Goal: Check status: Check status

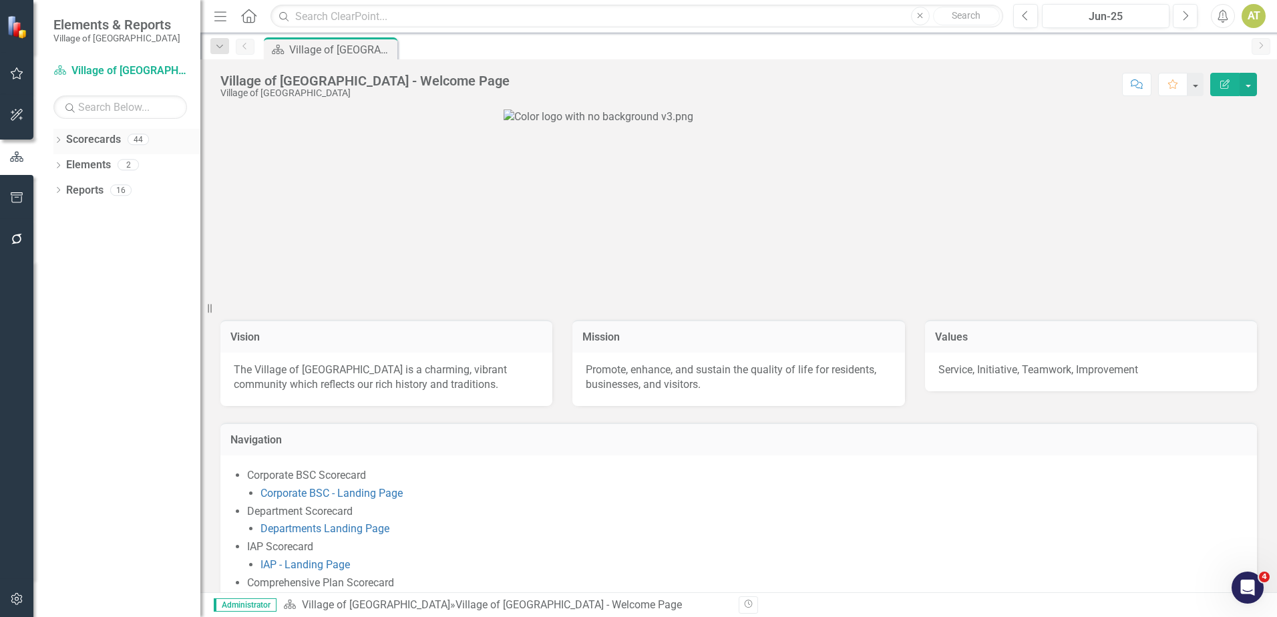
click at [60, 138] on icon "Dropdown" at bounding box center [57, 141] width 9 height 7
click at [65, 160] on icon "Dropdown" at bounding box center [65, 164] width 10 height 8
click at [110, 186] on link "Corporate BSC" at bounding box center [144, 190] width 114 height 15
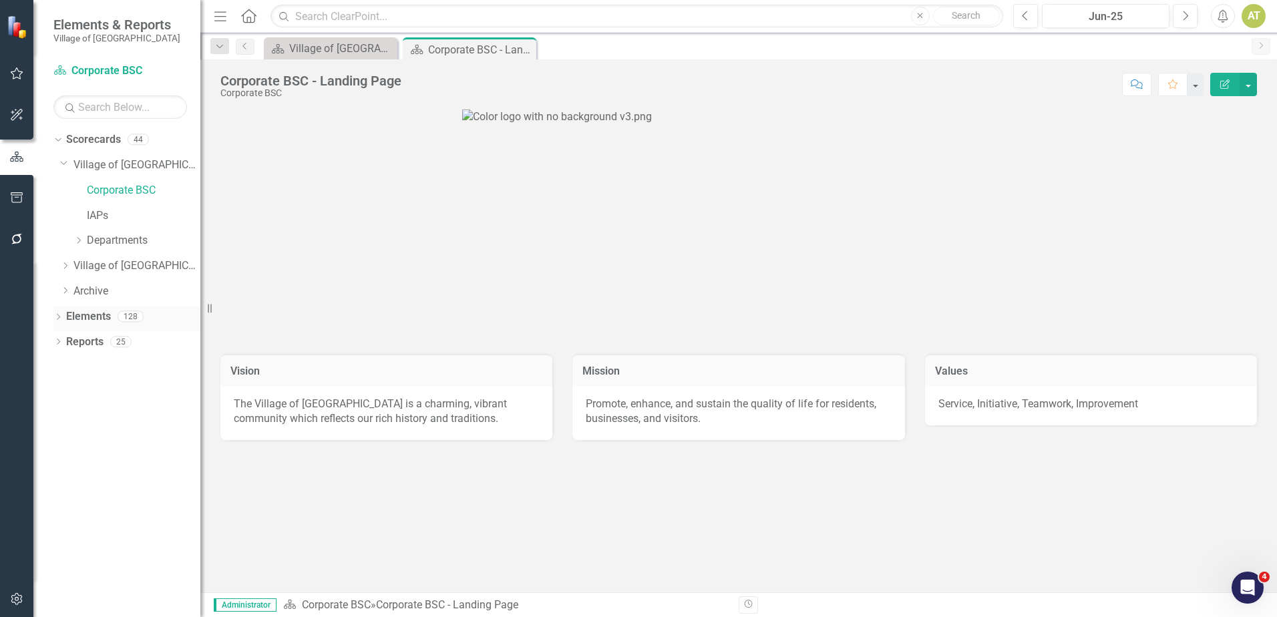
click at [71, 312] on link "Elements" at bounding box center [88, 316] width 45 height 15
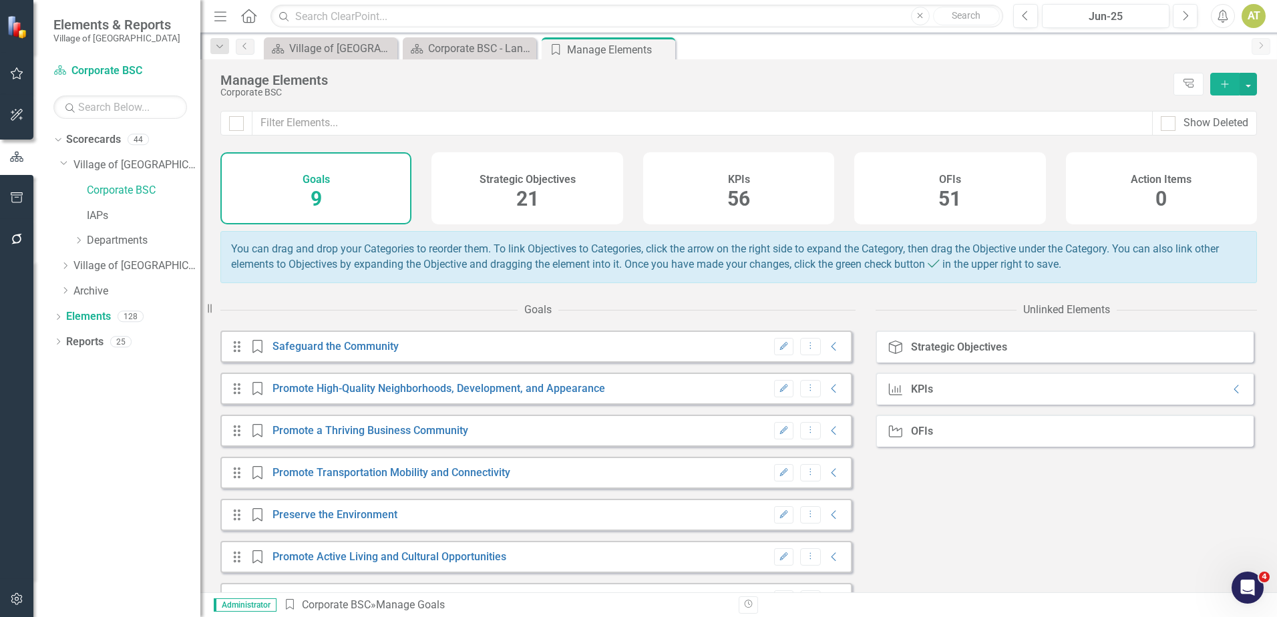
click at [759, 186] on div "KPIs 56" at bounding box center [738, 188] width 191 height 72
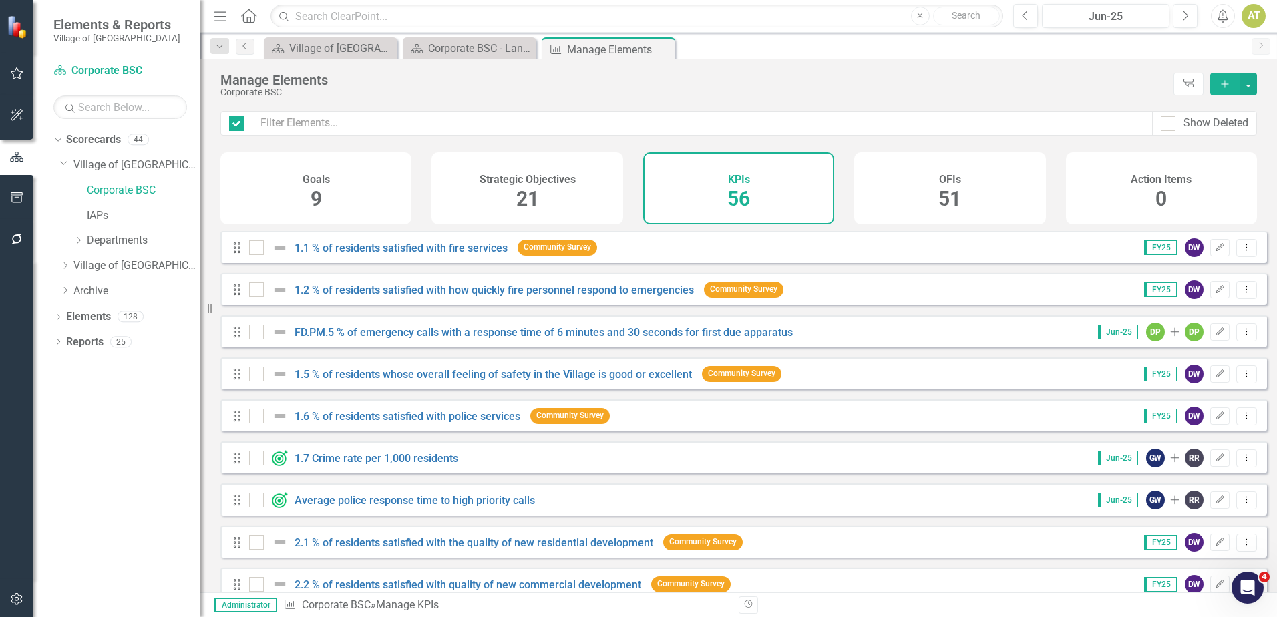
checkbox input "false"
click at [1210, 341] on button "Edit" at bounding box center [1219, 331] width 19 height 17
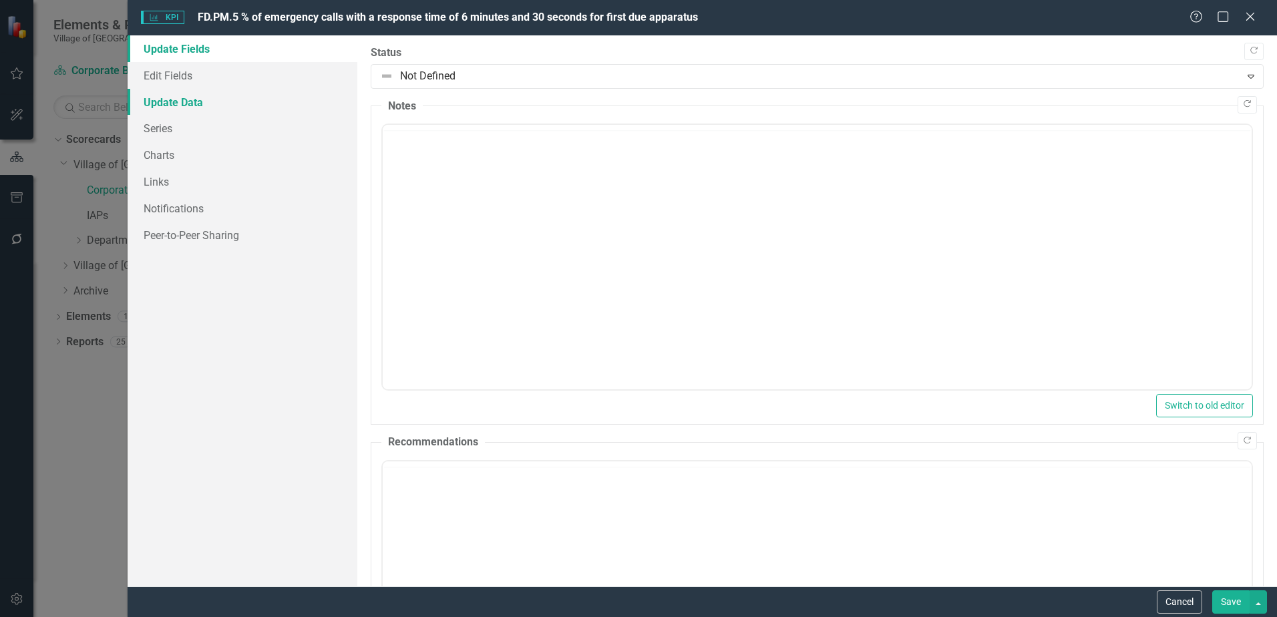
click at [191, 99] on link "Update Data" at bounding box center [243, 102] width 230 height 27
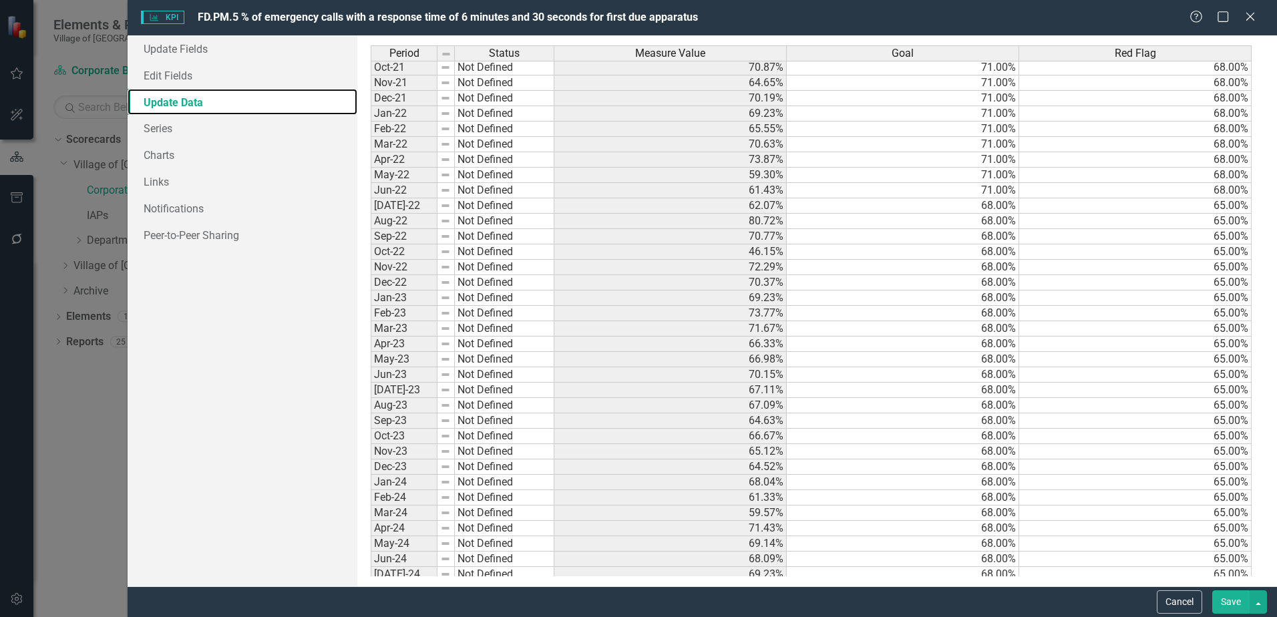
scroll to position [777, 0]
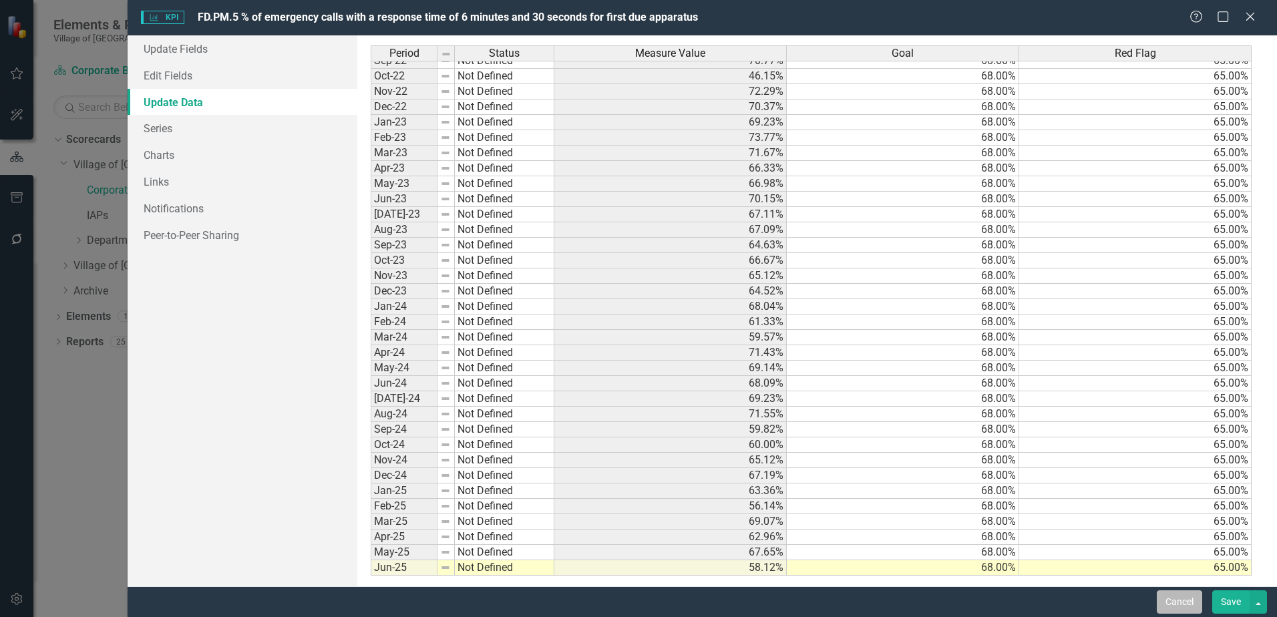
click at [1170, 605] on button "Cancel" at bounding box center [1179, 601] width 45 height 23
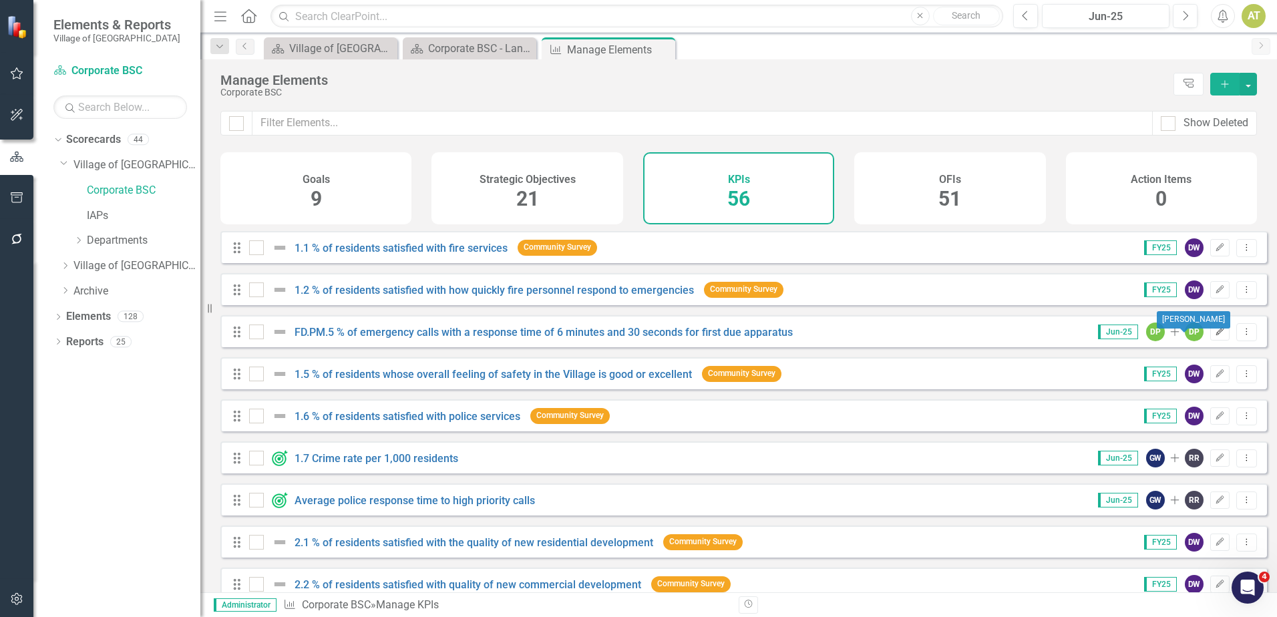
click at [1210, 340] on button "Edit" at bounding box center [1219, 331] width 19 height 17
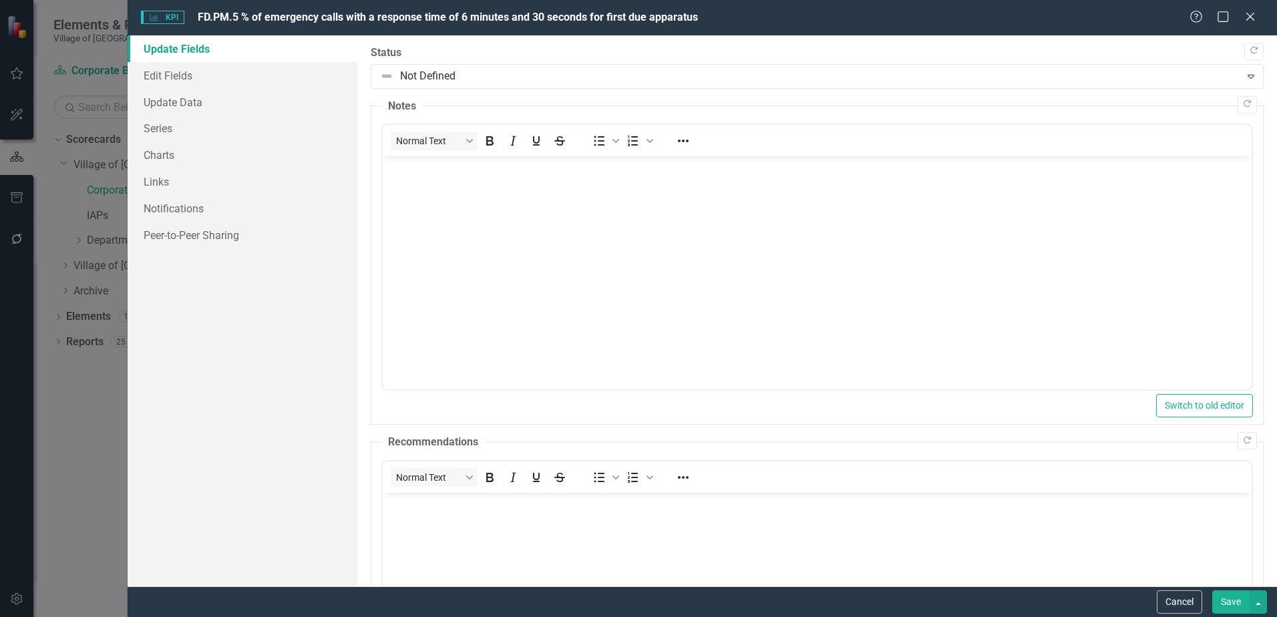
scroll to position [0, 0]
click at [173, 112] on link "Update Data" at bounding box center [243, 102] width 230 height 27
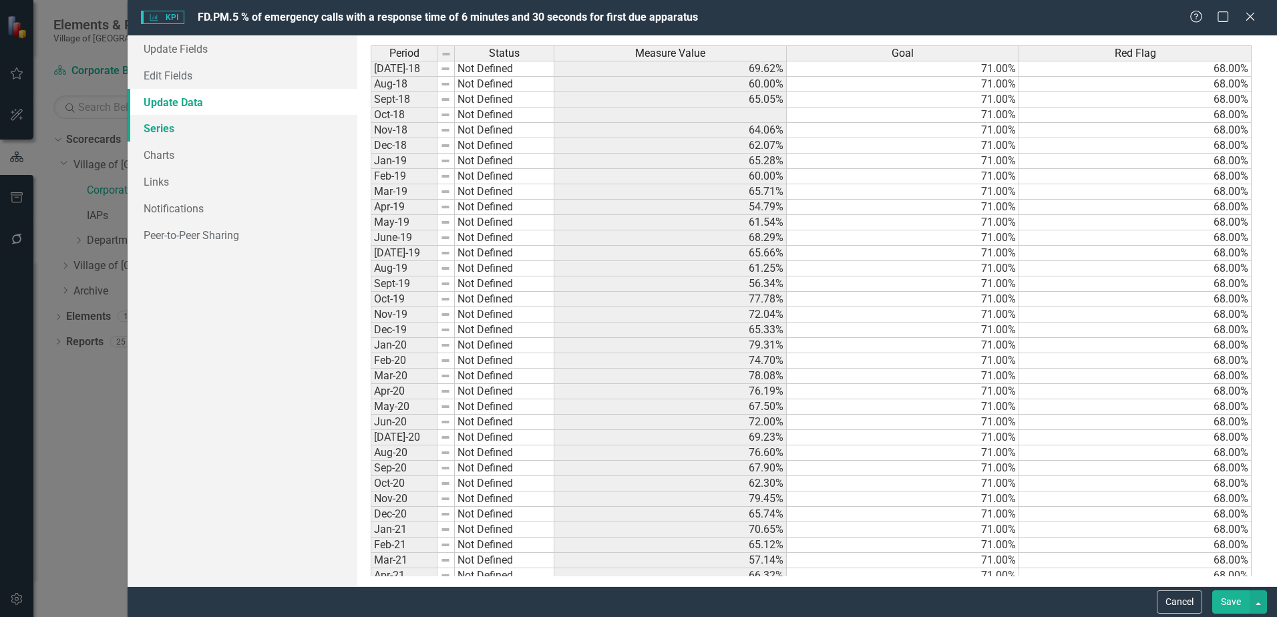
click at [170, 132] on link "Series" at bounding box center [243, 128] width 230 height 27
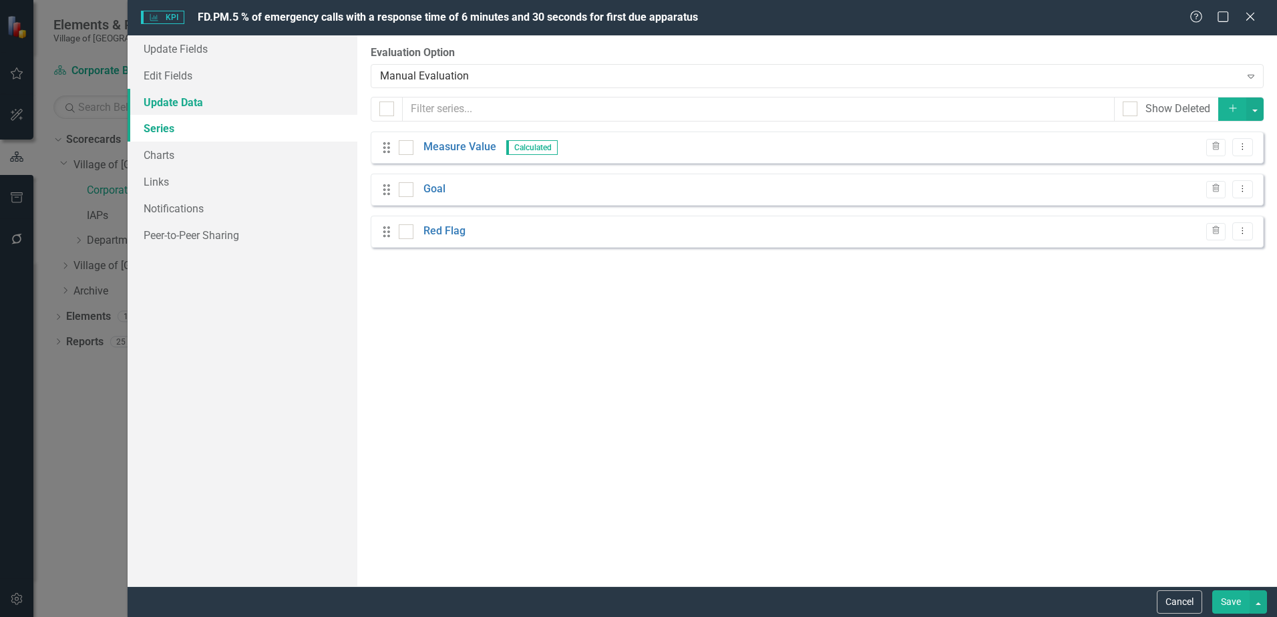
click at [168, 99] on link "Update Data" at bounding box center [243, 102] width 230 height 27
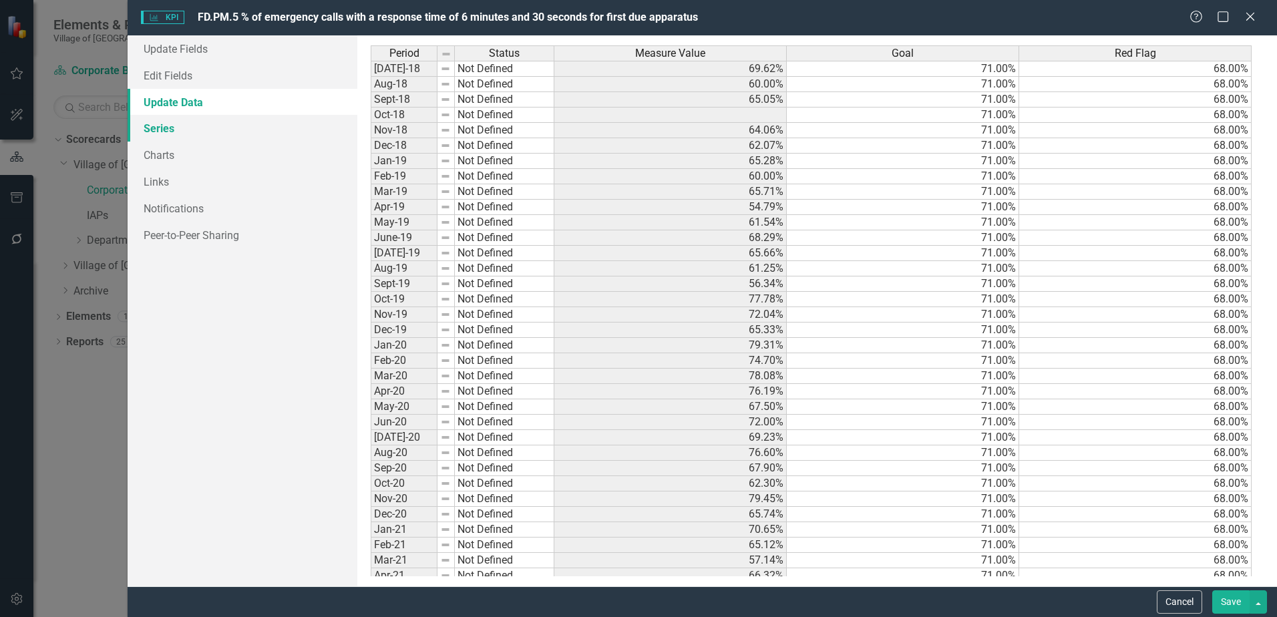
click at [162, 125] on link "Series" at bounding box center [243, 128] width 230 height 27
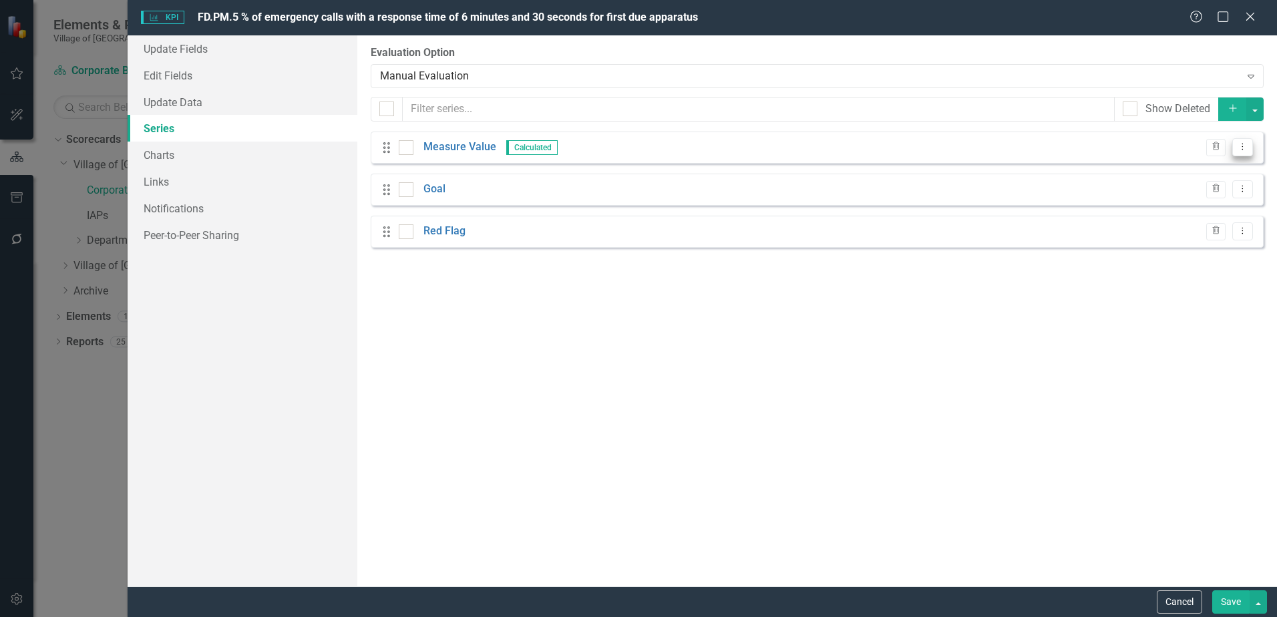
click at [1238, 150] on icon "Dropdown Menu" at bounding box center [1242, 146] width 11 height 9
click at [1227, 172] on link "Edit Edit Measure Series" at bounding box center [1176, 169] width 152 height 25
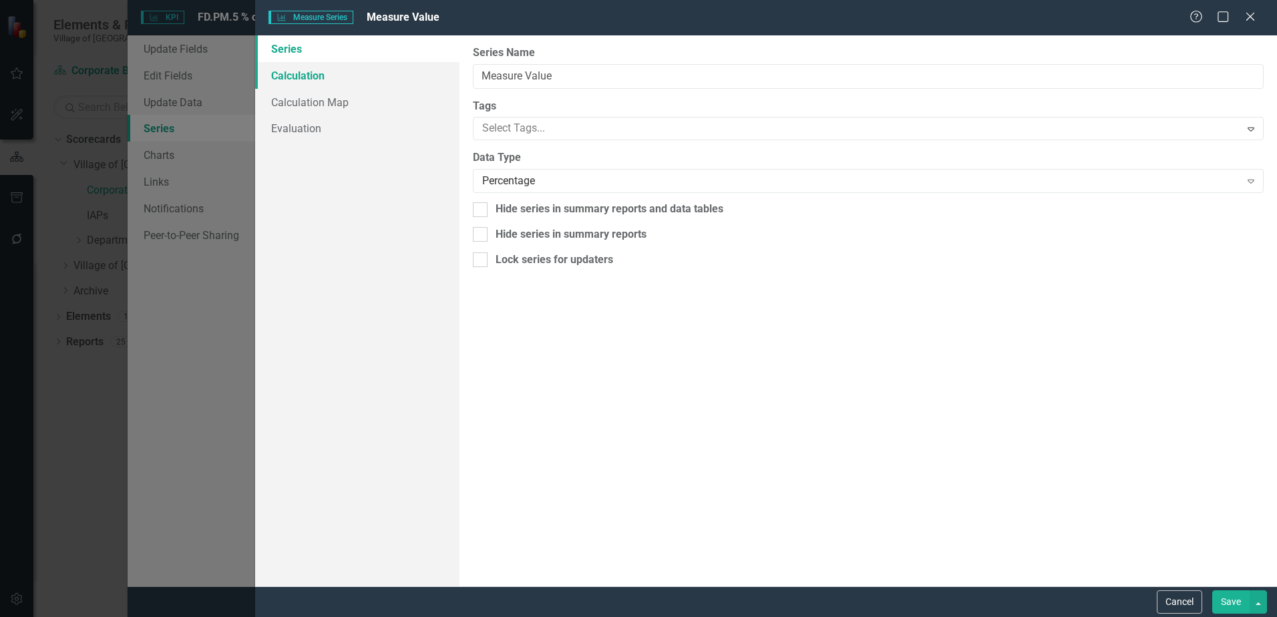
click at [337, 75] on link "Calculation" at bounding box center [357, 75] width 204 height 27
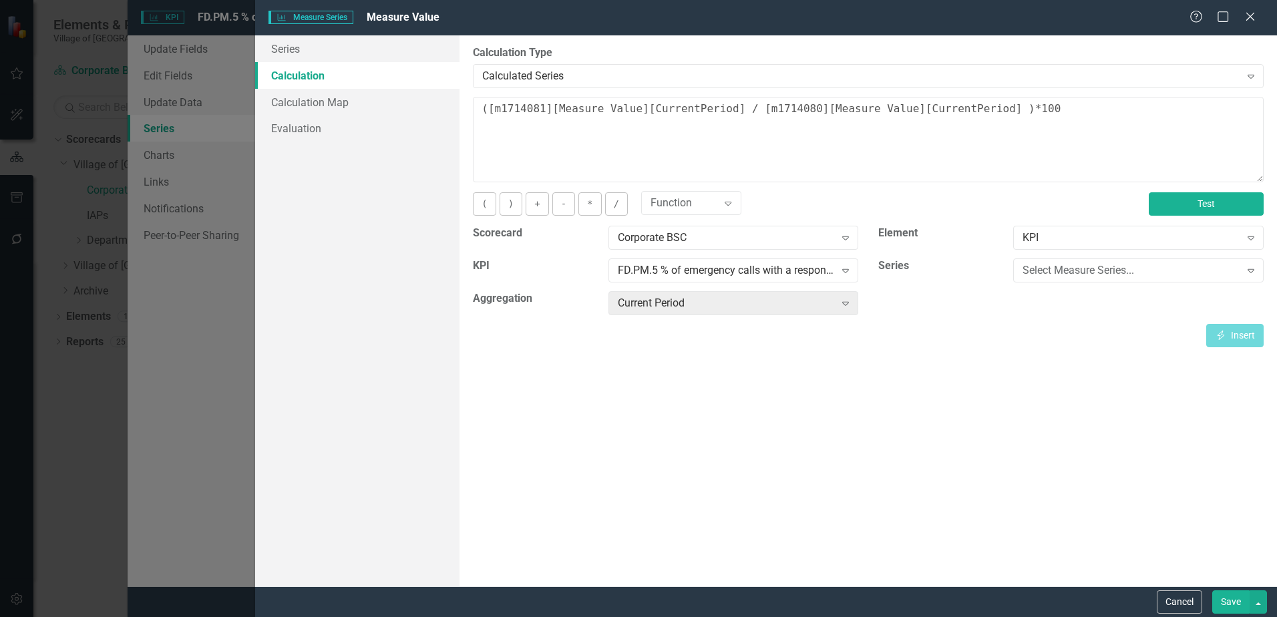
click at [1187, 200] on button "Test" at bounding box center [1206, 203] width 115 height 23
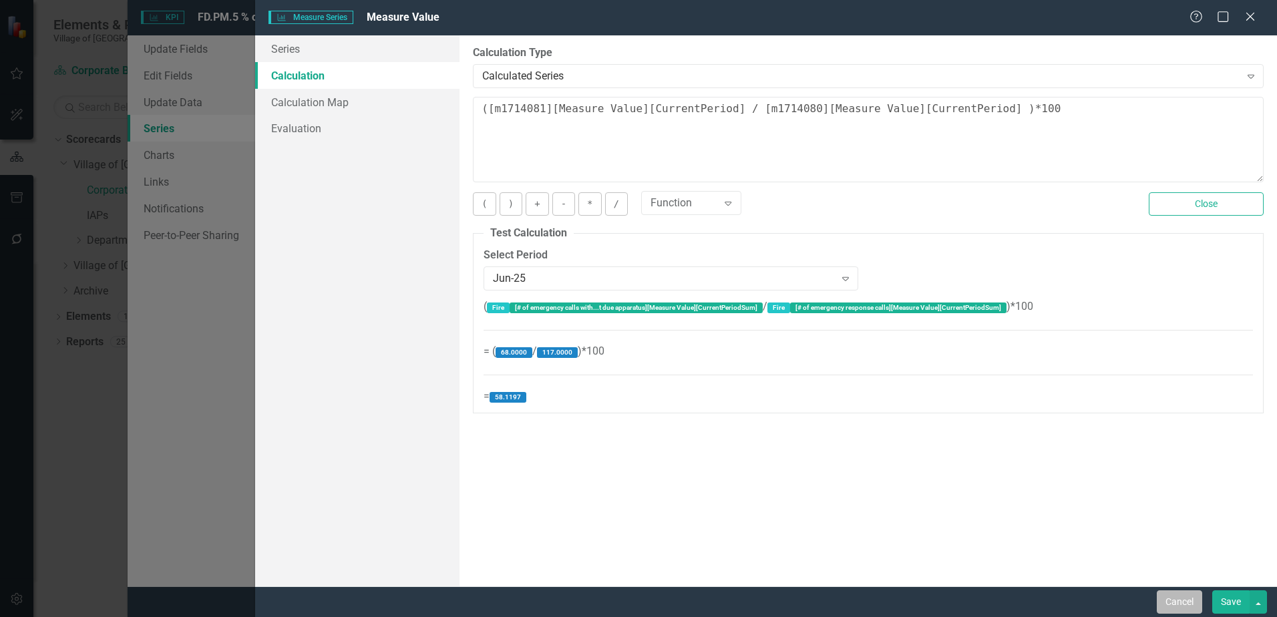
click at [1177, 603] on button "Cancel" at bounding box center [1179, 601] width 45 height 23
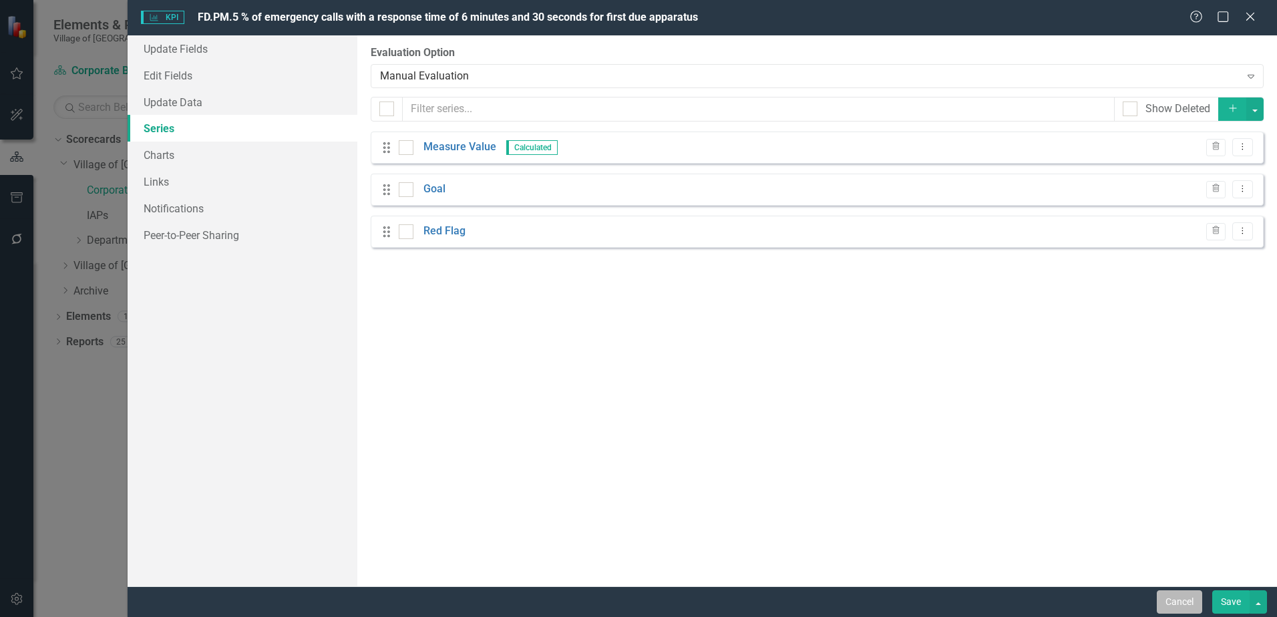
click at [1178, 607] on button "Cancel" at bounding box center [1179, 601] width 45 height 23
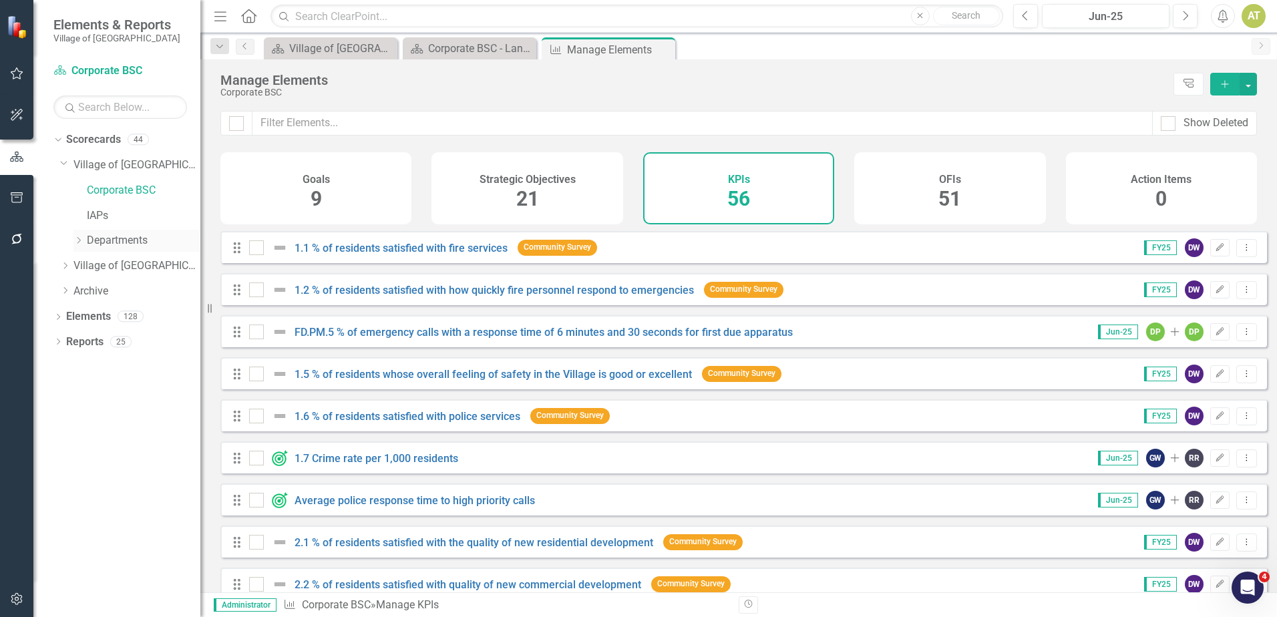
click at [75, 240] on icon "Dropdown" at bounding box center [78, 240] width 10 height 8
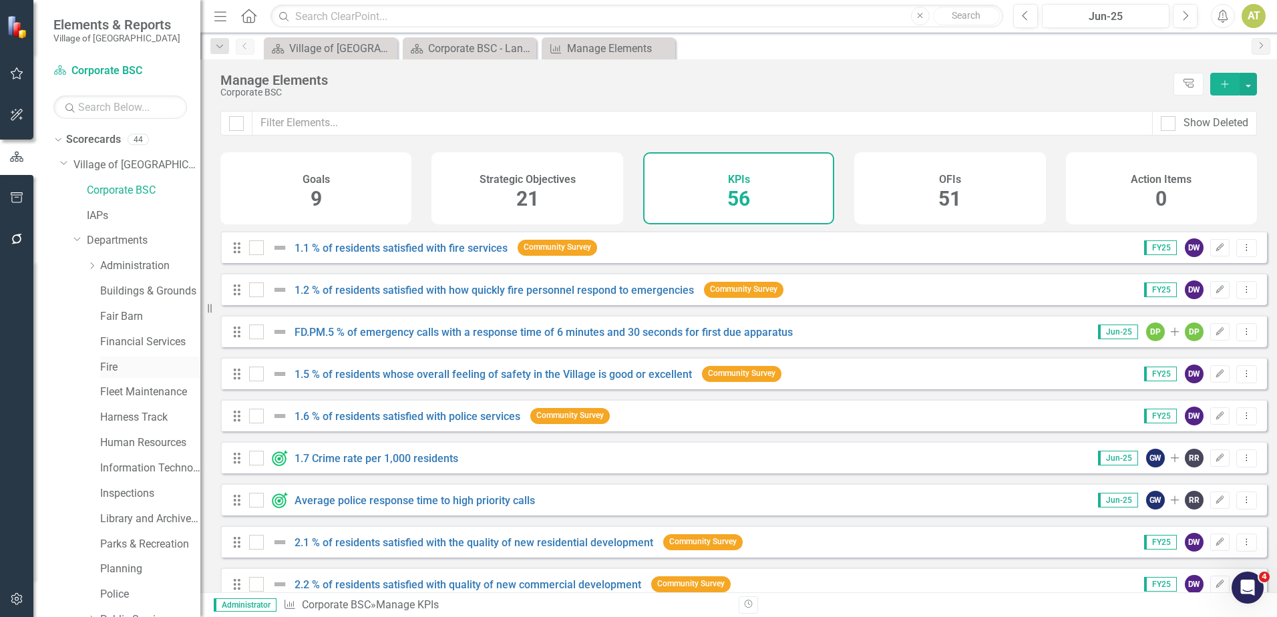
click at [114, 367] on link "Fire" at bounding box center [150, 367] width 100 height 15
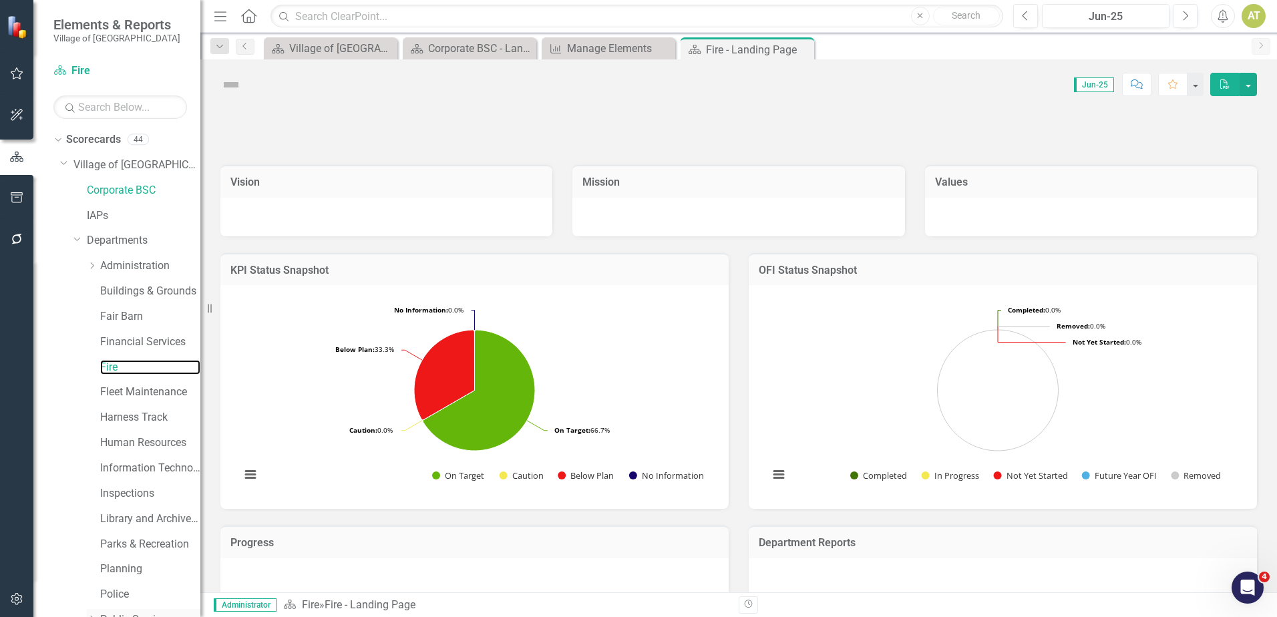
scroll to position [118, 0]
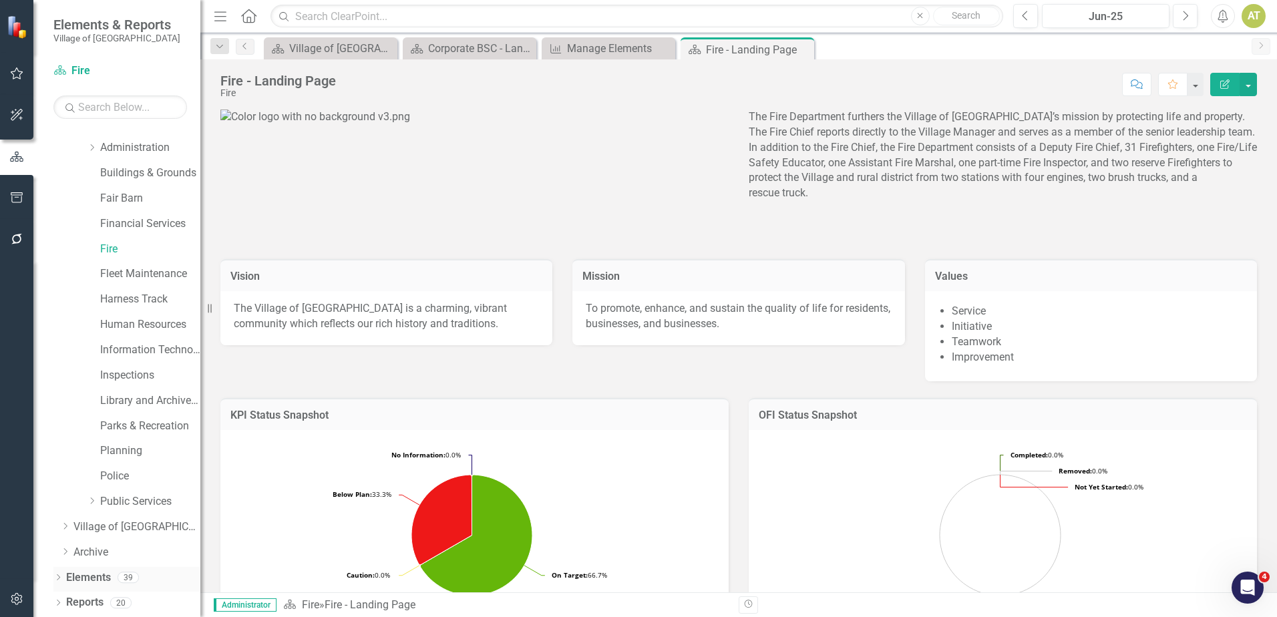
click at [86, 578] on link "Elements" at bounding box center [88, 577] width 45 height 15
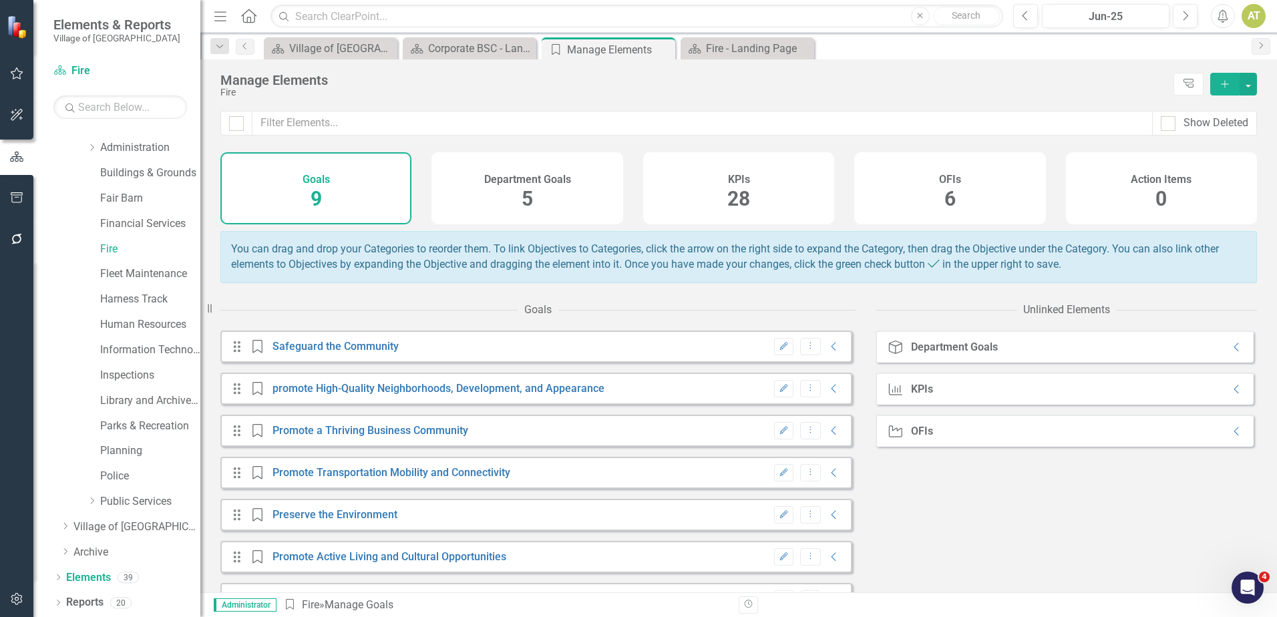
click at [693, 189] on div "KPIs 28" at bounding box center [738, 188] width 191 height 72
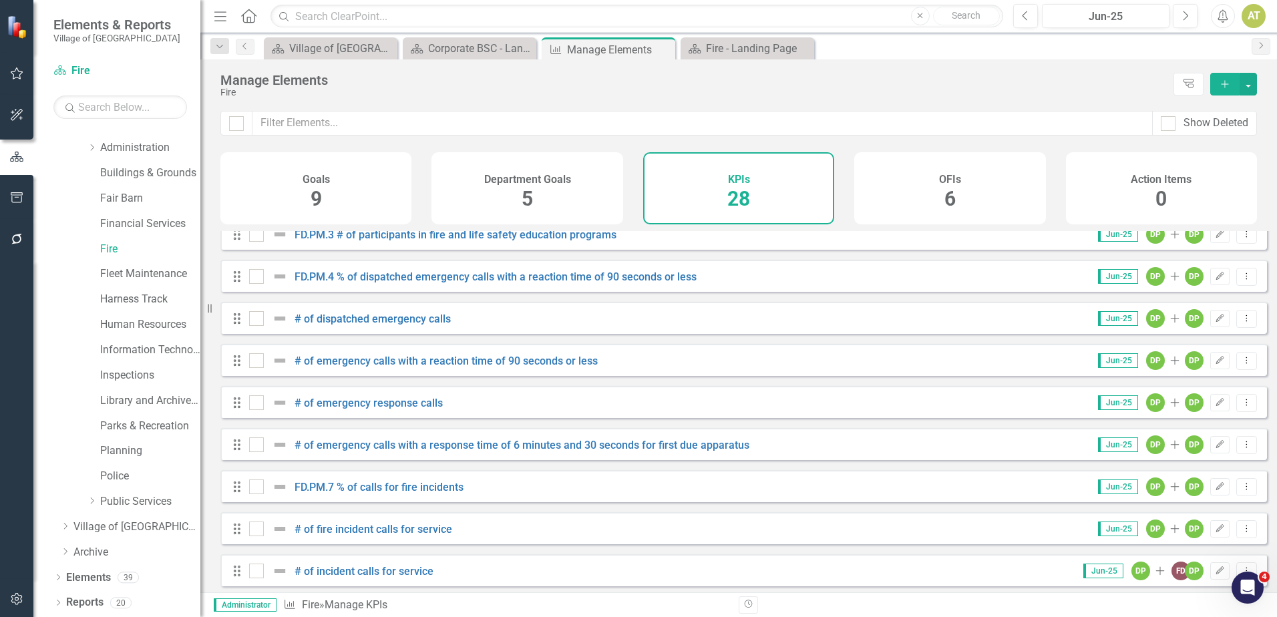
scroll to position [668, 0]
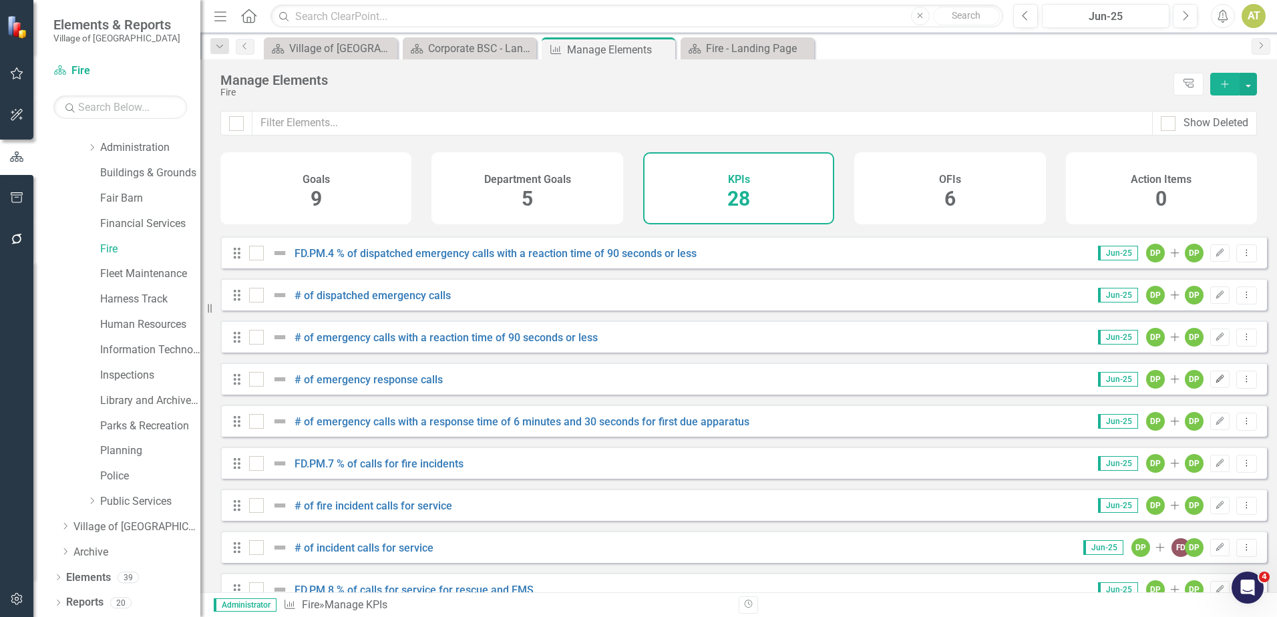
click at [1215, 383] on icon "Edit" at bounding box center [1220, 379] width 10 height 8
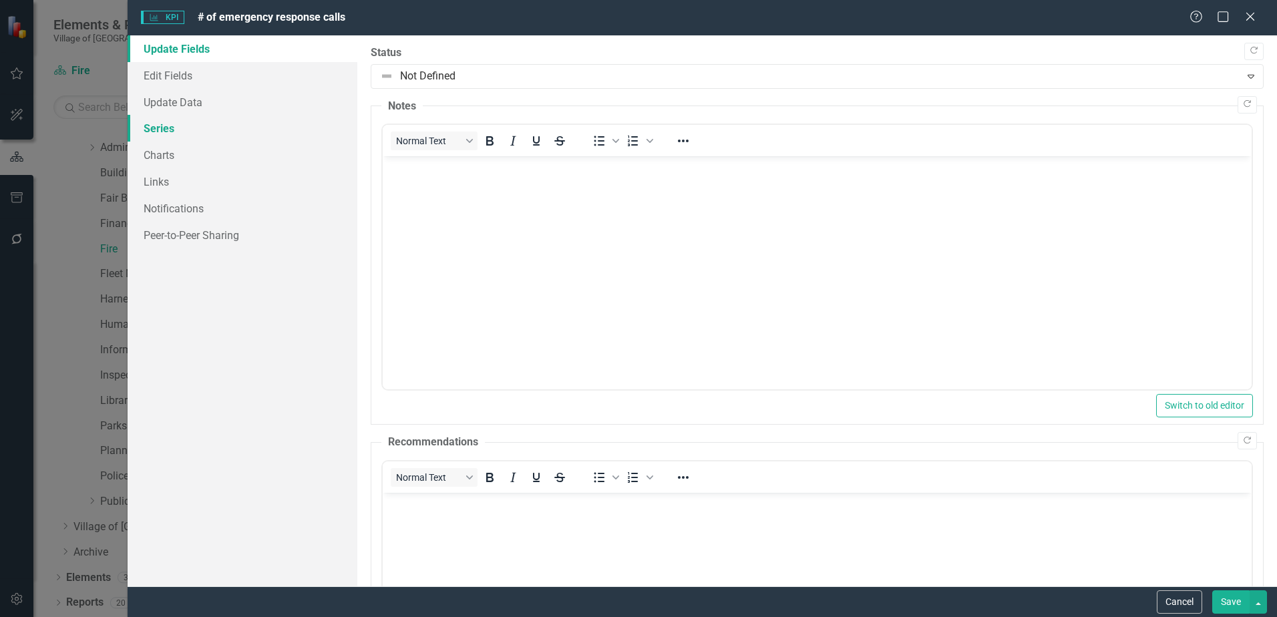
click at [163, 124] on link "Series" at bounding box center [243, 128] width 230 height 27
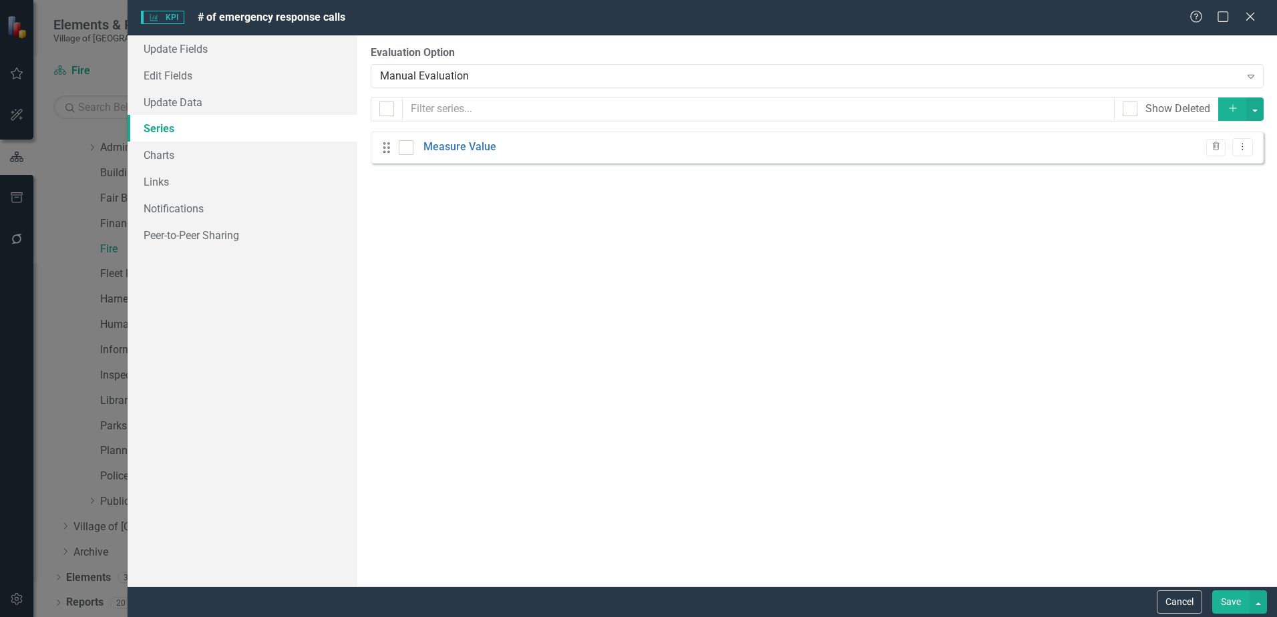
checkbox input "false"
click at [160, 91] on link "Update Data" at bounding box center [243, 102] width 230 height 27
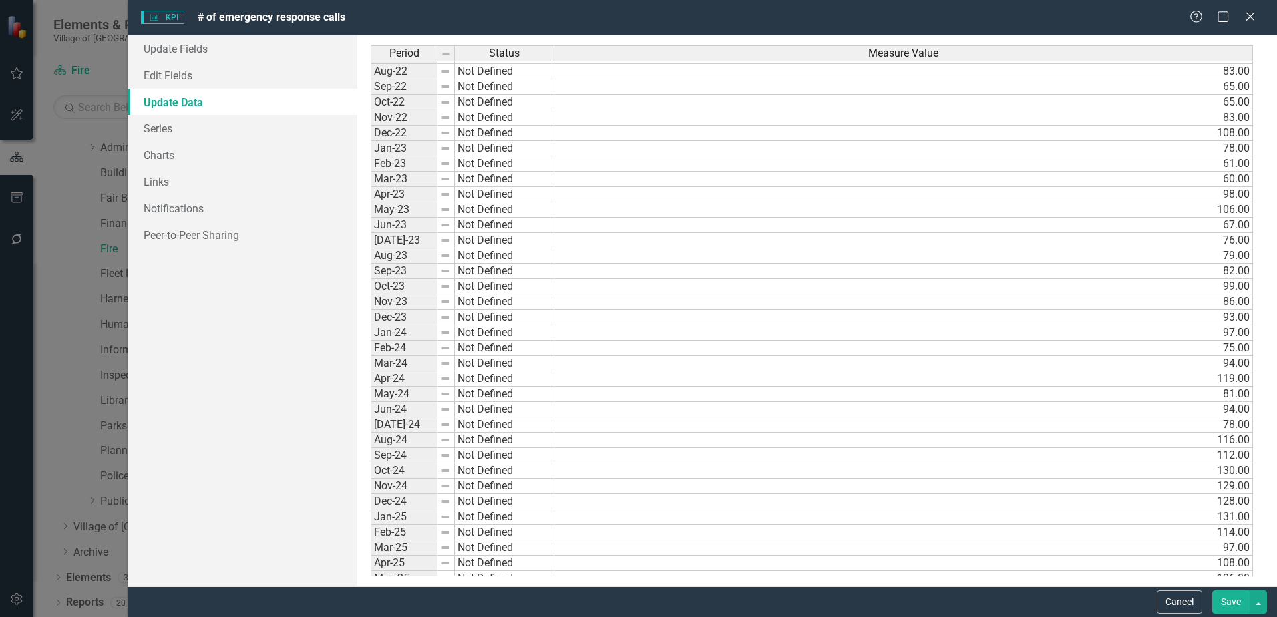
scroll to position [777, 0]
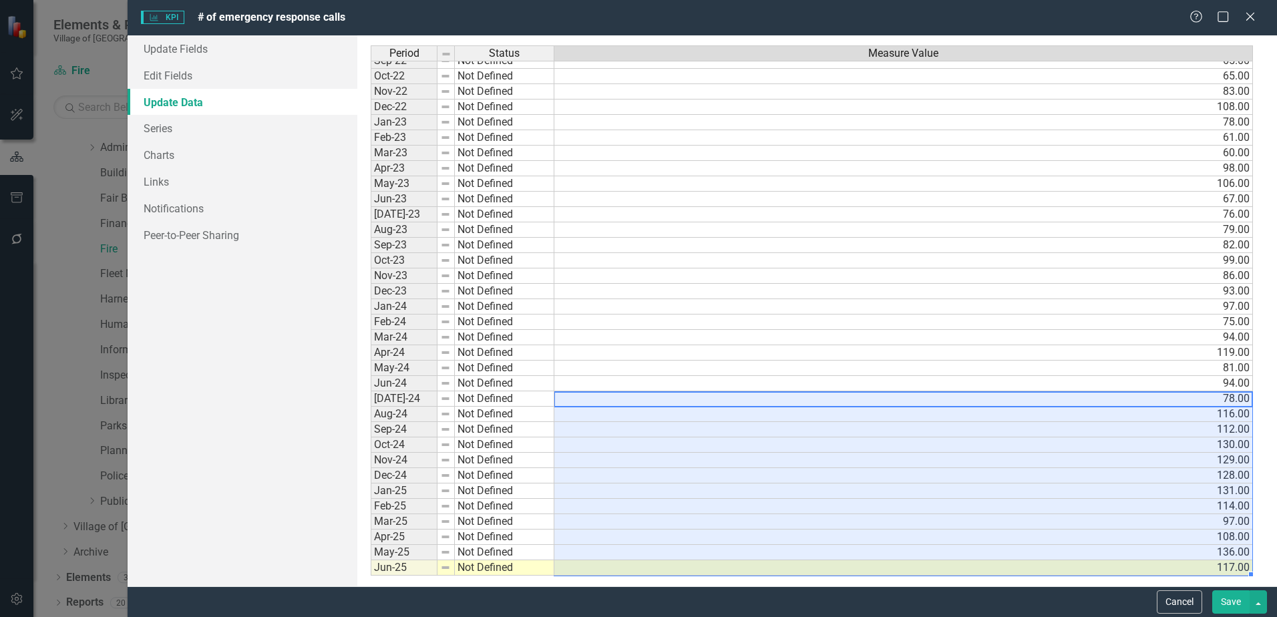
drag, startPoint x: 568, startPoint y: 401, endPoint x: 615, endPoint y: 589, distance: 194.0
click at [615, 589] on form "KPI KPI # of emergency response calls Help Maximize Close Update Fields Edit Fi…" at bounding box center [702, 308] width 1149 height 617
click at [1159, 604] on button "Cancel" at bounding box center [1179, 601] width 45 height 23
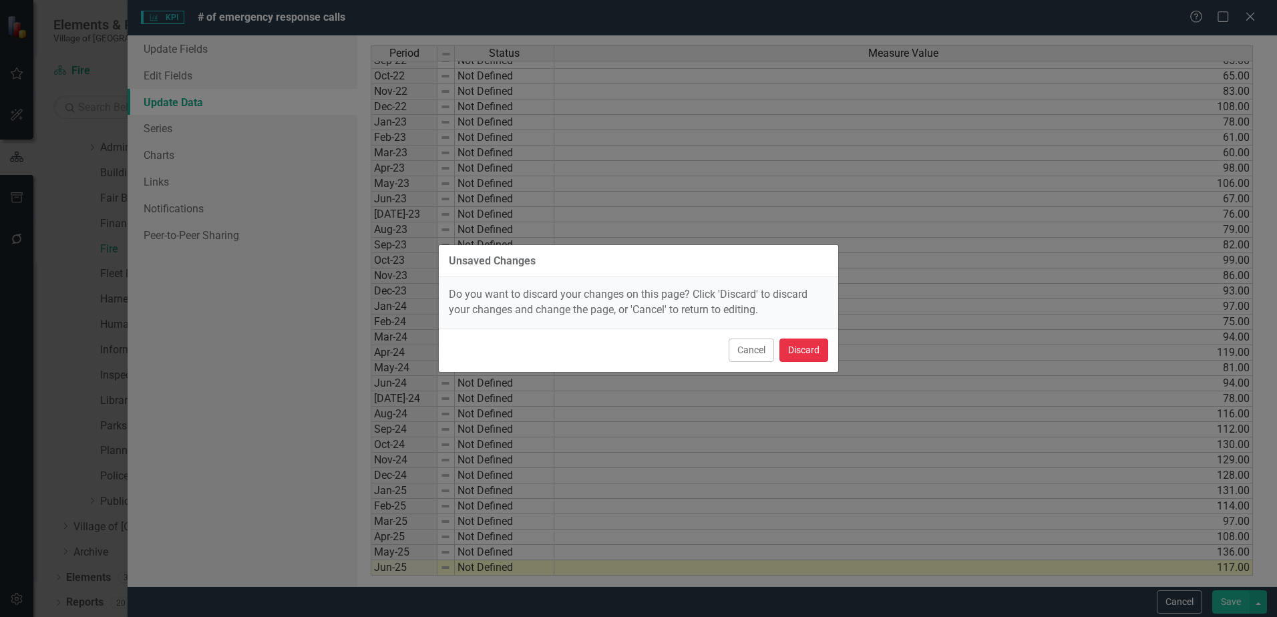
click at [818, 348] on button "Discard" at bounding box center [803, 350] width 49 height 23
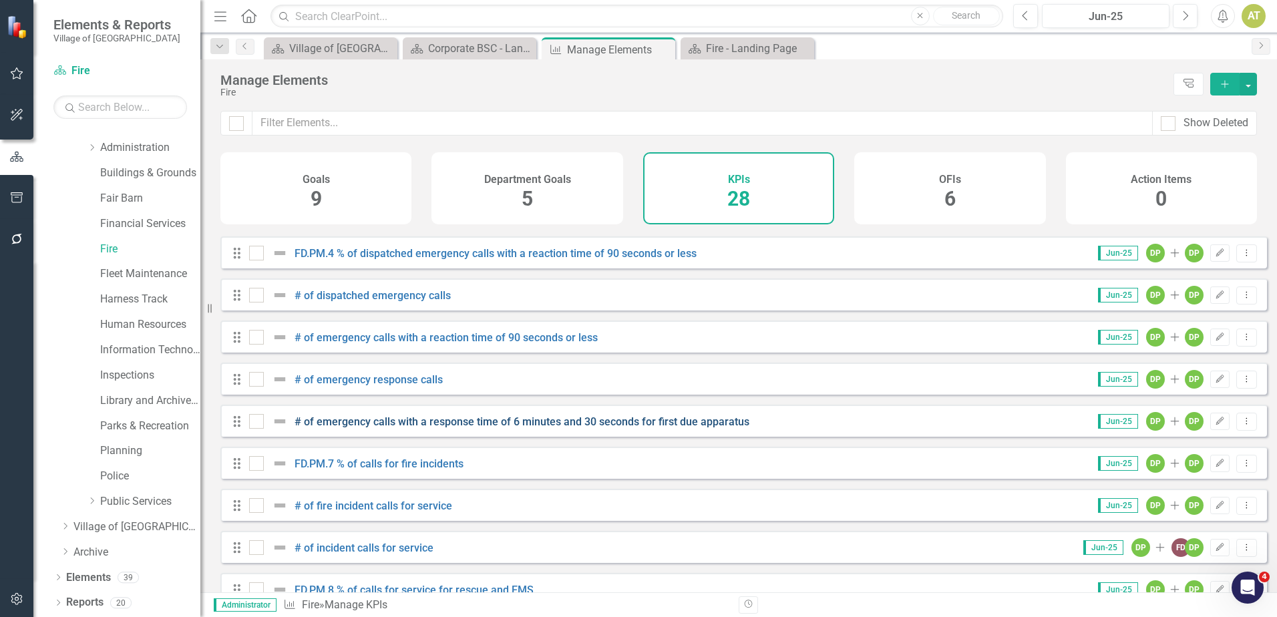
click at [511, 428] on link "# of emergency calls with a response time of 6 minutes and 30 seconds for first…" at bounding box center [521, 421] width 455 height 13
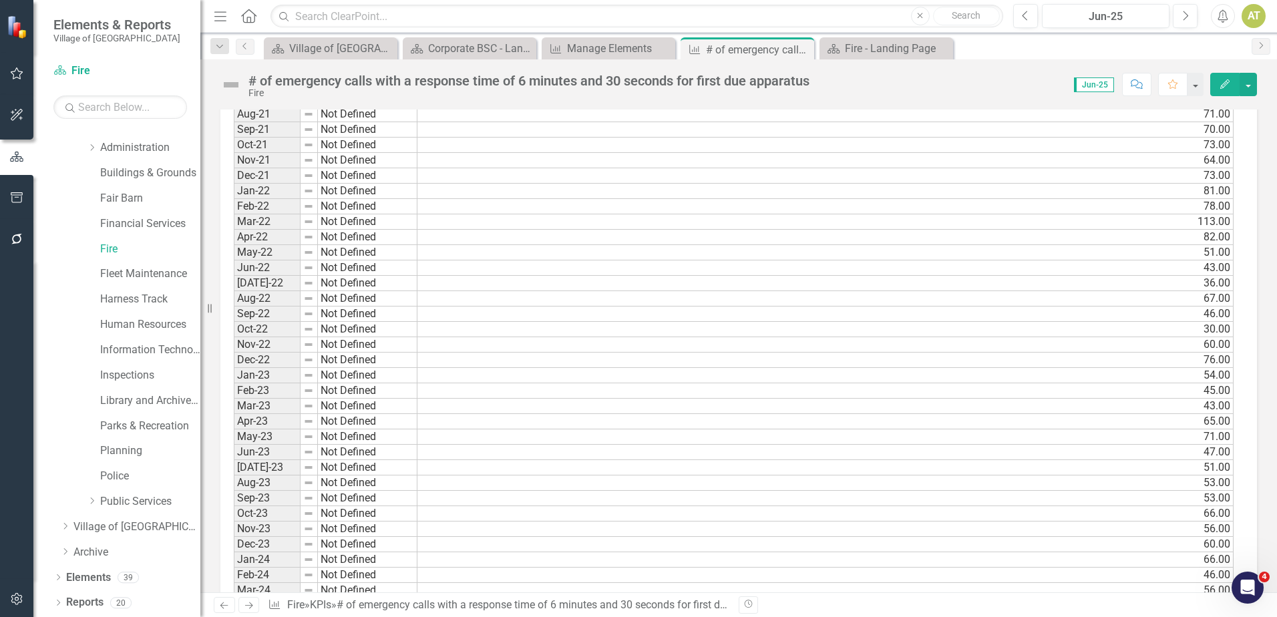
scroll to position [1263, 0]
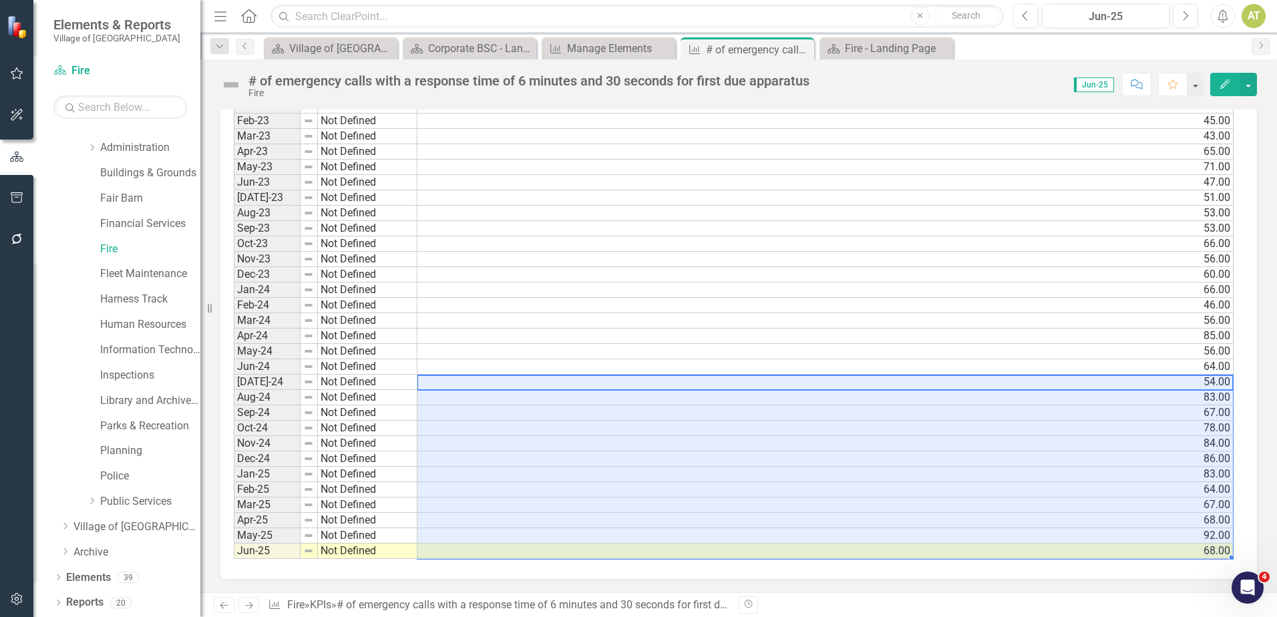
drag, startPoint x: 432, startPoint y: 384, endPoint x: 445, endPoint y: 548, distance: 164.1
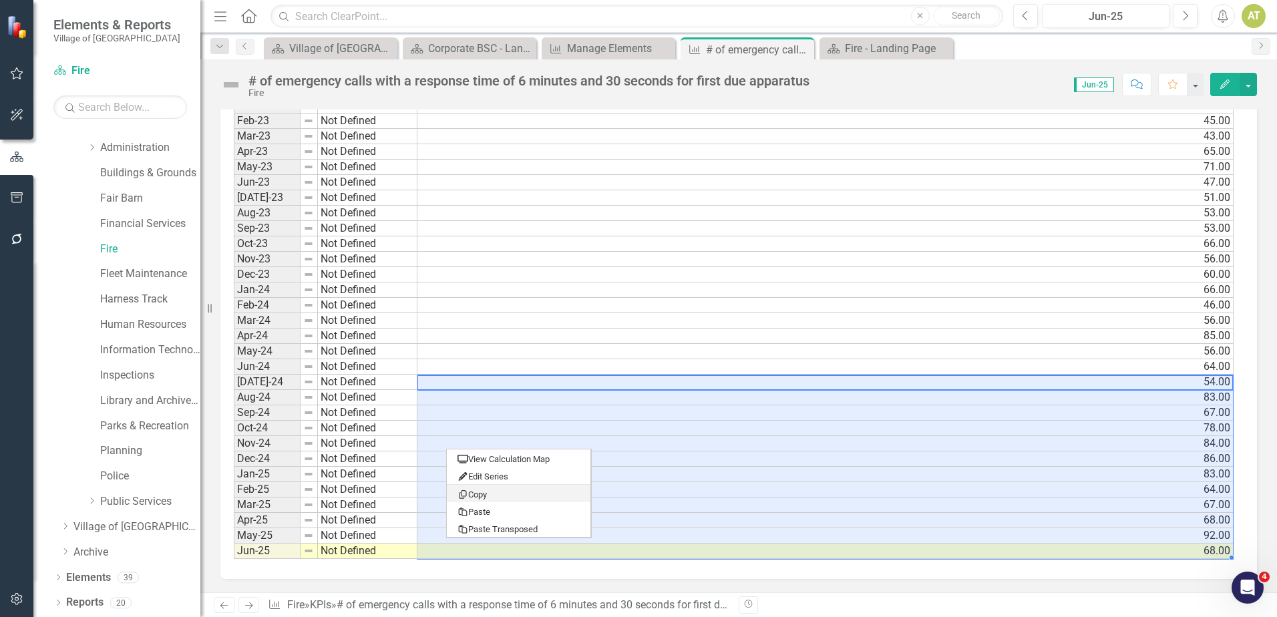
drag, startPoint x: 479, startPoint y: 493, endPoint x: 325, endPoint y: 467, distance: 156.4
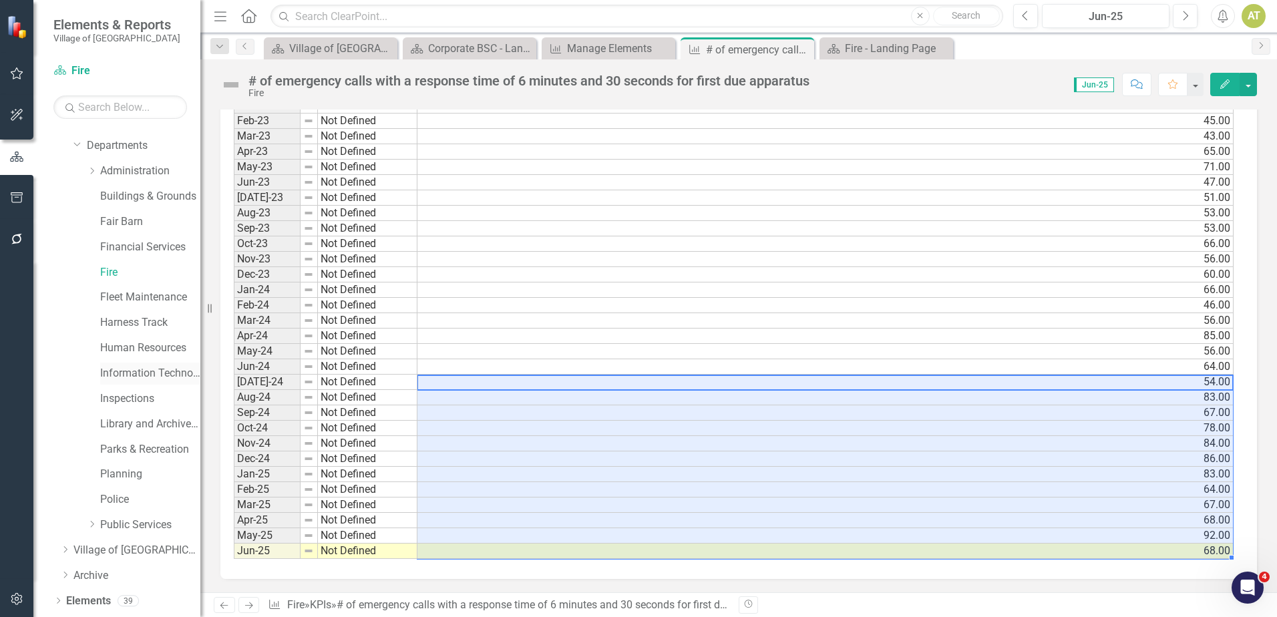
scroll to position [118, 0]
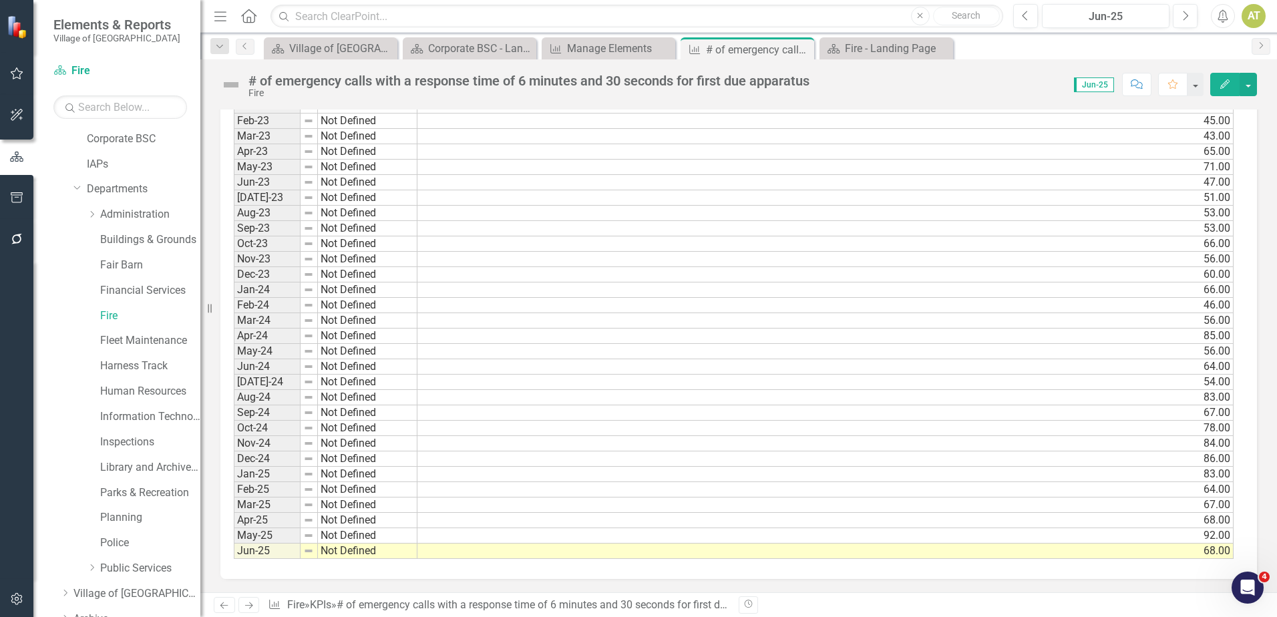
scroll to position [0, 0]
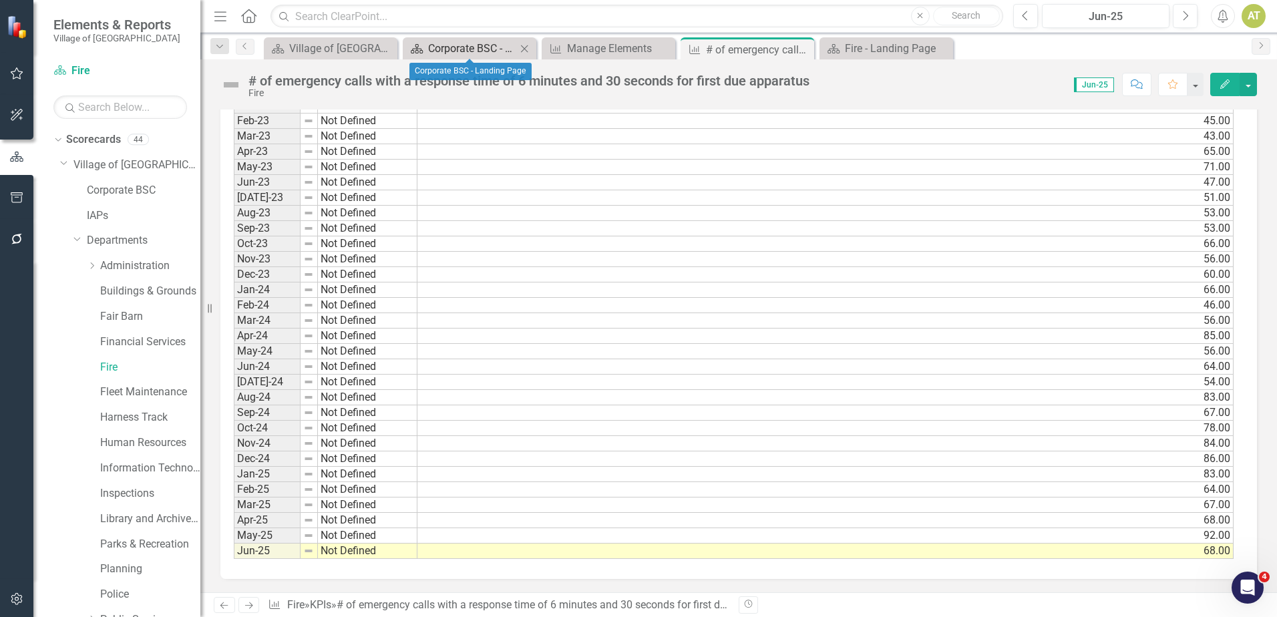
click at [469, 54] on div "Corporate BSC - Landing Page" at bounding box center [472, 48] width 88 height 17
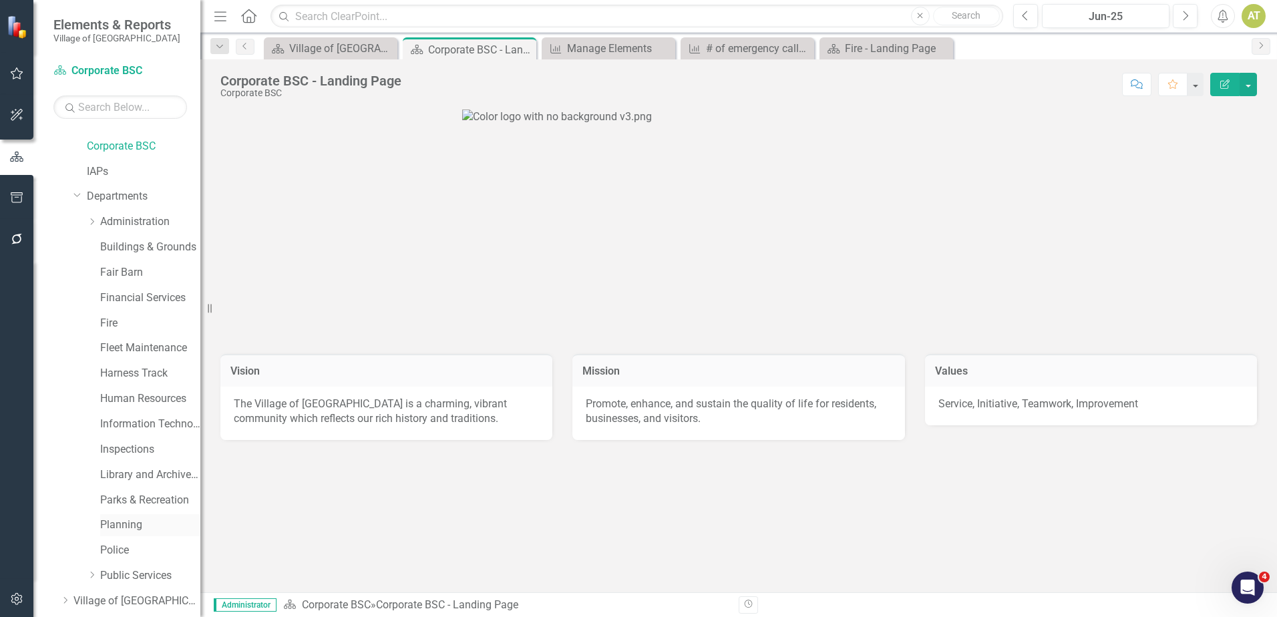
scroll to position [118, 0]
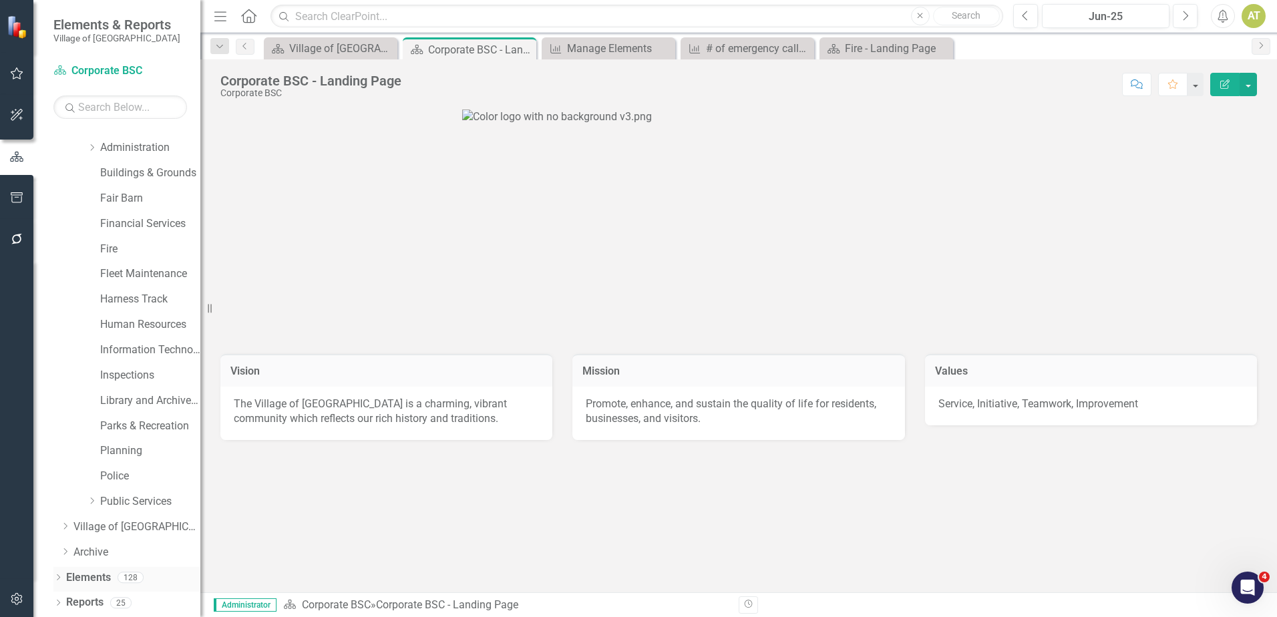
click at [114, 573] on div "Elements 128" at bounding box center [133, 579] width 134 height 25
click at [111, 574] on div "Elements 128" at bounding box center [133, 579] width 134 height 25
click at [101, 577] on link "Elements" at bounding box center [88, 577] width 45 height 15
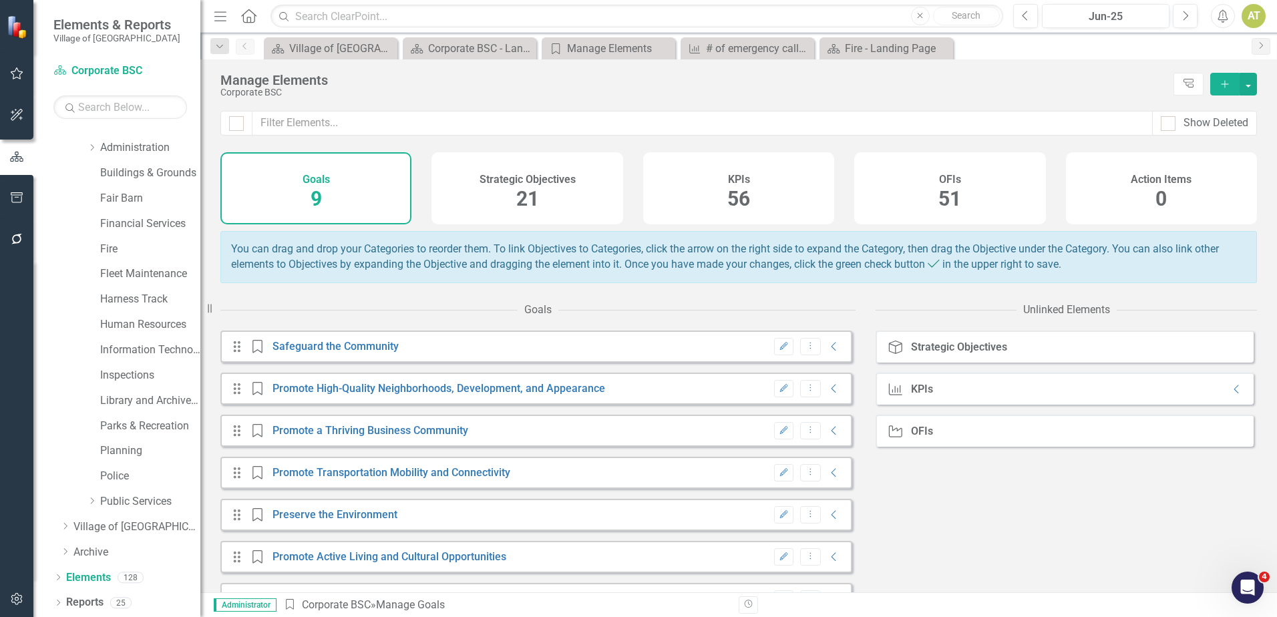
click at [743, 163] on div "KPIs 56" at bounding box center [738, 188] width 191 height 72
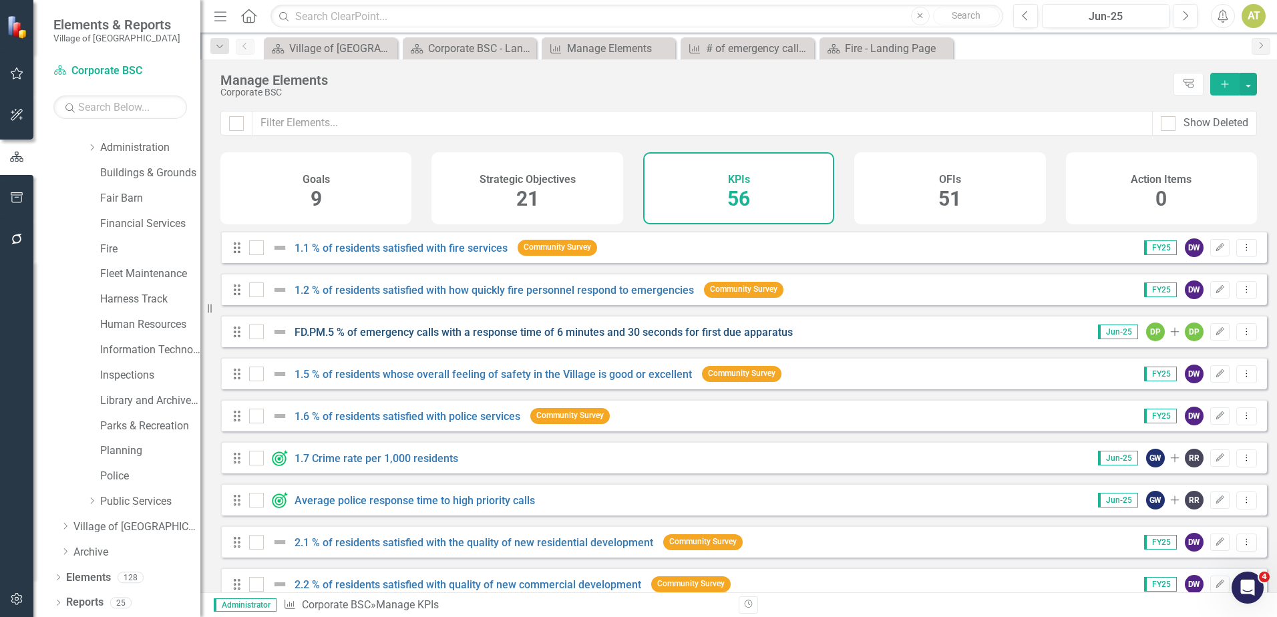
click at [712, 339] on link "FD.PM.5 % of emergency calls with a response time of 6 minutes and 30 seconds f…" at bounding box center [543, 332] width 498 height 13
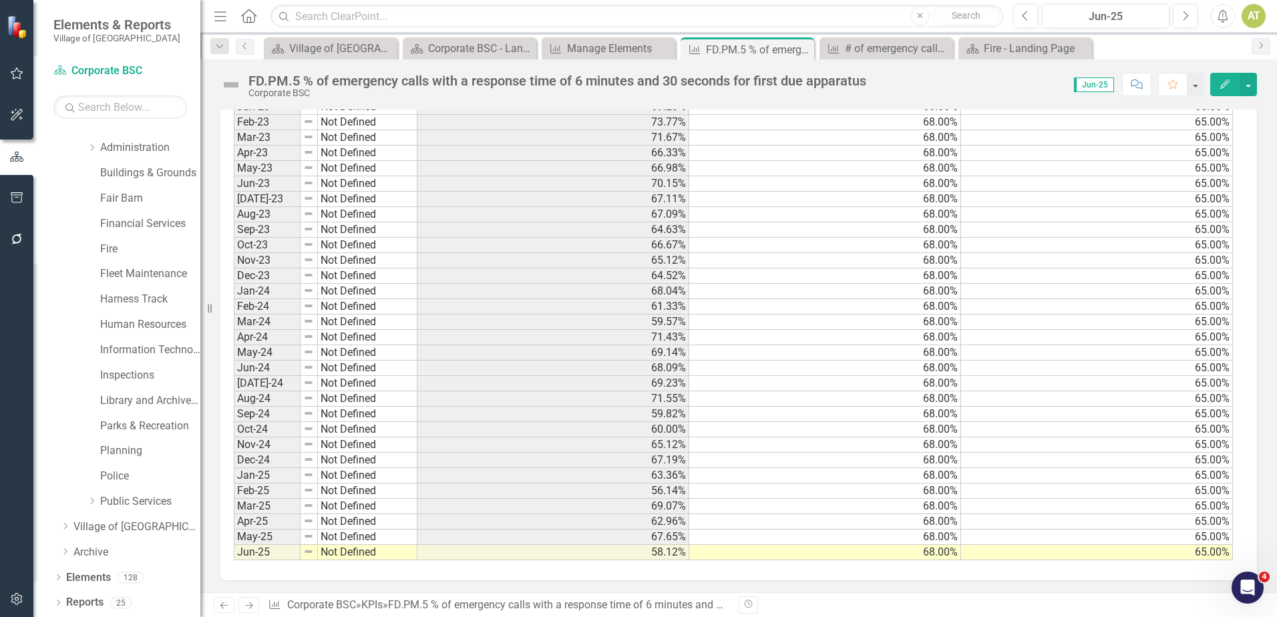
scroll to position [1342, 0]
click at [653, 355] on td "69.14%" at bounding box center [553, 351] width 272 height 15
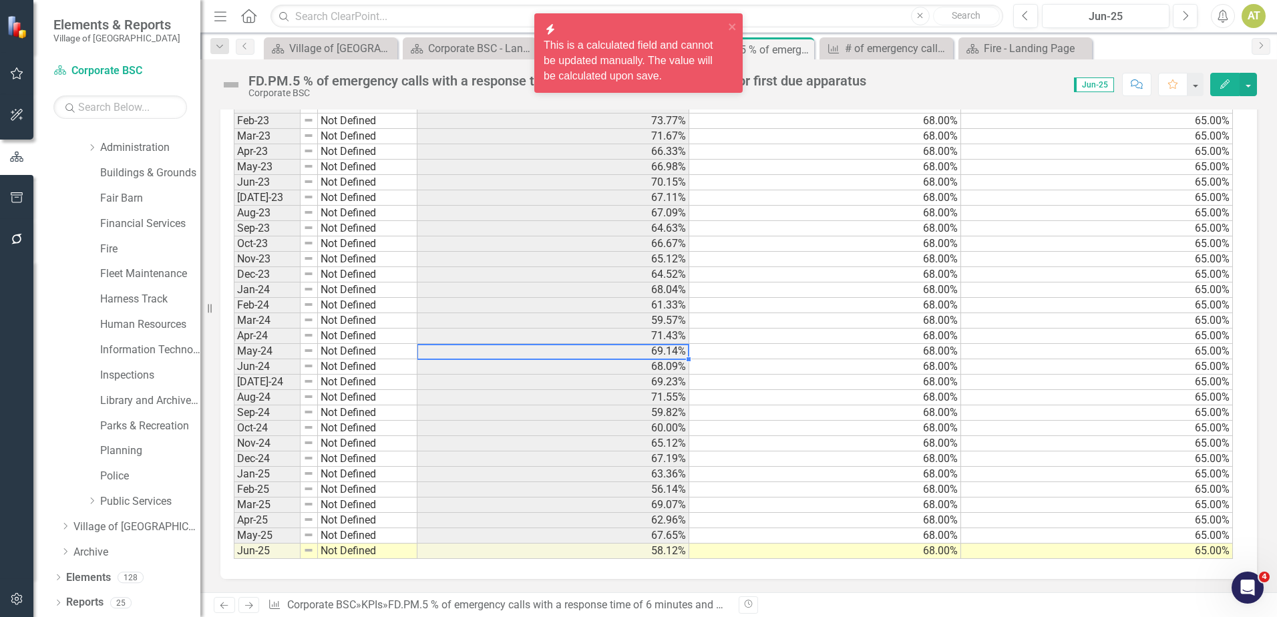
click at [650, 382] on td "69.23%" at bounding box center [553, 382] width 272 height 15
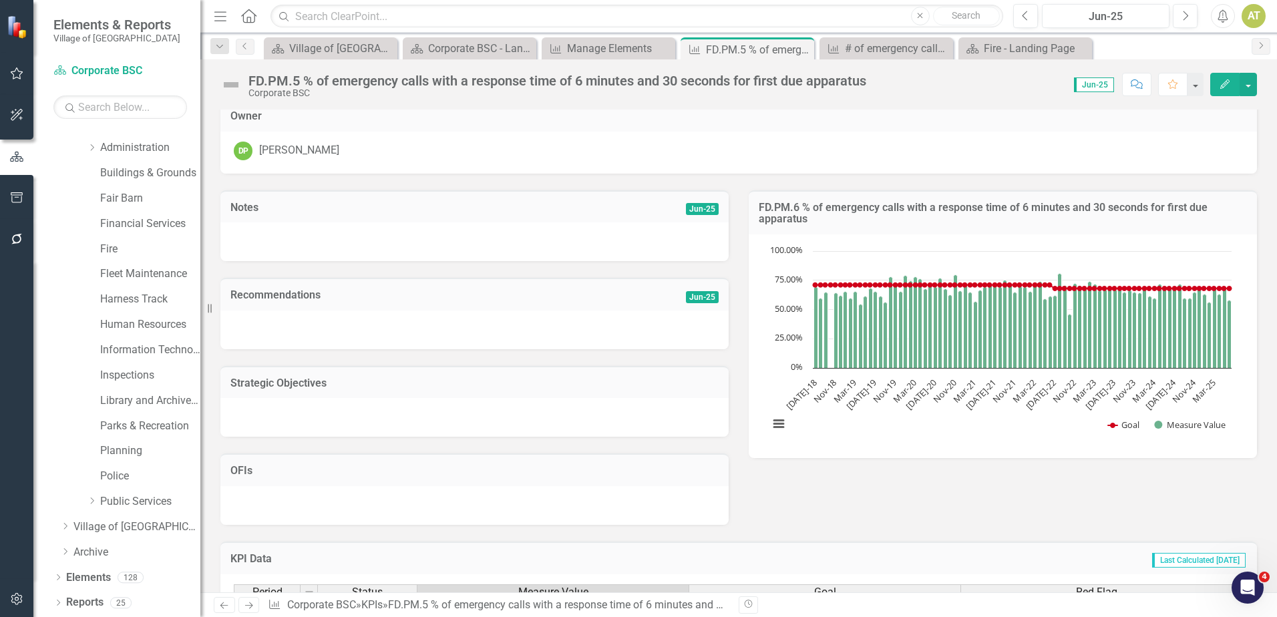
scroll to position [0, 0]
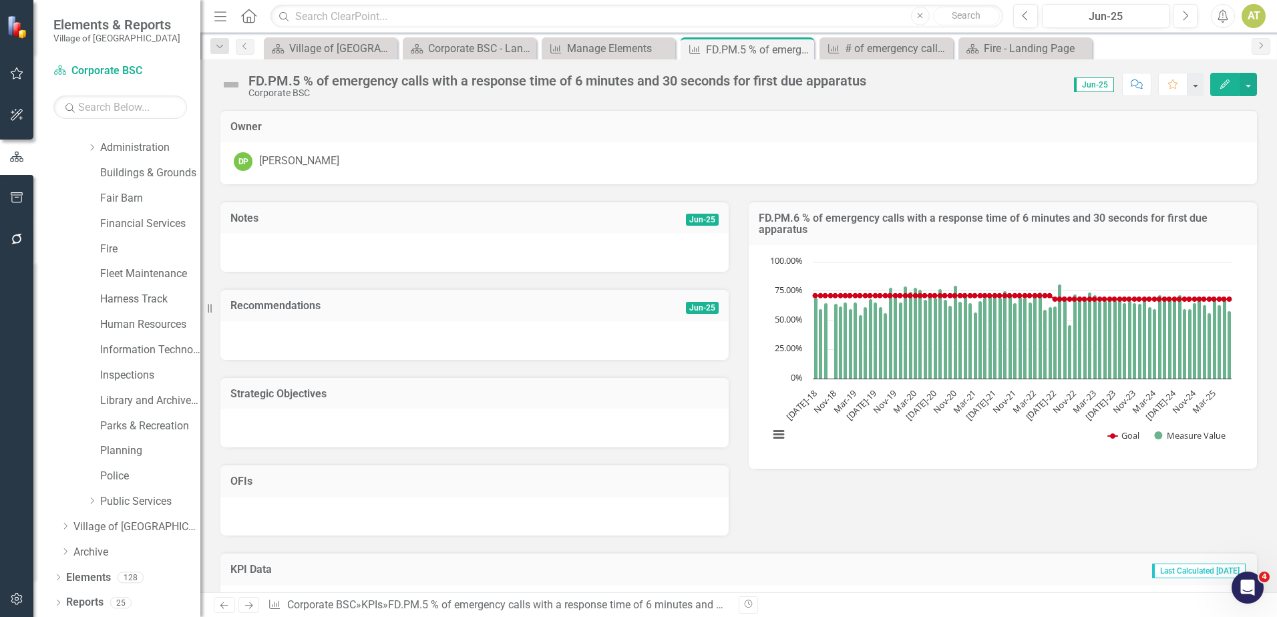
click at [1223, 88] on icon "Edit" at bounding box center [1225, 83] width 12 height 9
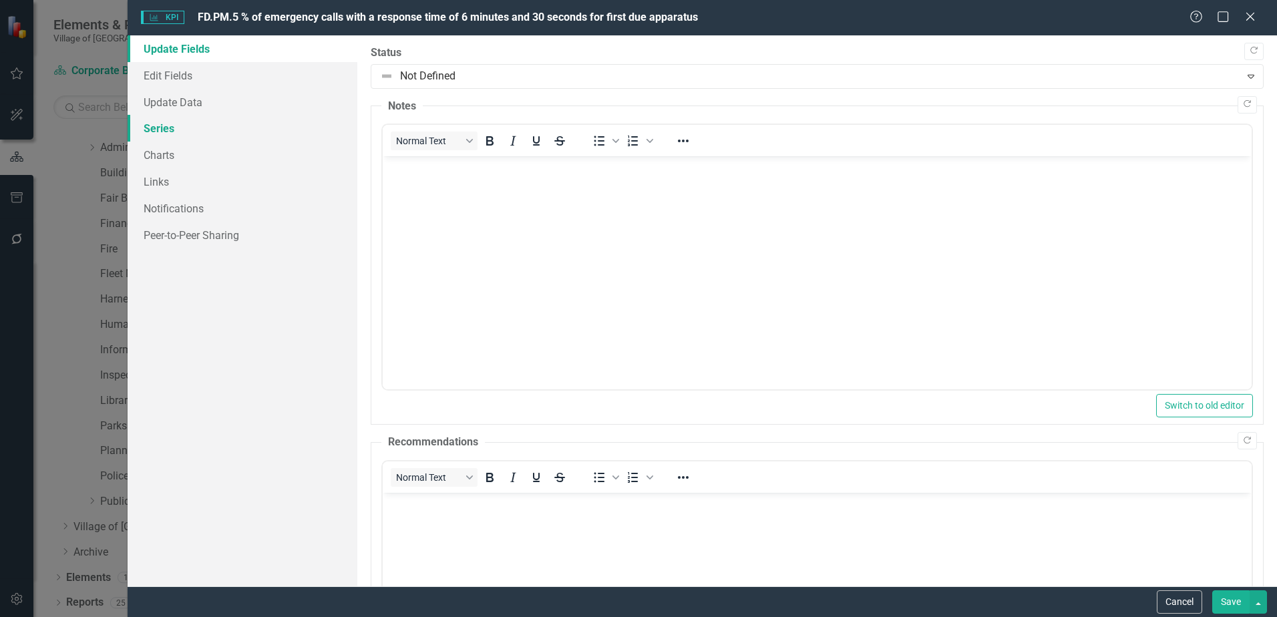
click at [195, 122] on link "Series" at bounding box center [243, 128] width 230 height 27
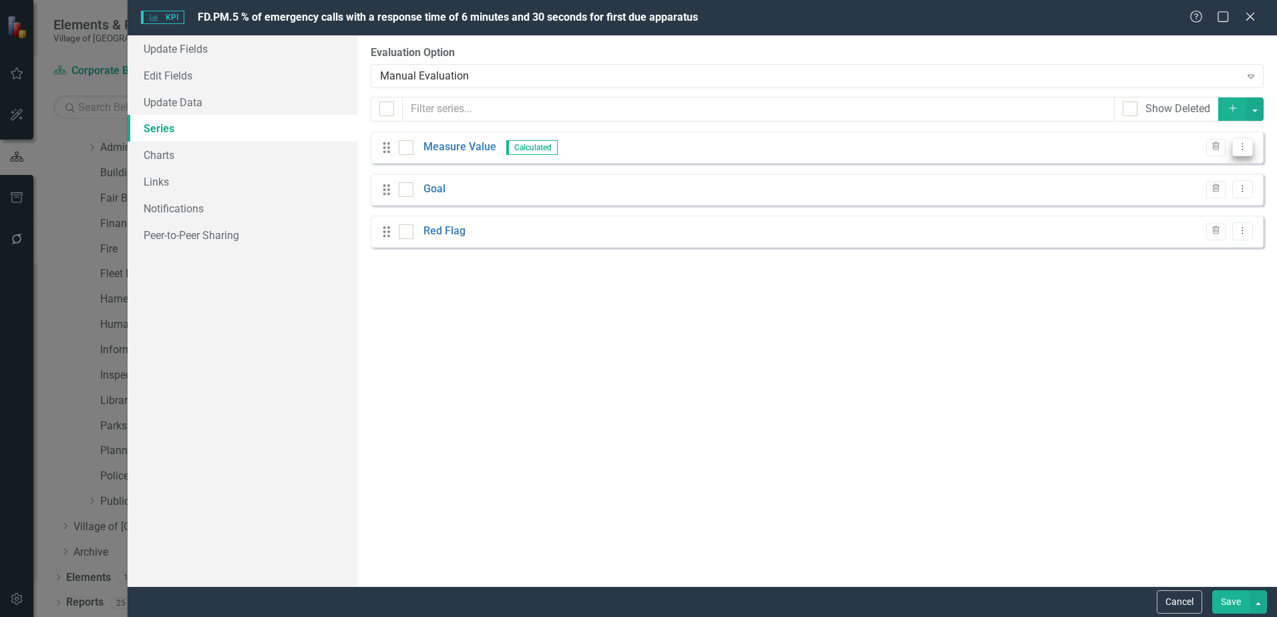
click at [1249, 148] on button "Dropdown Menu" at bounding box center [1242, 147] width 21 height 18
click at [1238, 166] on link "Edit Edit Measure Series" at bounding box center [1176, 169] width 152 height 25
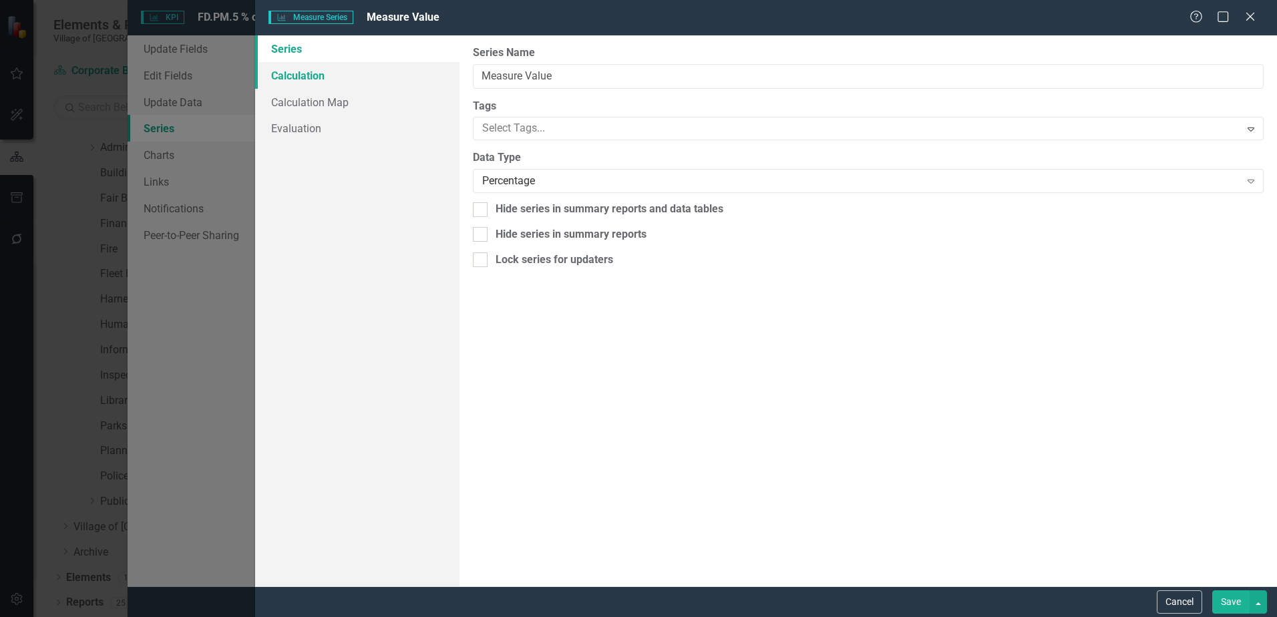
click at [395, 79] on link "Calculation" at bounding box center [357, 75] width 204 height 27
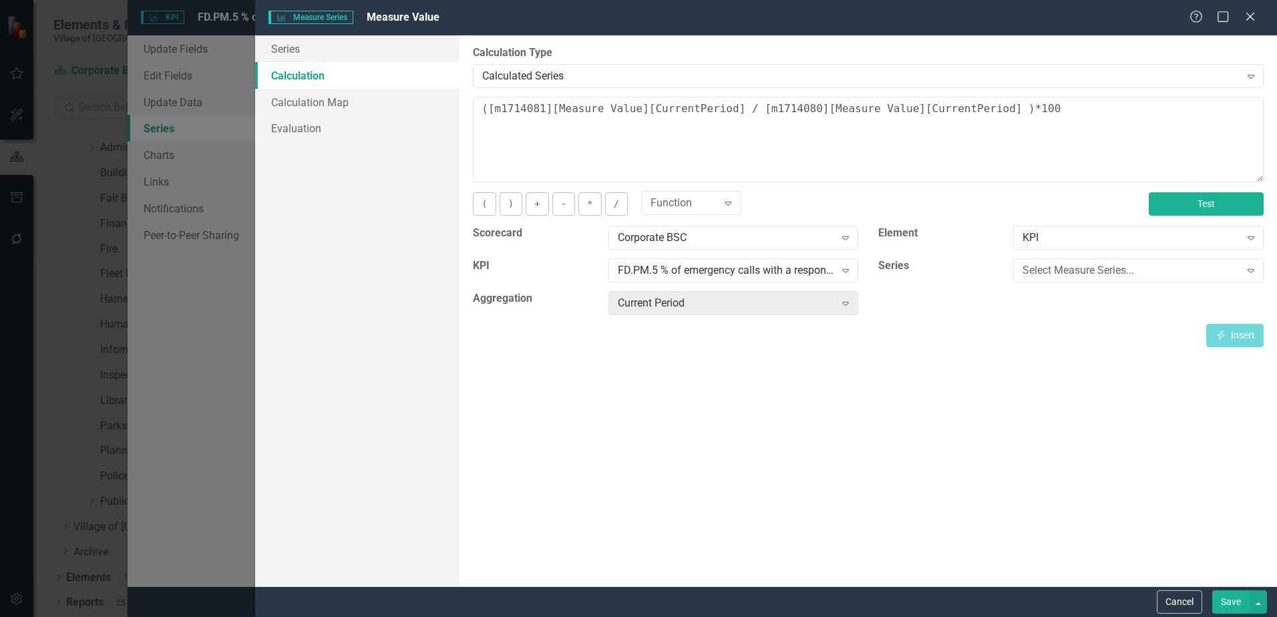
click at [1187, 202] on button "Test" at bounding box center [1206, 203] width 115 height 23
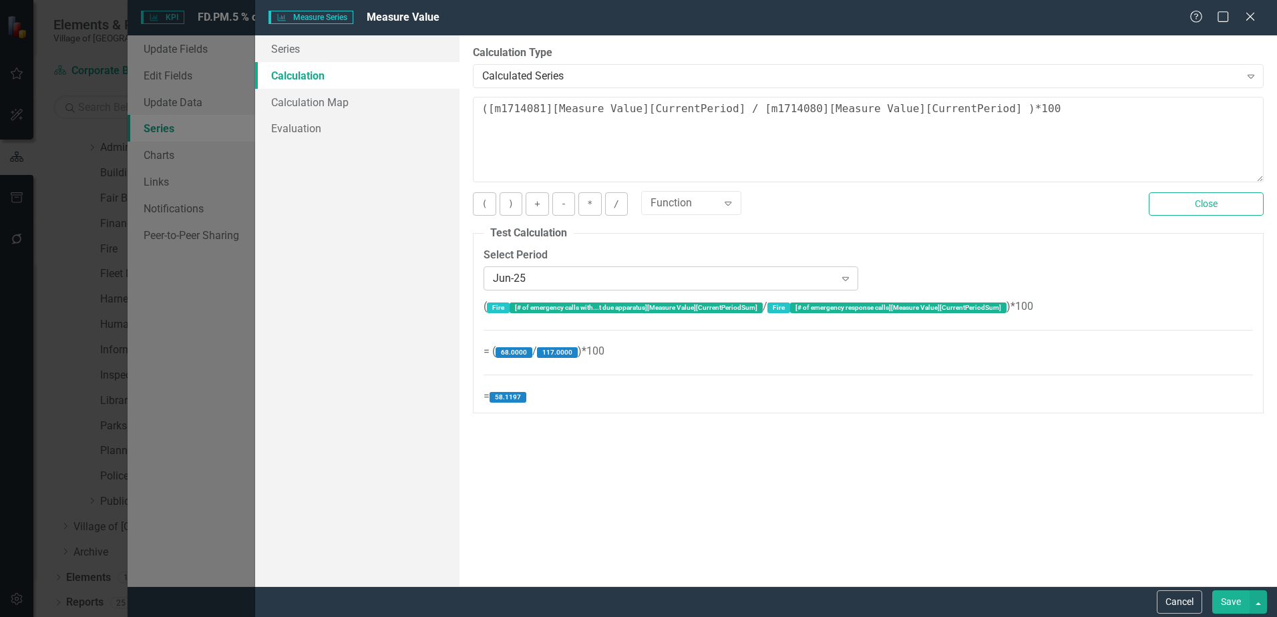
click at [590, 279] on div "Jun-25" at bounding box center [663, 277] width 341 height 15
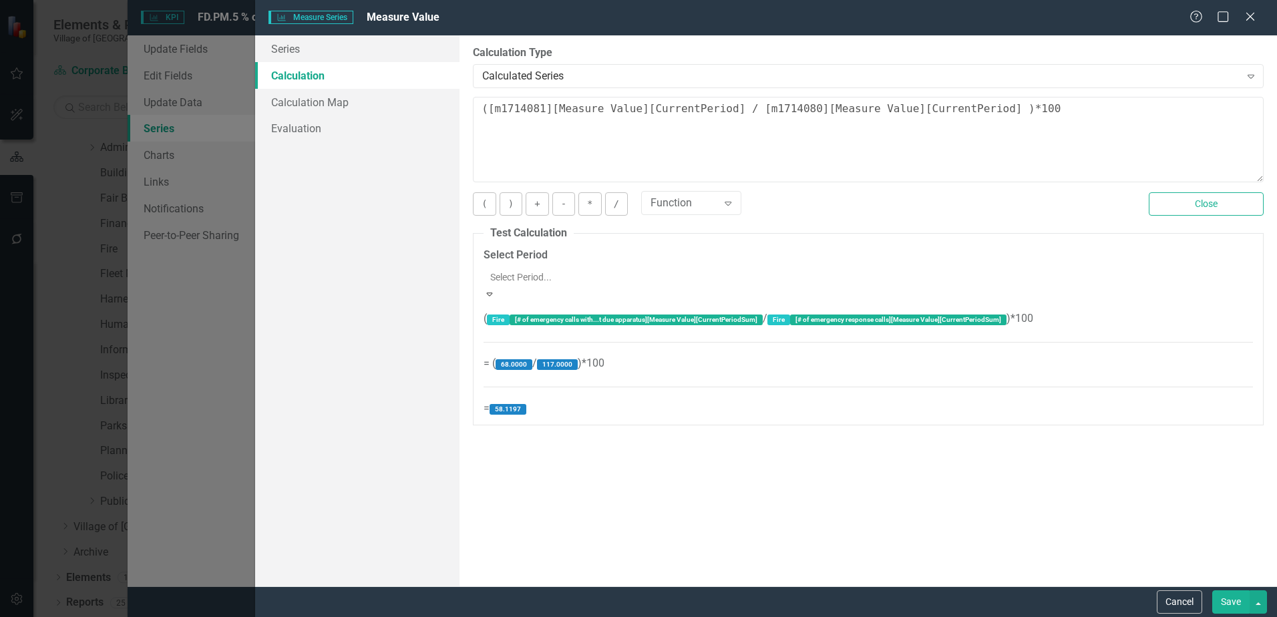
scroll to position [1754, 0]
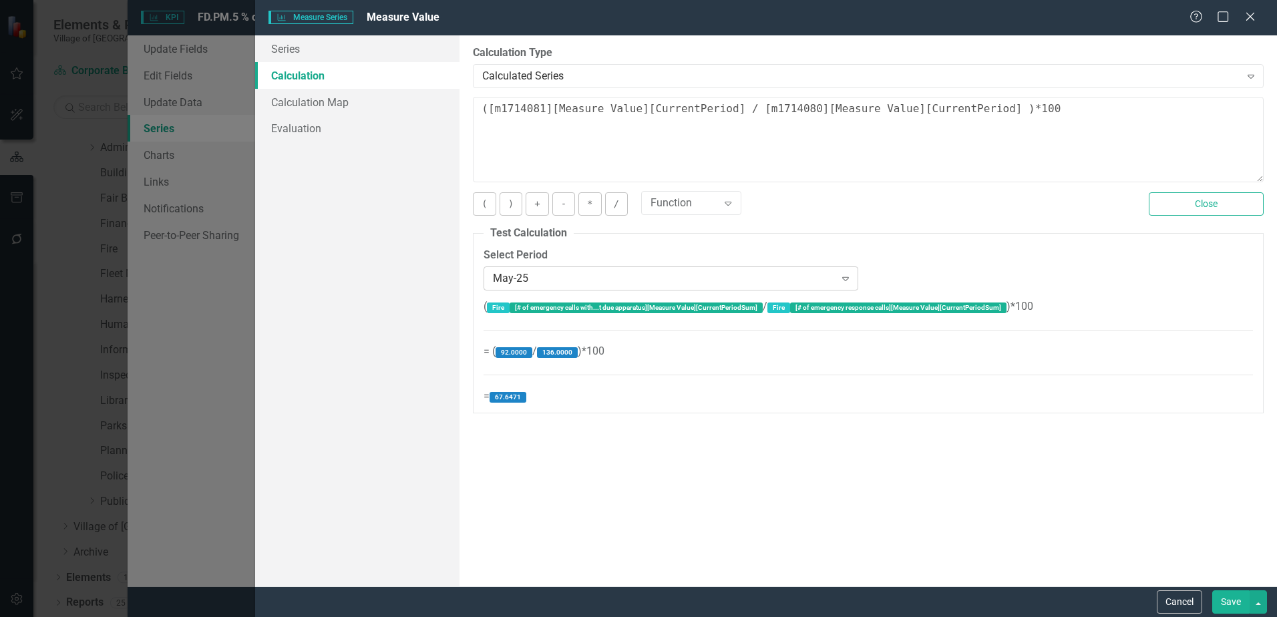
click at [538, 270] on div "May-25" at bounding box center [663, 277] width 341 height 15
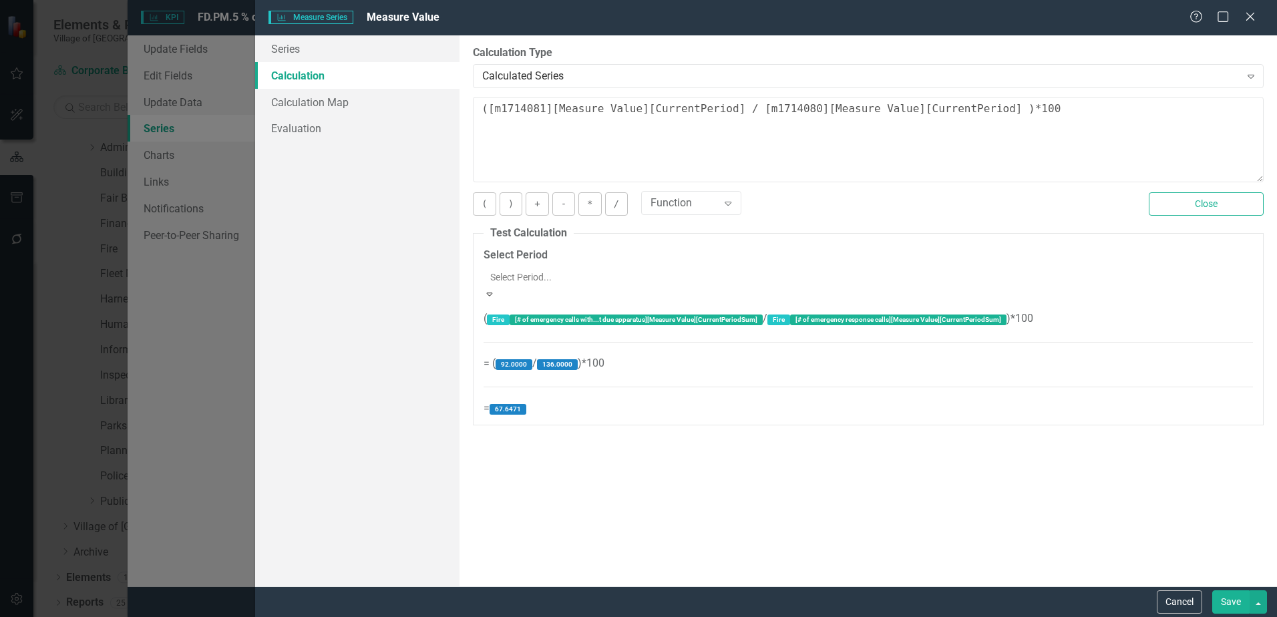
scroll to position [1731, 0]
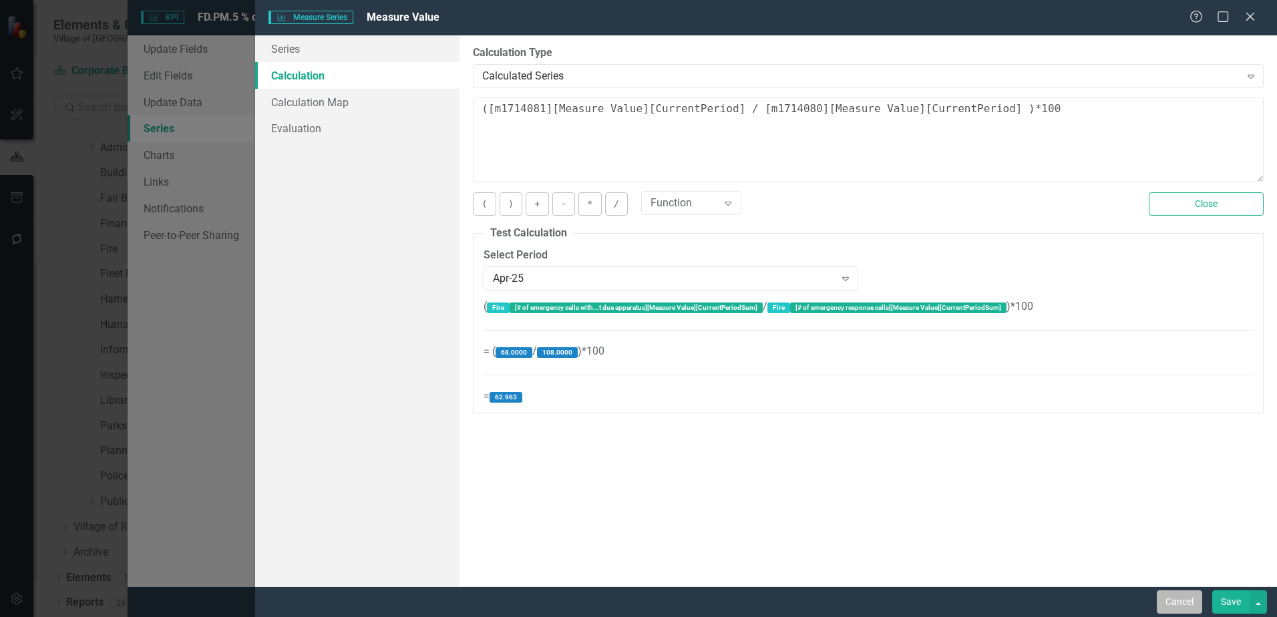
click at [1167, 602] on button "Cancel" at bounding box center [1179, 601] width 45 height 23
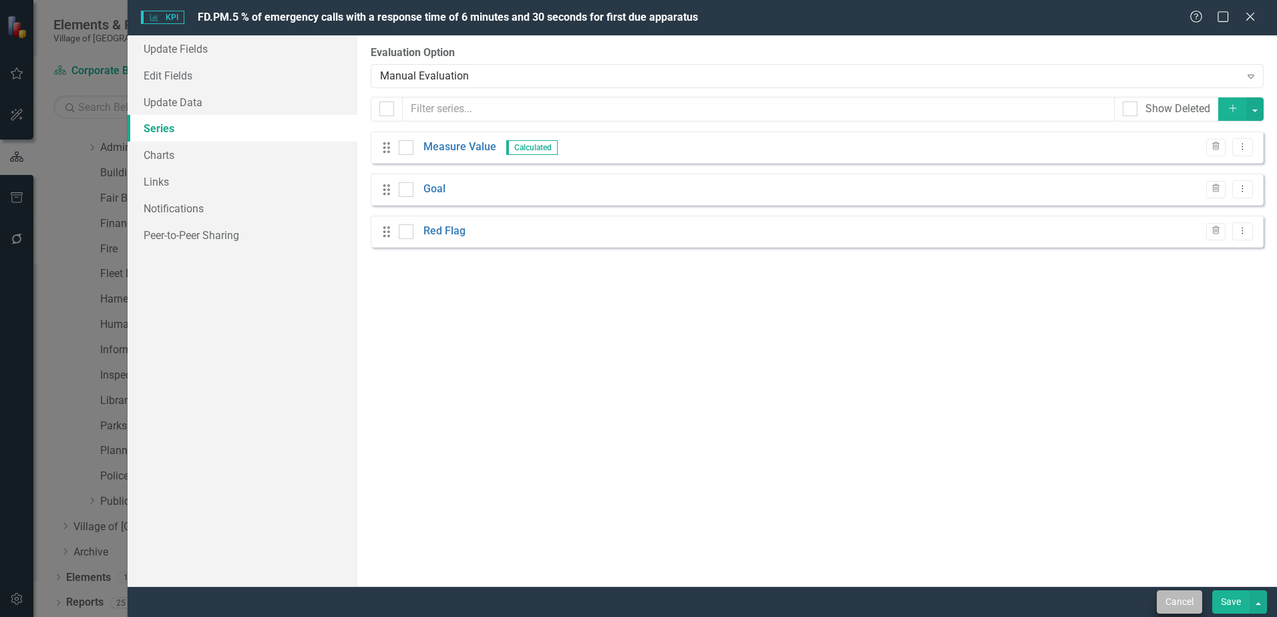
click at [1169, 590] on div "Cancel Save" at bounding box center [702, 601] width 1149 height 31
click at [1171, 596] on button "Cancel" at bounding box center [1179, 601] width 45 height 23
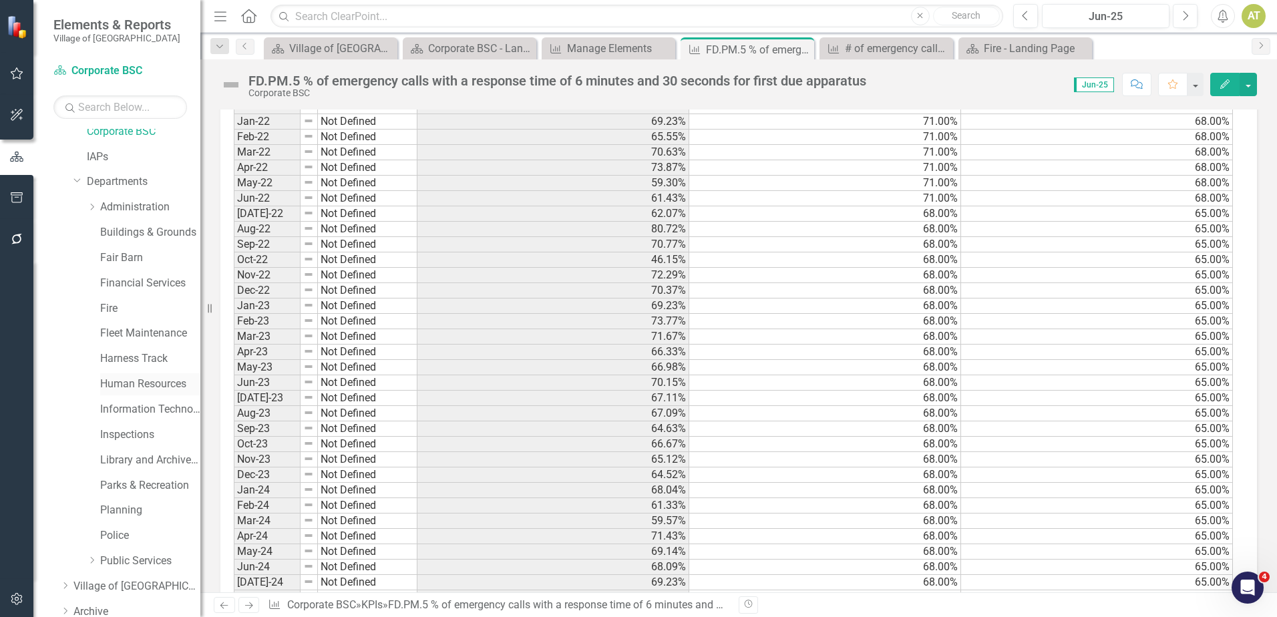
scroll to position [118, 0]
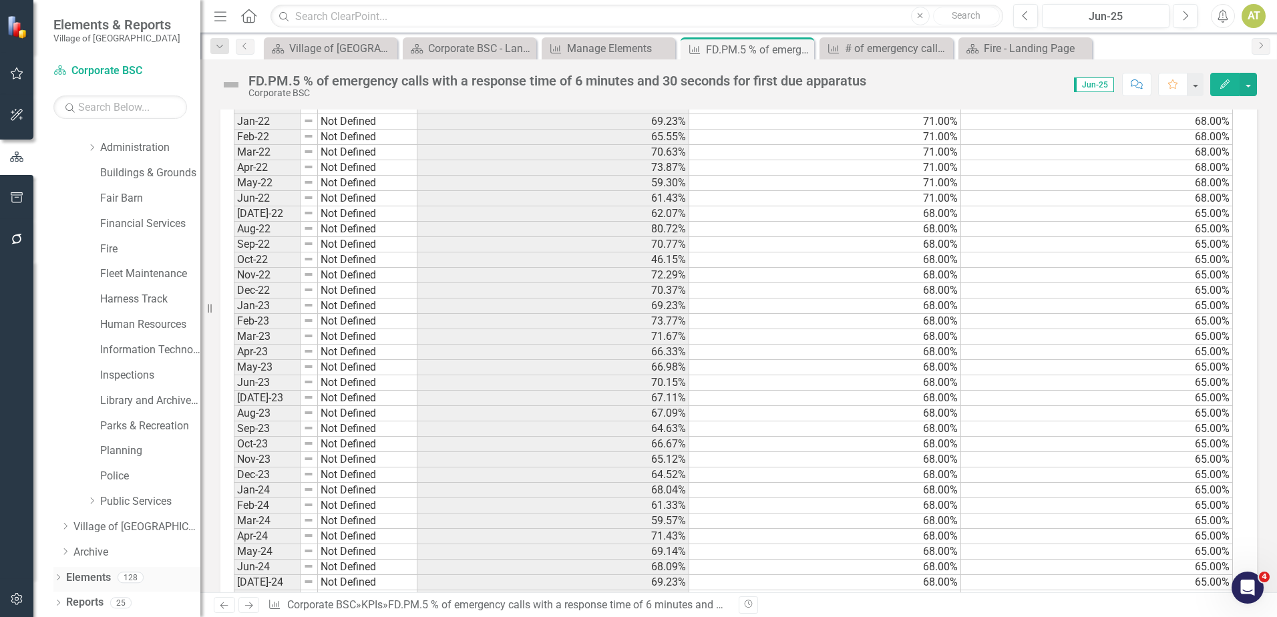
click at [102, 584] on link "Elements" at bounding box center [88, 577] width 45 height 15
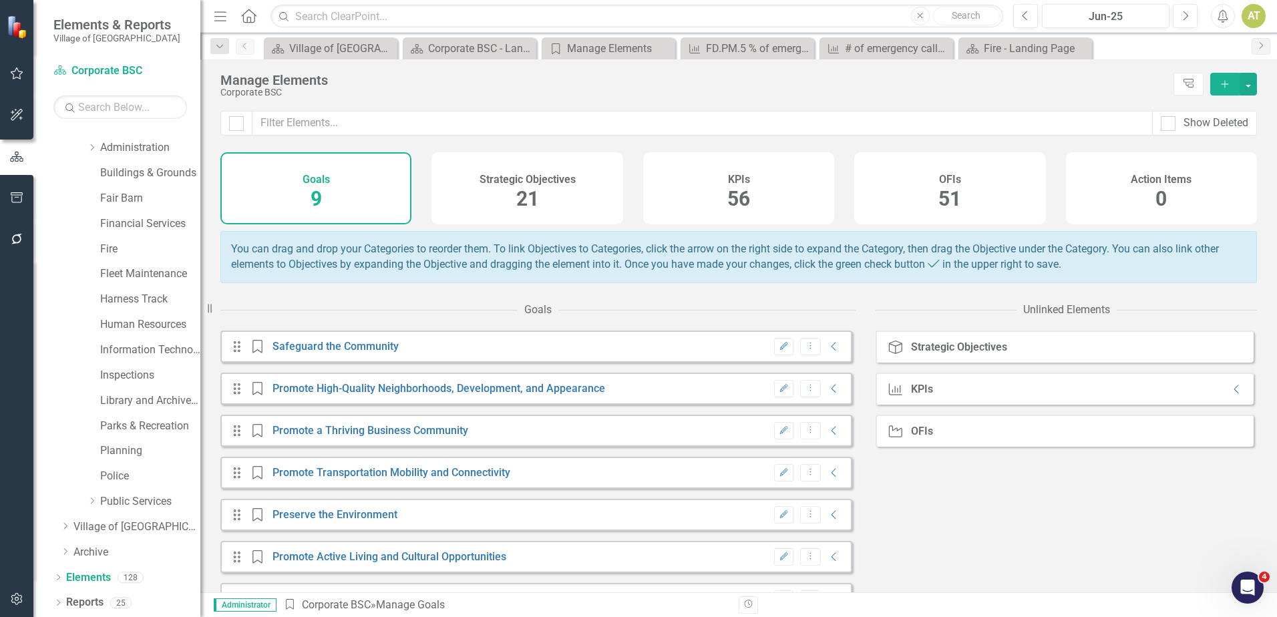
click at [706, 190] on div "KPIs 56" at bounding box center [738, 188] width 191 height 72
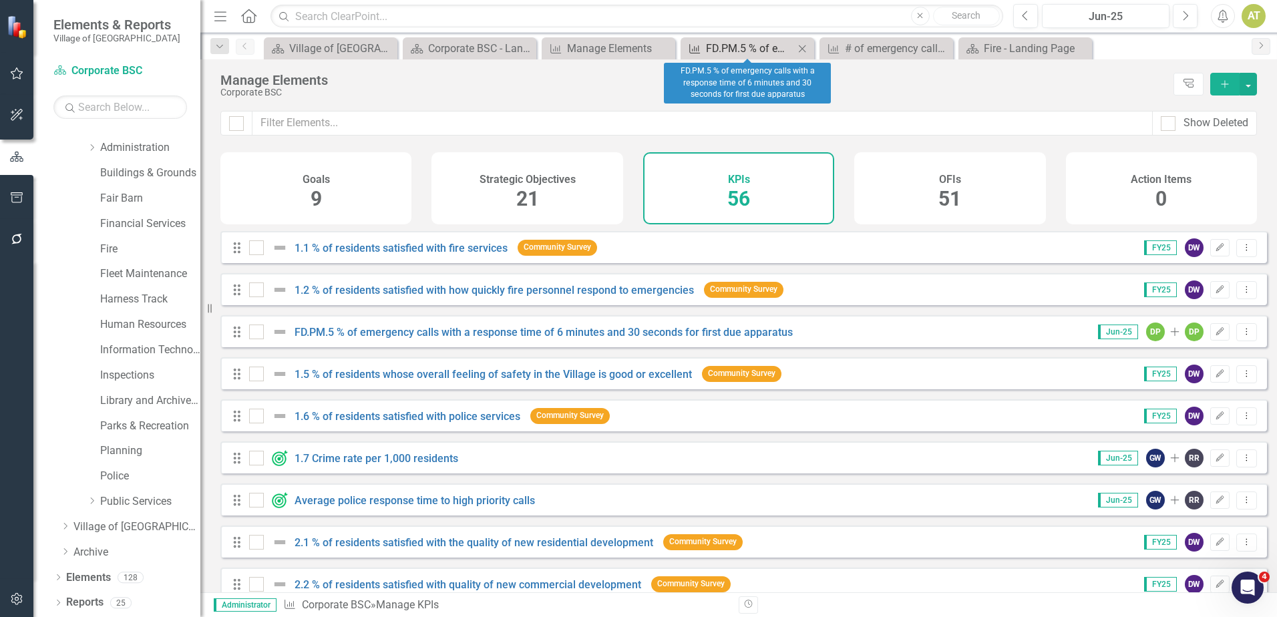
click at [724, 46] on div "FD.PM.5 % of emergency calls with a response time of 6 minutes and 30 seconds f…" at bounding box center [750, 48] width 88 height 17
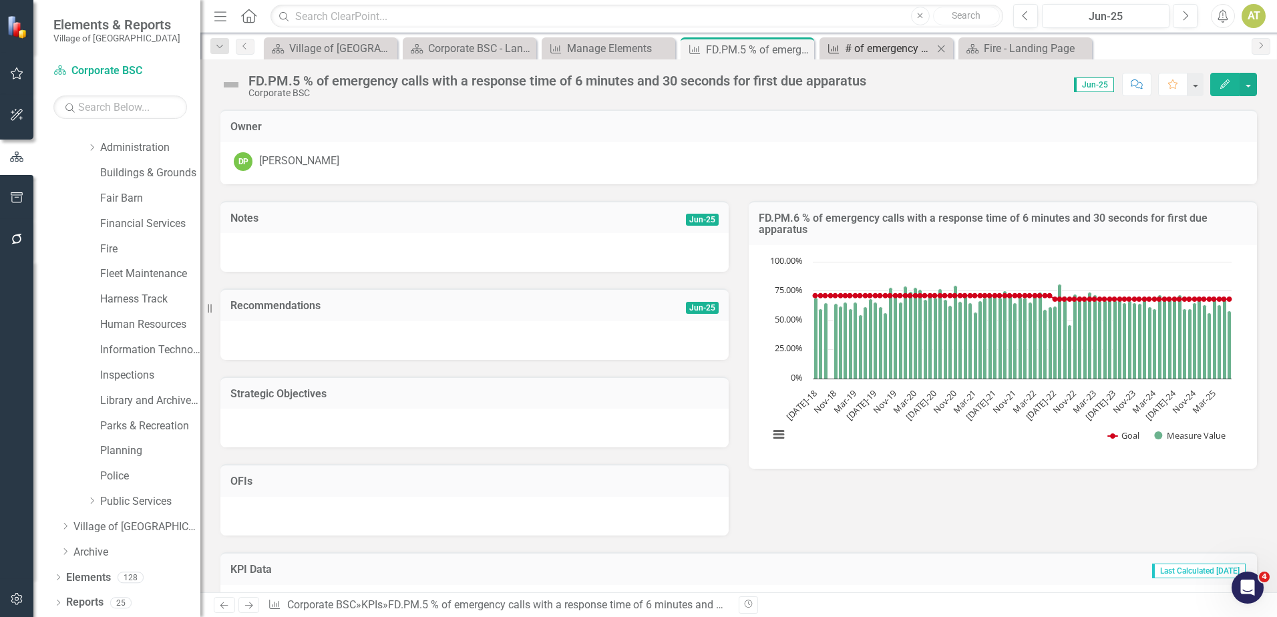
click at [889, 45] on div "# of emergency calls with a response time of 6 minutes and 30 seconds for first…" at bounding box center [889, 48] width 88 height 17
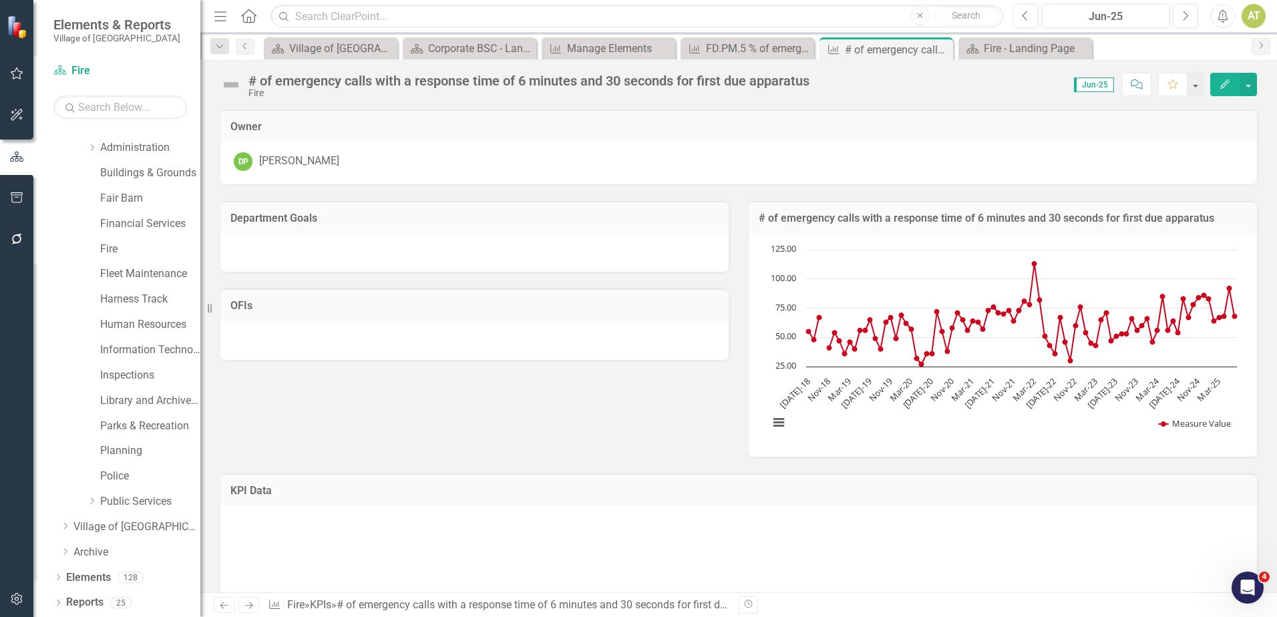
drag, startPoint x: 716, startPoint y: 445, endPoint x: 706, endPoint y: 453, distance: 13.3
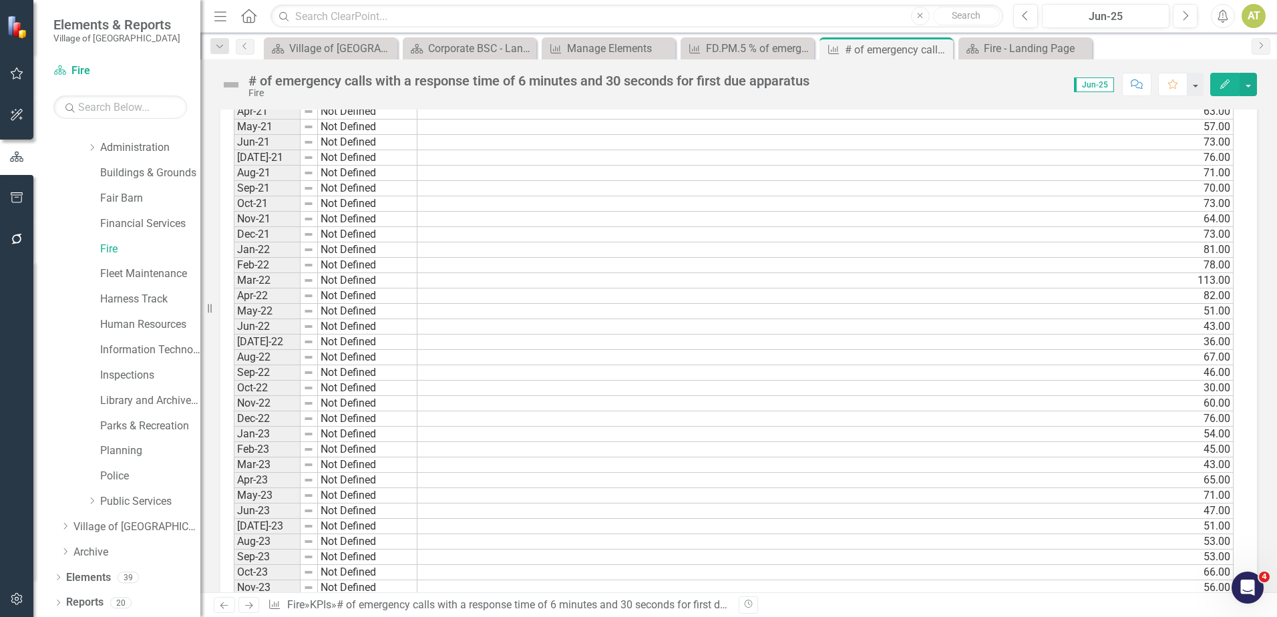
scroll to position [1263, 0]
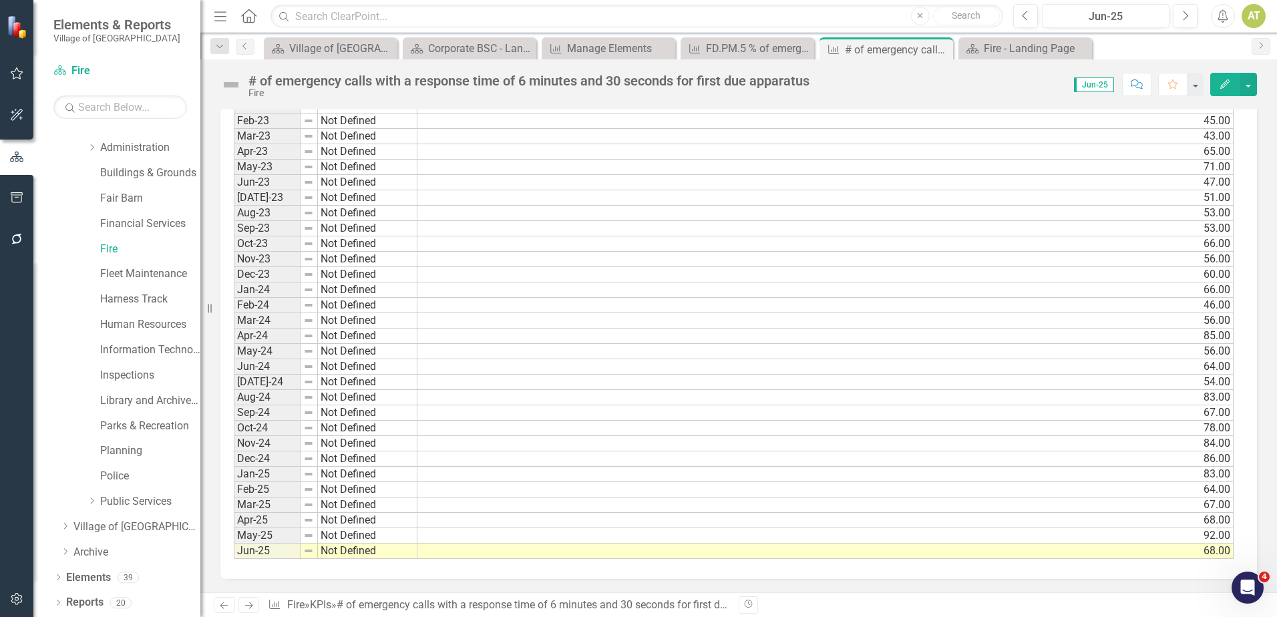
click at [742, 597] on button "Revision History" at bounding box center [748, 604] width 19 height 17
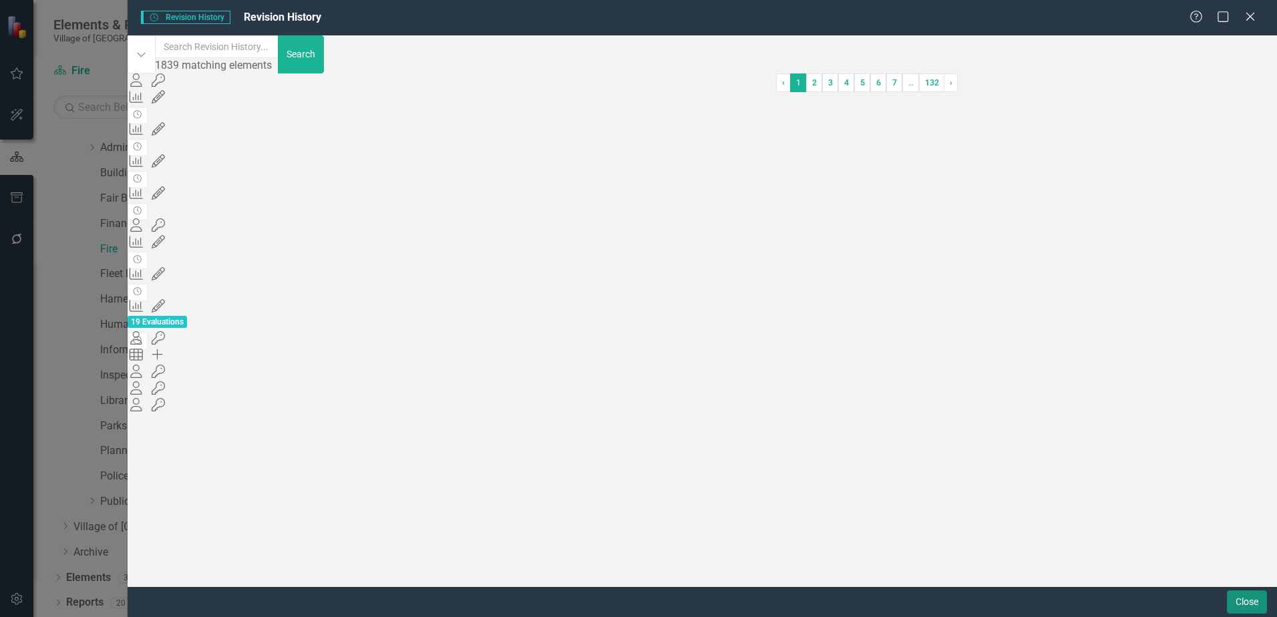
click at [1239, 607] on button "Close" at bounding box center [1247, 601] width 40 height 23
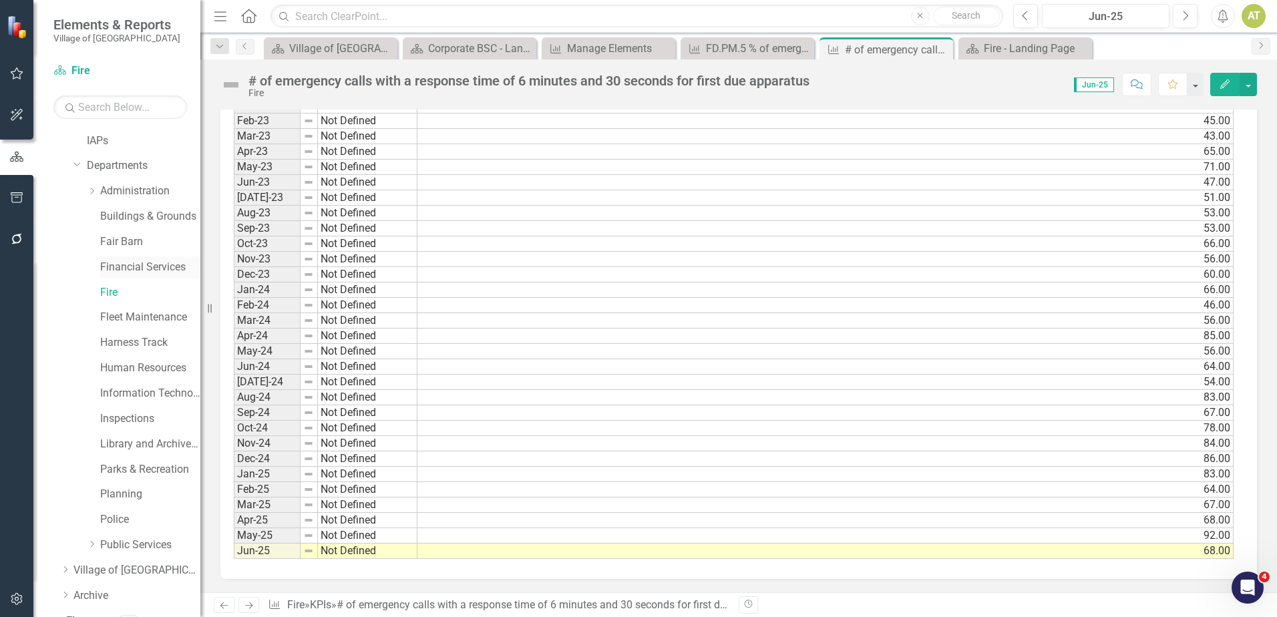
scroll to position [0, 0]
click at [88, 188] on link "Corporate BSC" at bounding box center [144, 190] width 114 height 15
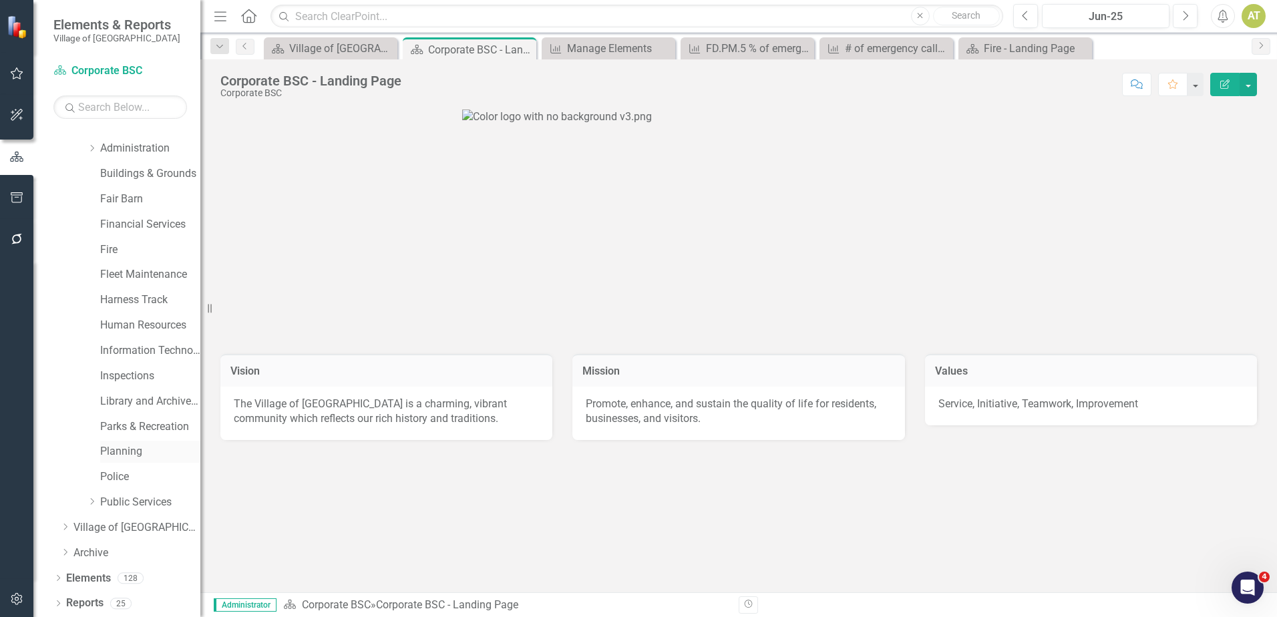
scroll to position [118, 0]
click at [102, 575] on link "Elements" at bounding box center [88, 577] width 45 height 15
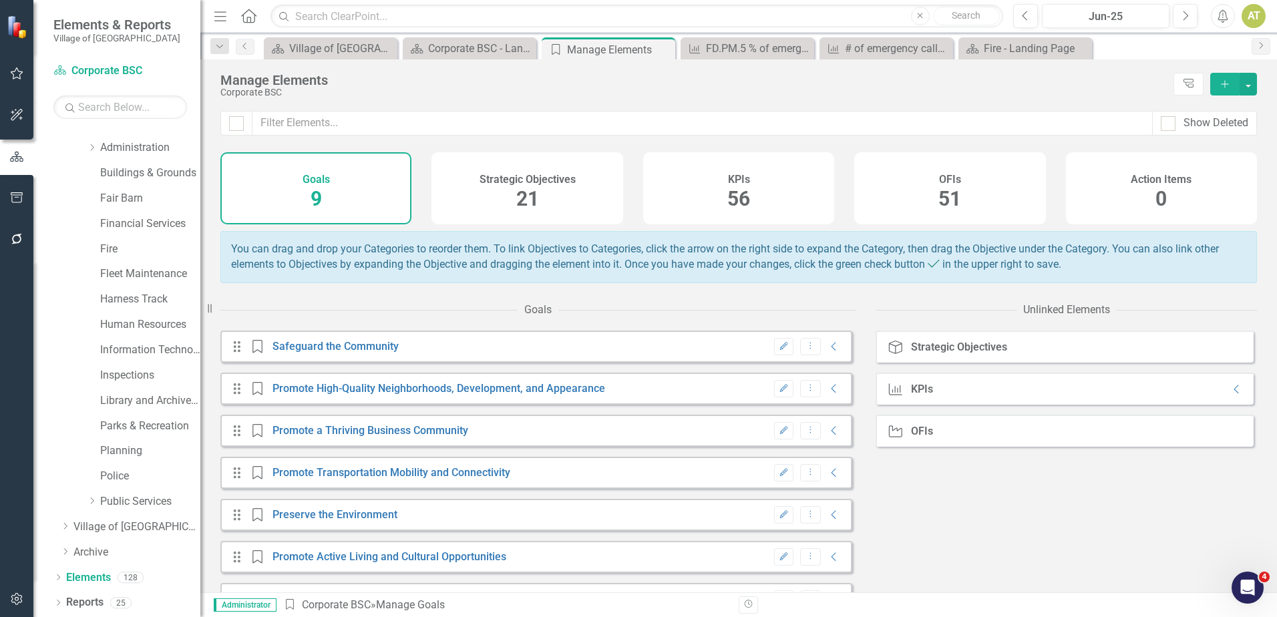
click at [705, 198] on div "KPIs 56" at bounding box center [738, 188] width 191 height 72
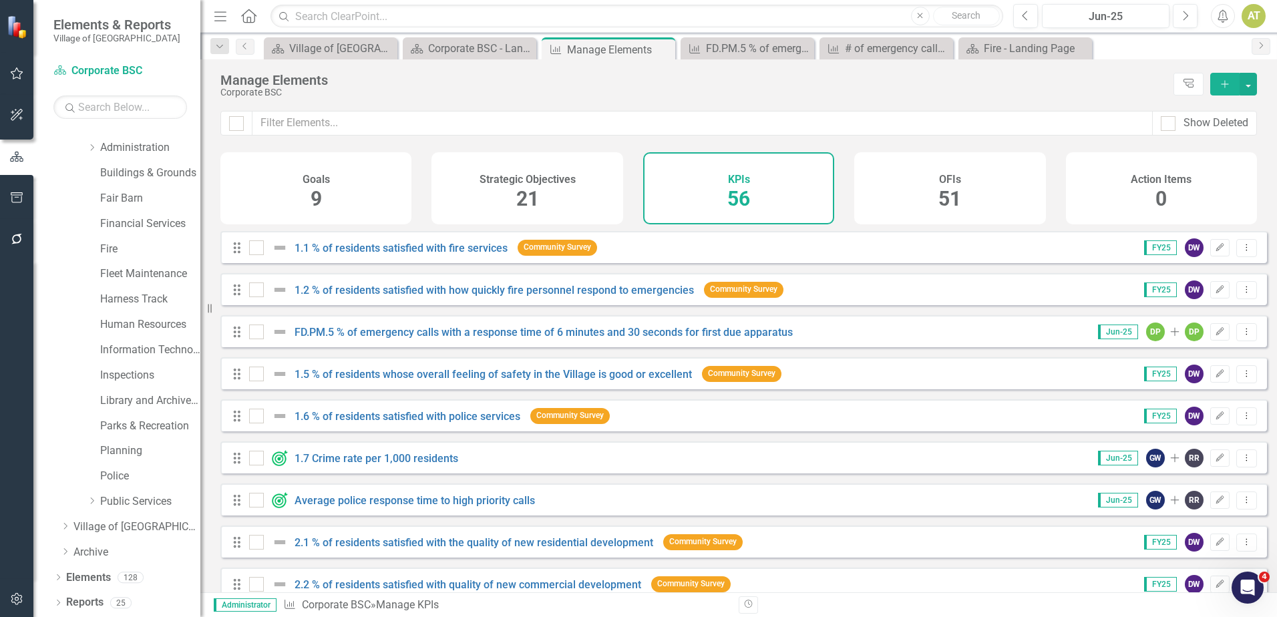
scroll to position [67, 0]
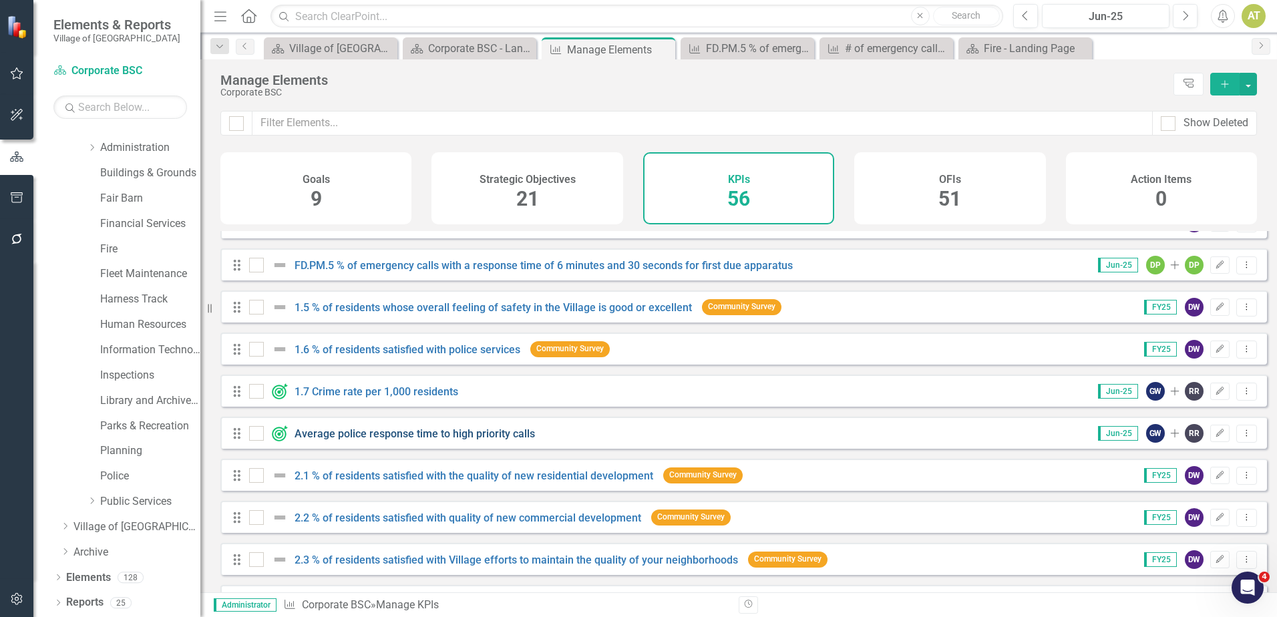
click at [411, 440] on link "Average police response time to high priority calls" at bounding box center [414, 433] width 240 height 13
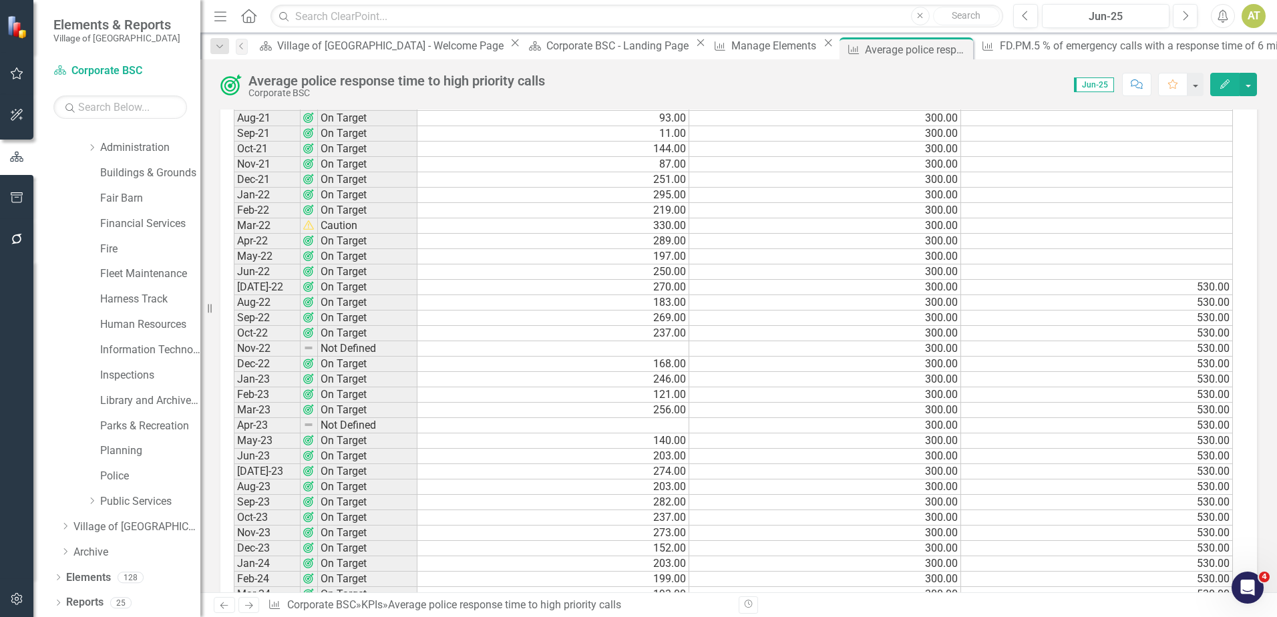
scroll to position [1342, 0]
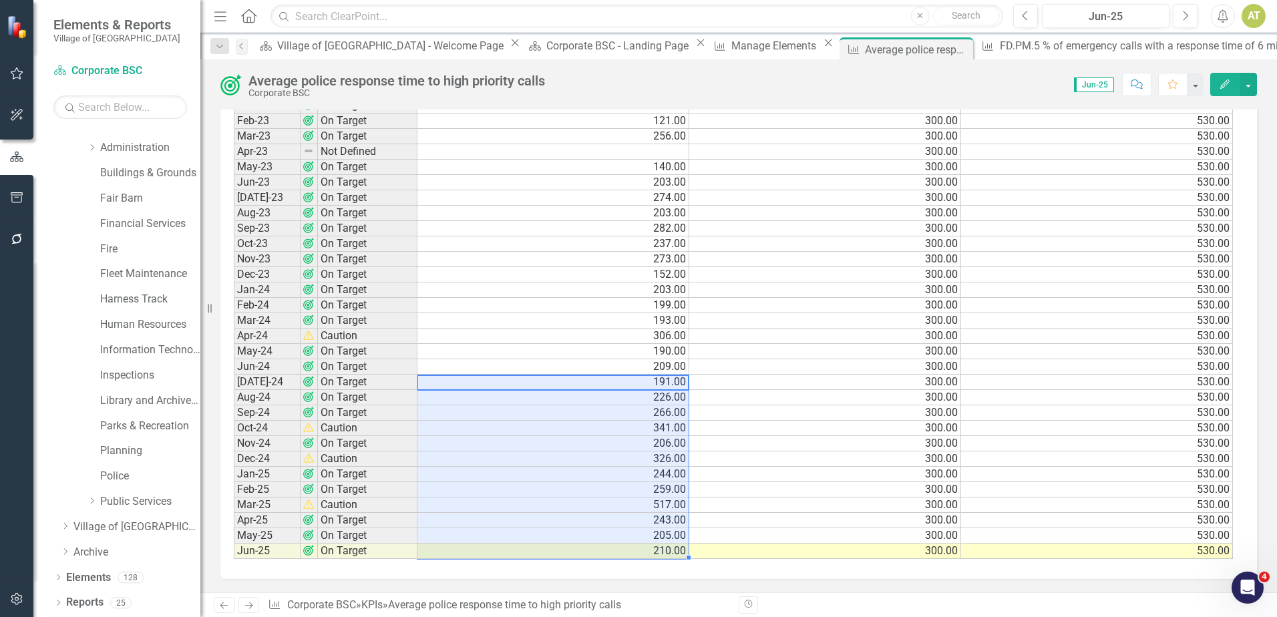
drag, startPoint x: 443, startPoint y: 389, endPoint x: 454, endPoint y: 548, distance: 159.3
click at [745, 609] on button "Revision History" at bounding box center [748, 604] width 19 height 17
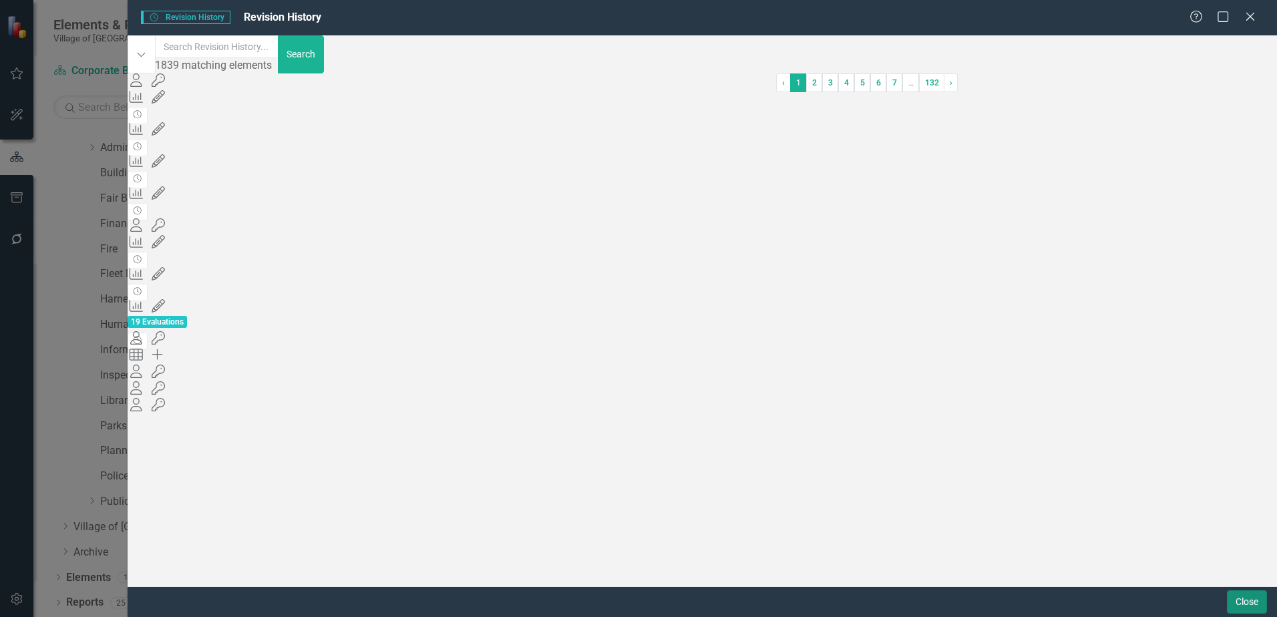
drag, startPoint x: 1244, startPoint y: 600, endPoint x: 12, endPoint y: 27, distance: 1358.4
click at [1244, 600] on button "Close" at bounding box center [1247, 601] width 40 height 23
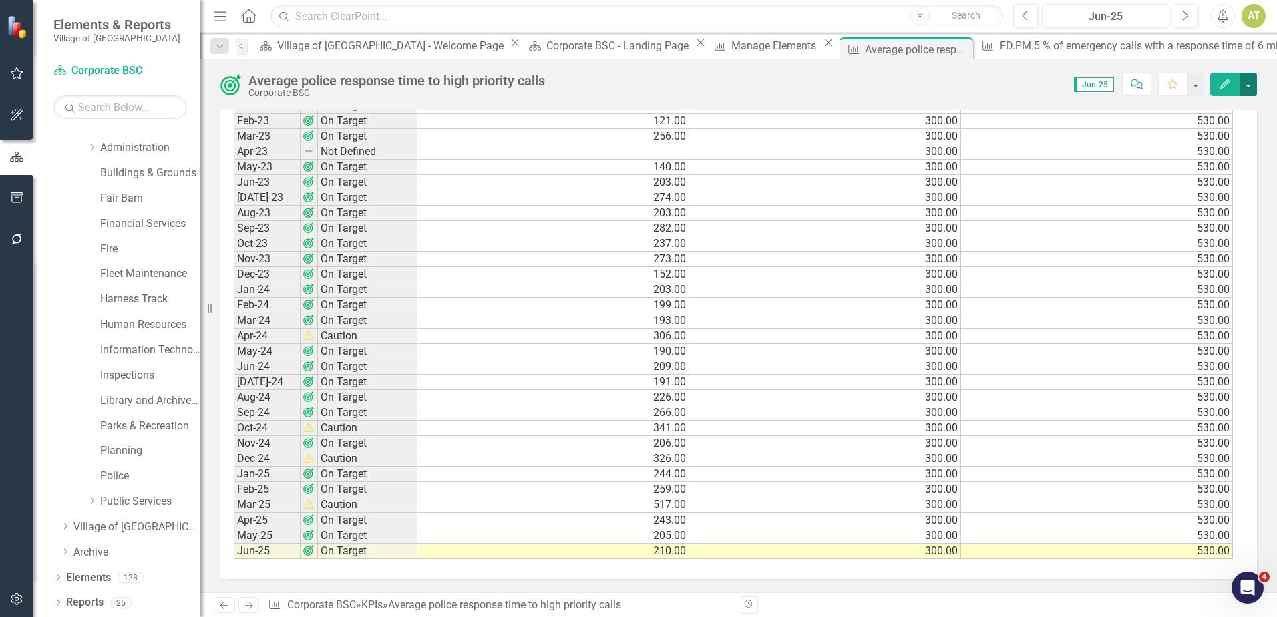
click at [1255, 81] on button "button" at bounding box center [1247, 84] width 17 height 23
click at [1246, 182] on link "Revision History Revision History" at bounding box center [1202, 185] width 108 height 25
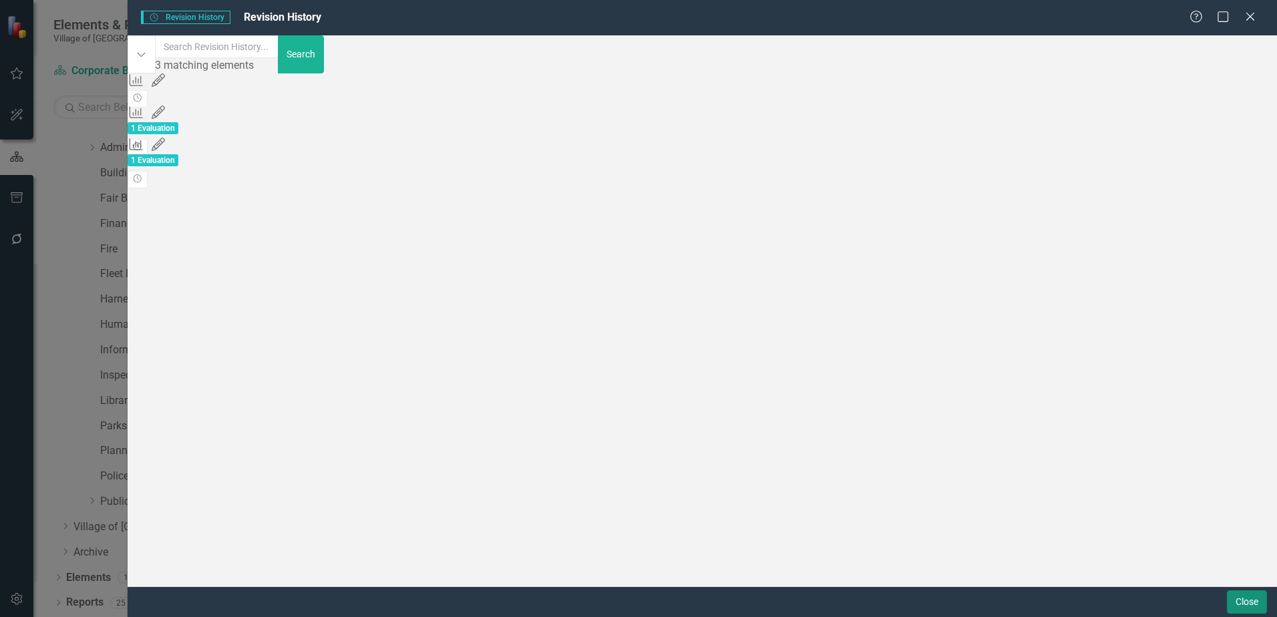
click at [1245, 606] on button "Close" at bounding box center [1247, 601] width 40 height 23
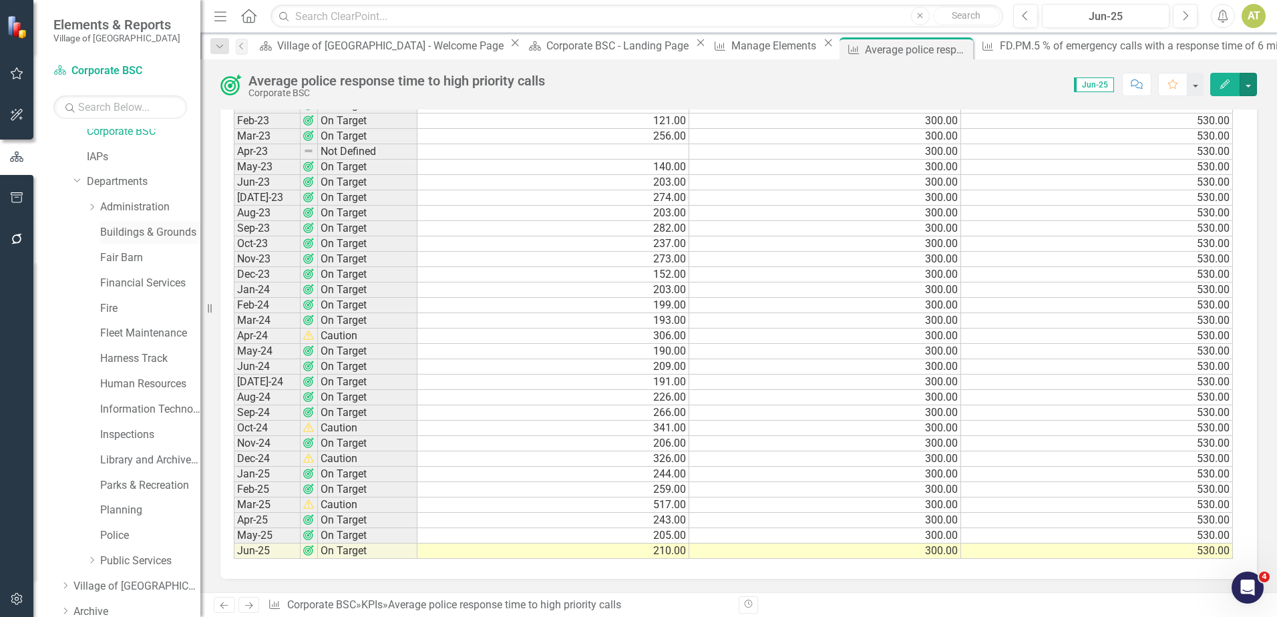
scroll to position [0, 0]
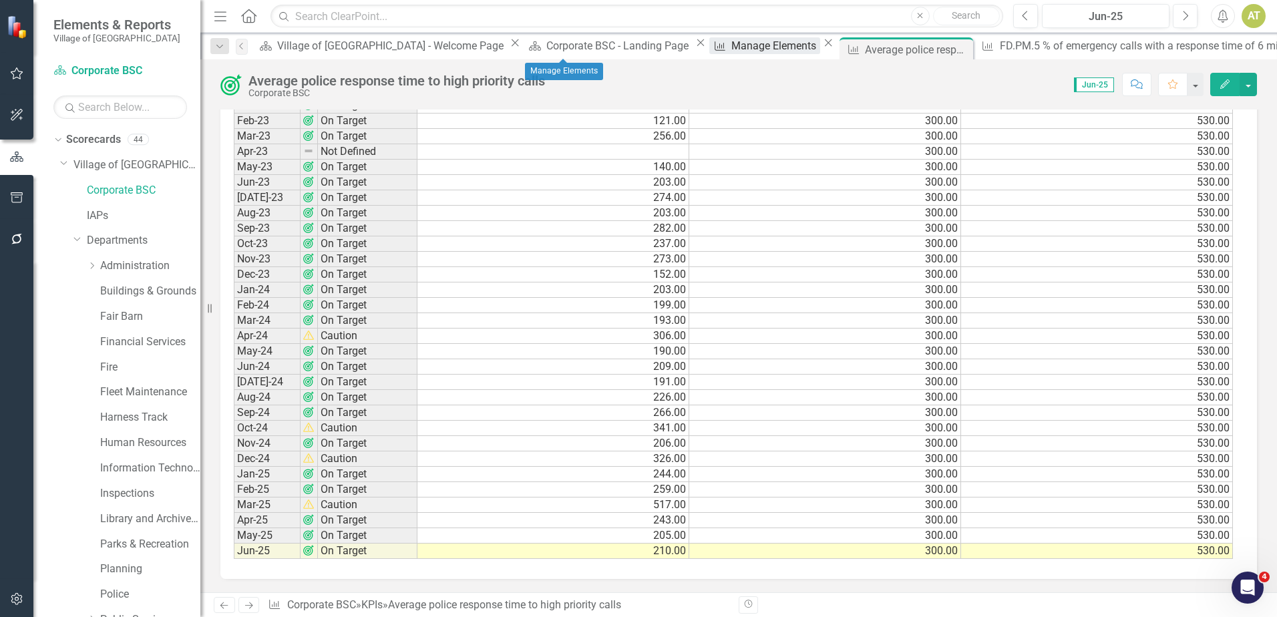
click at [731, 44] on div "Manage Elements" at bounding box center [775, 45] width 89 height 17
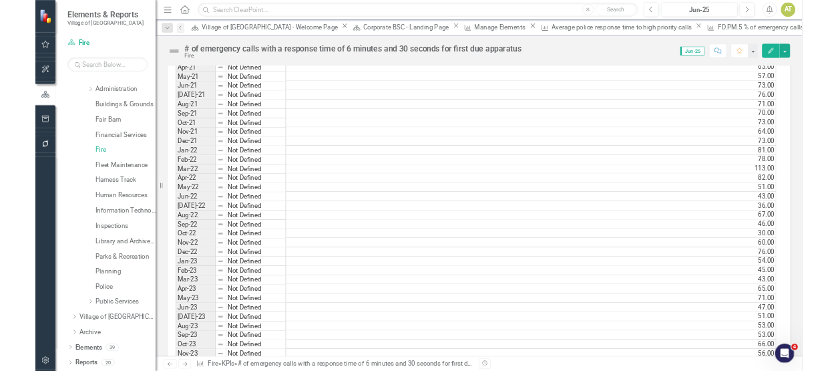
scroll to position [1263, 0]
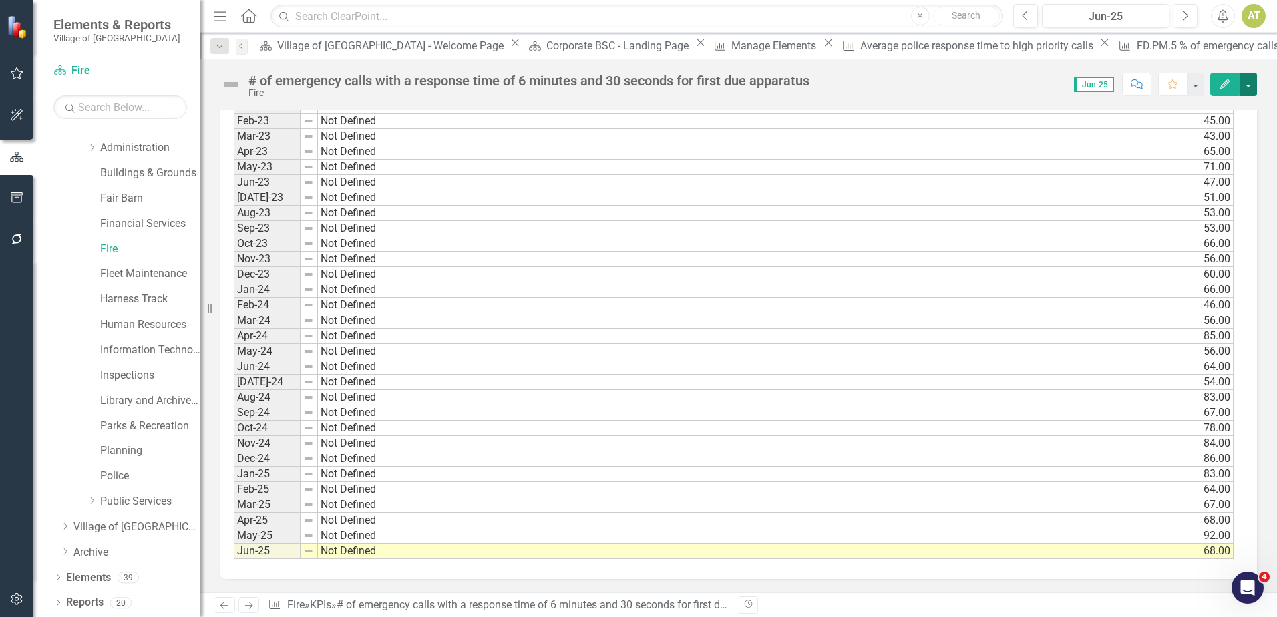
click at [1253, 87] on button "button" at bounding box center [1247, 84] width 17 height 23
click at [1231, 195] on link "Revision History Revision History" at bounding box center [1202, 185] width 108 height 25
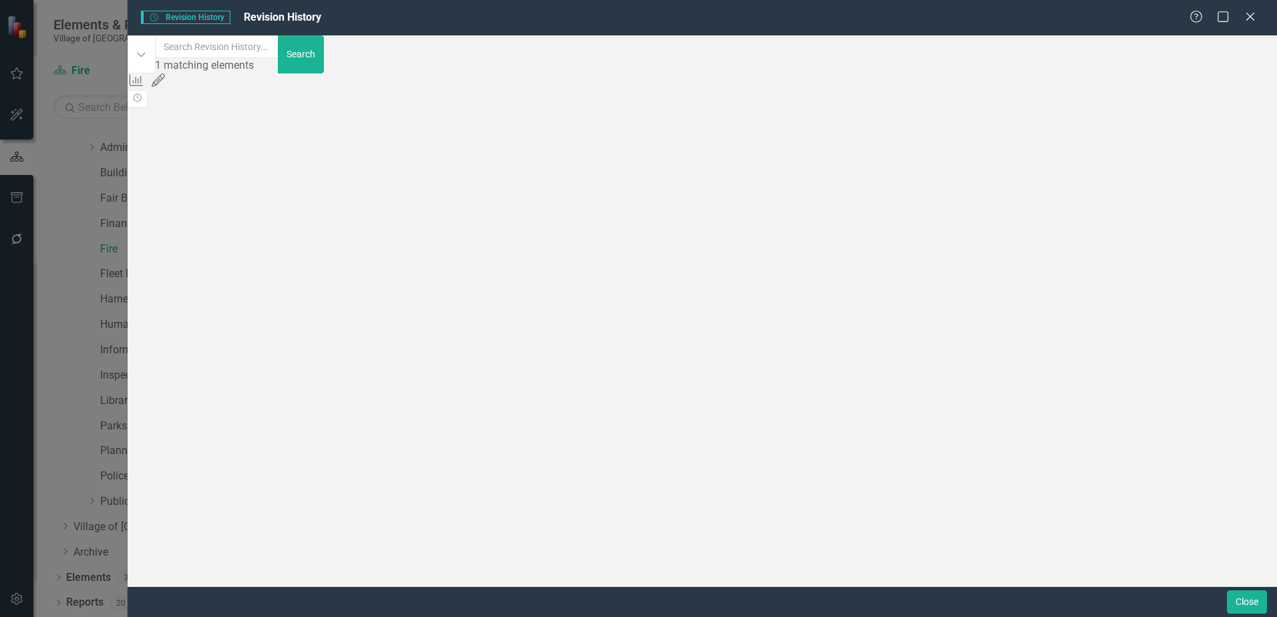
click at [433, 101] on div "Measure 1714081 (# of emergency calls with a response time of 6 min...) Period …" at bounding box center [446, 96] width 637 height 15
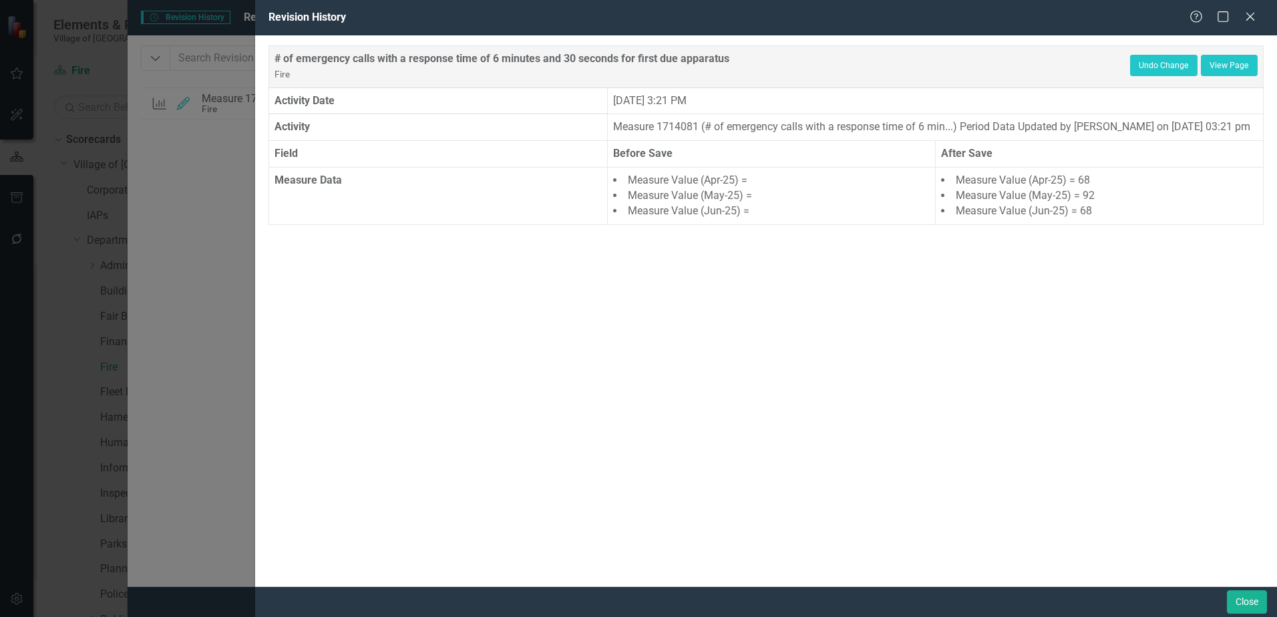
scroll to position [1263, 0]
click at [1245, 607] on button "Close" at bounding box center [1247, 601] width 40 height 23
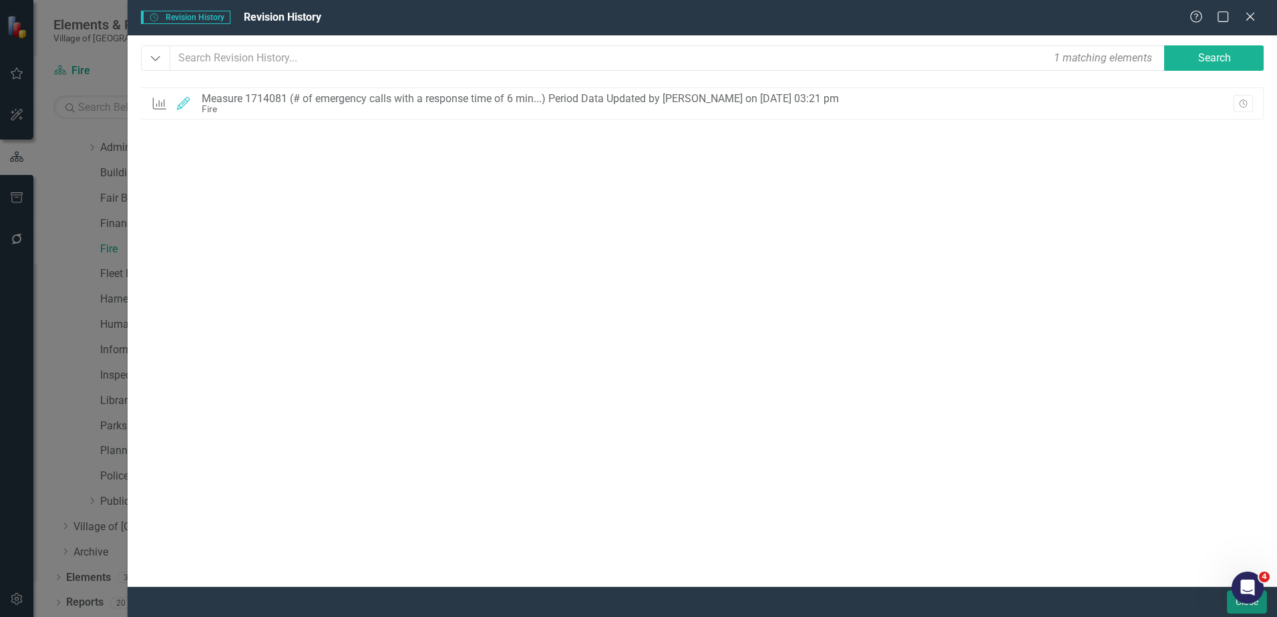
click at [1231, 606] on button "Close" at bounding box center [1247, 601] width 40 height 23
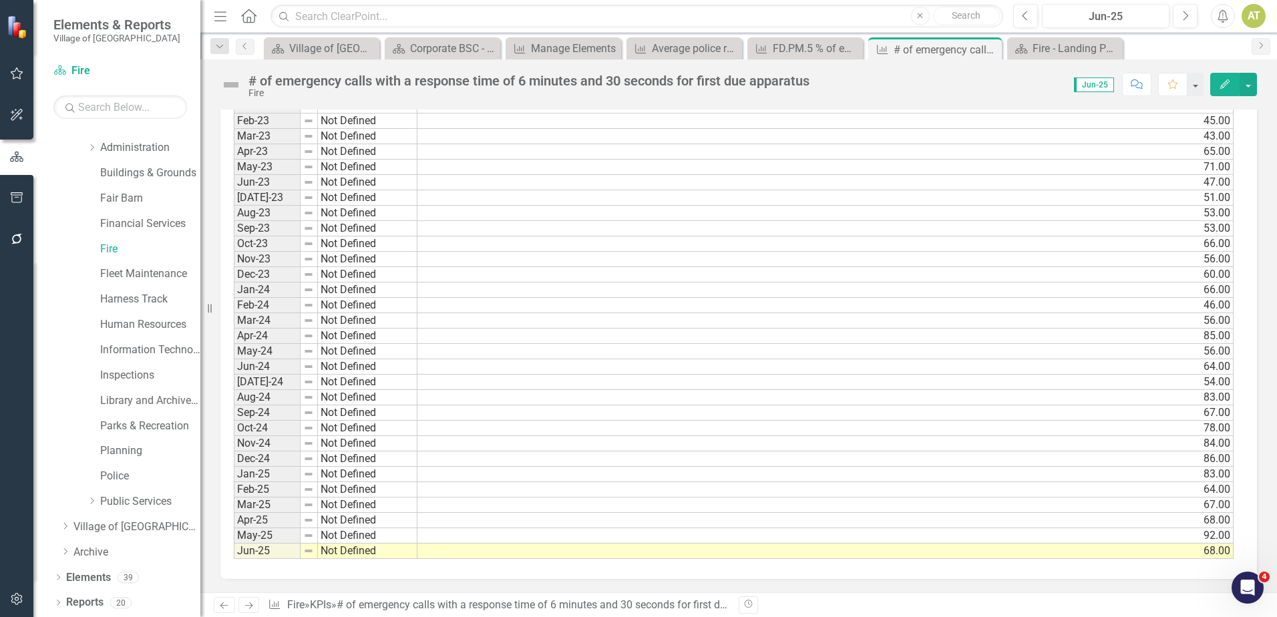
click at [221, 605] on icon at bounding box center [224, 605] width 8 height 7
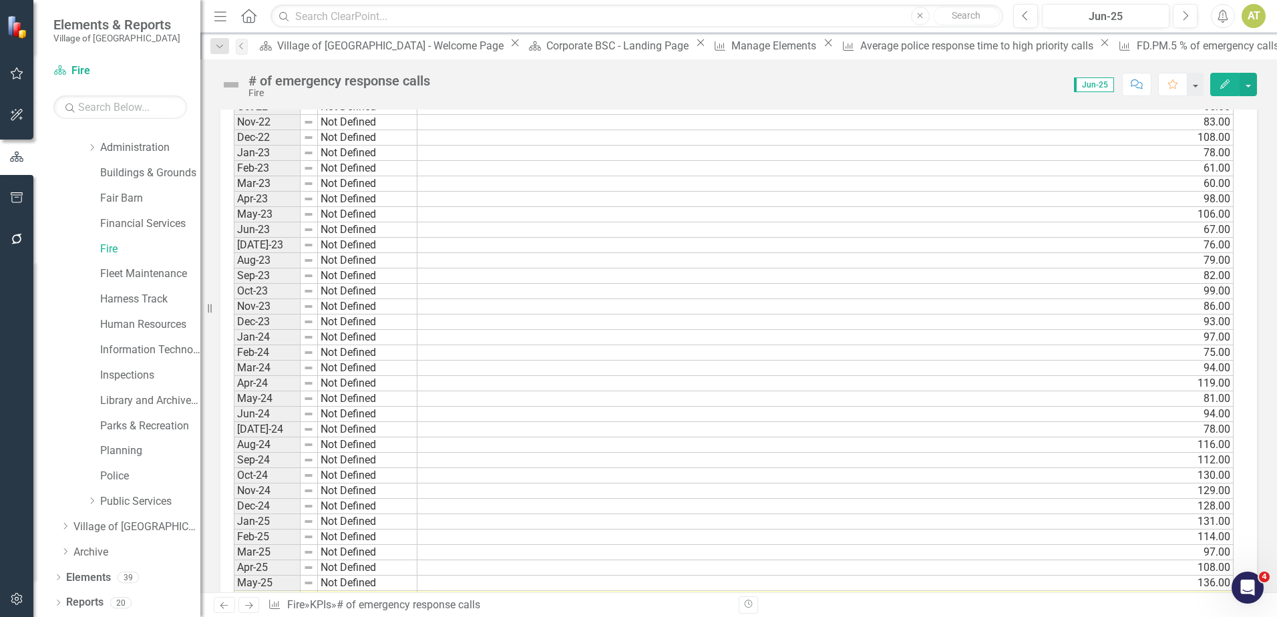
scroll to position [1263, 0]
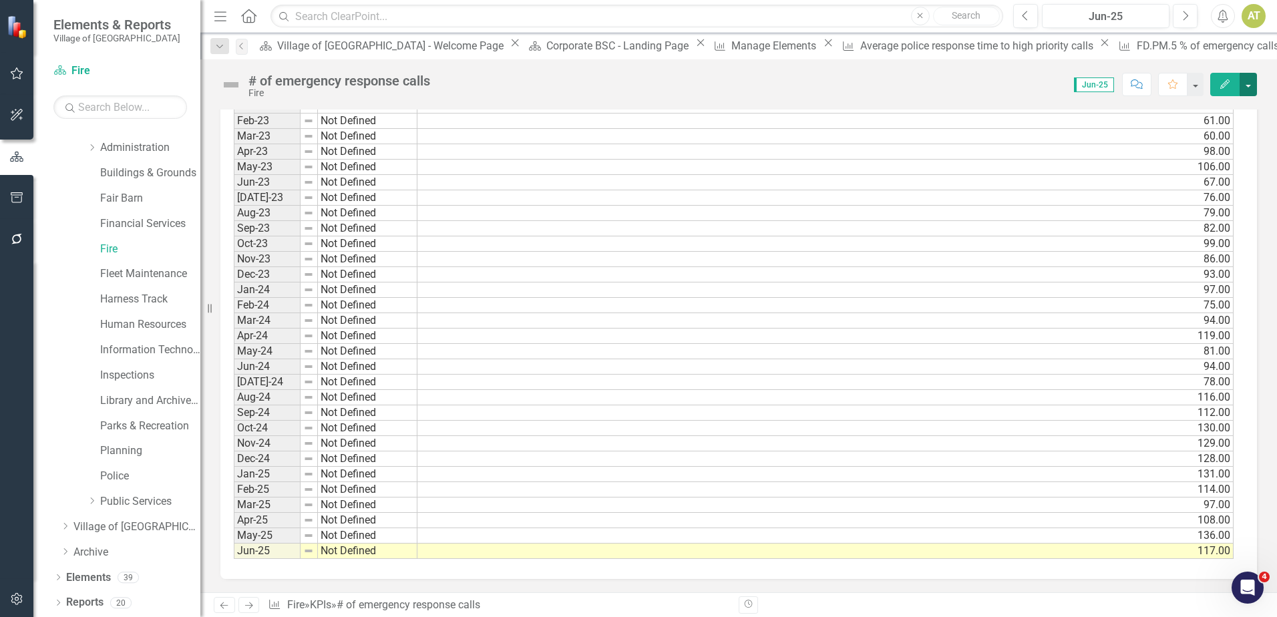
click at [1246, 84] on button "button" at bounding box center [1247, 84] width 17 height 23
click at [1239, 180] on link "Revision History Revision History" at bounding box center [1202, 185] width 108 height 25
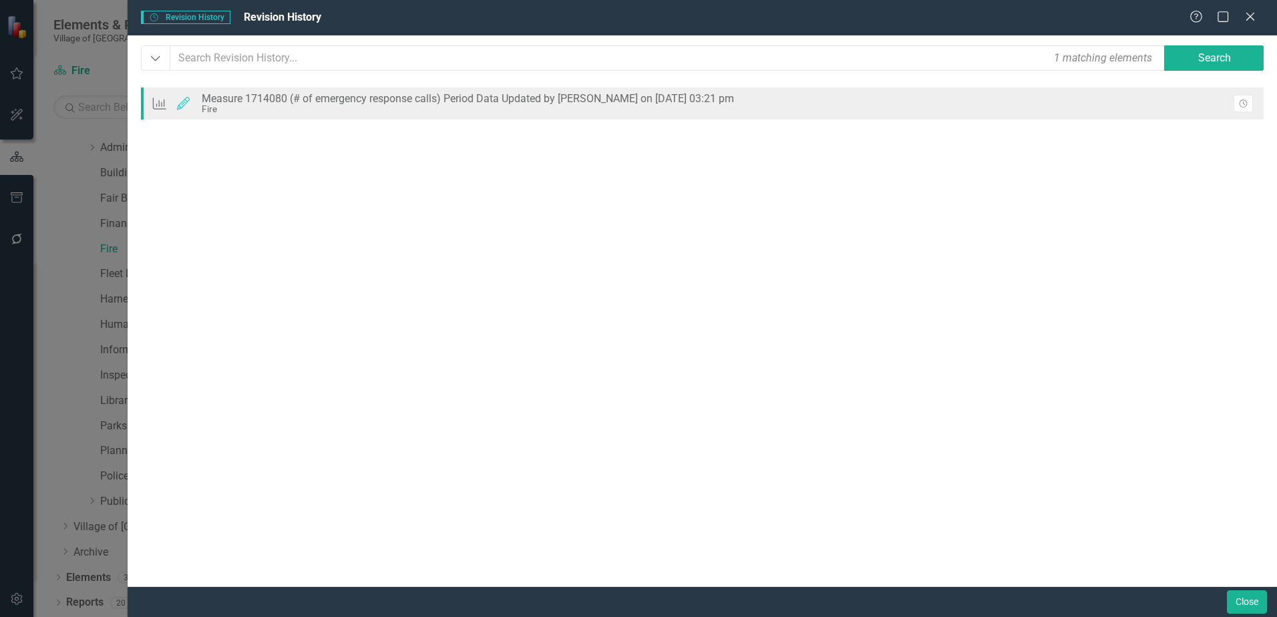
click at [629, 89] on div "KPI Edited Measure 1714080 (# of emergency response calls) Period Data Updated …" at bounding box center [446, 103] width 590 height 29
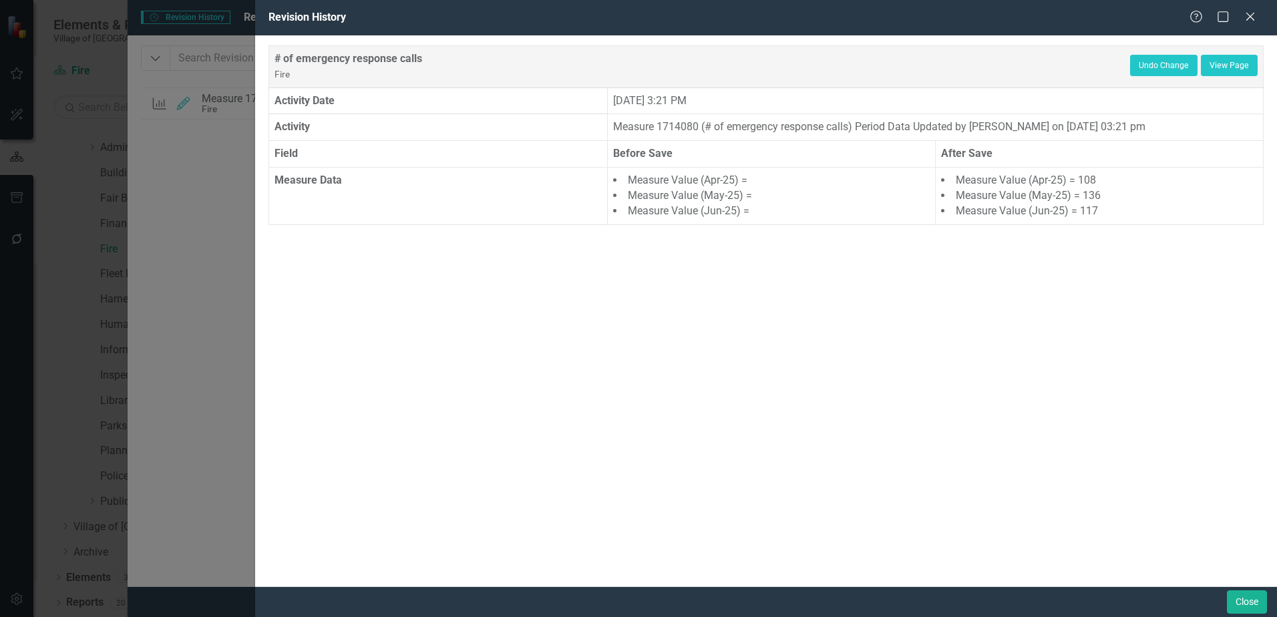
click at [605, 104] on div "Revision History Help Maximize Close # of emergency response calls Fire Undo Ch…" at bounding box center [638, 308] width 1277 height 617
click at [1249, 600] on button "Close" at bounding box center [1247, 601] width 40 height 23
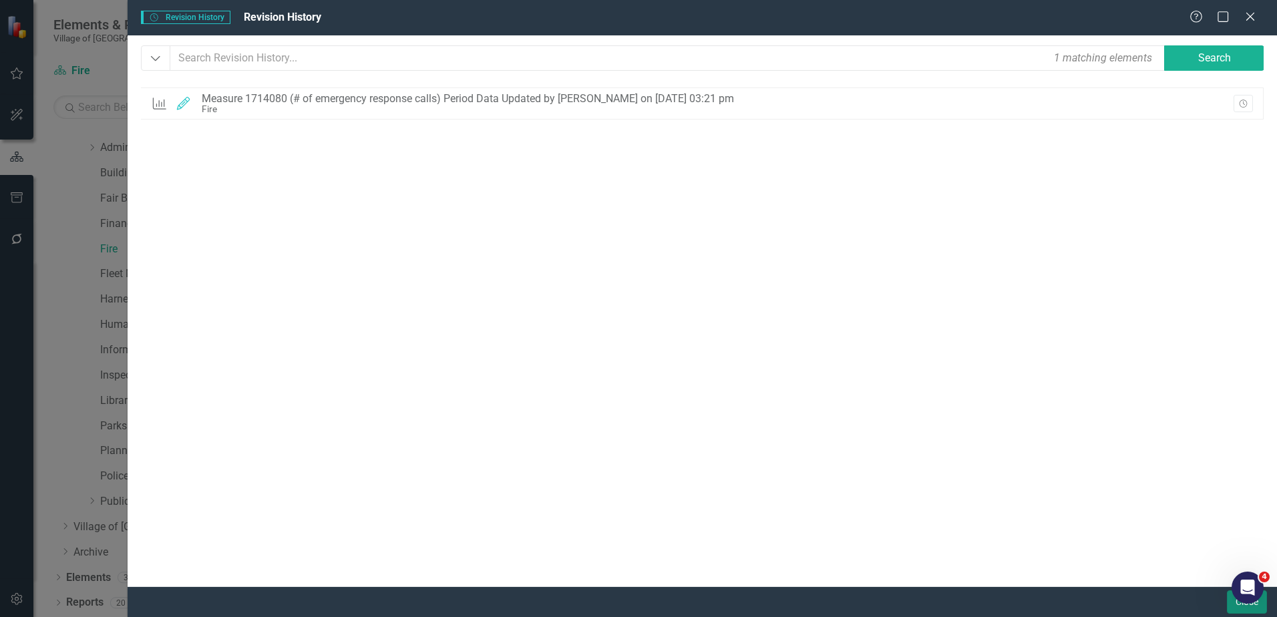
click at [1235, 608] on button "Close" at bounding box center [1247, 601] width 40 height 23
